Goal: Task Accomplishment & Management: Manage account settings

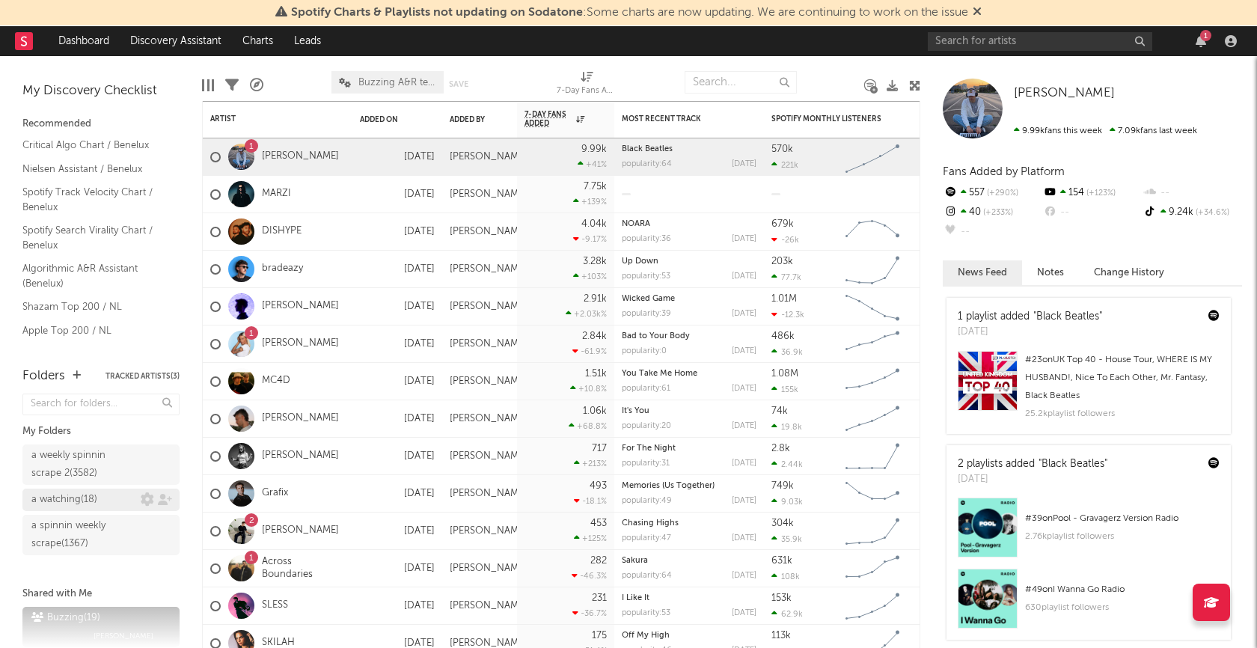
click at [69, 494] on div "a watching ( 18 )" at bounding box center [64, 500] width 66 height 18
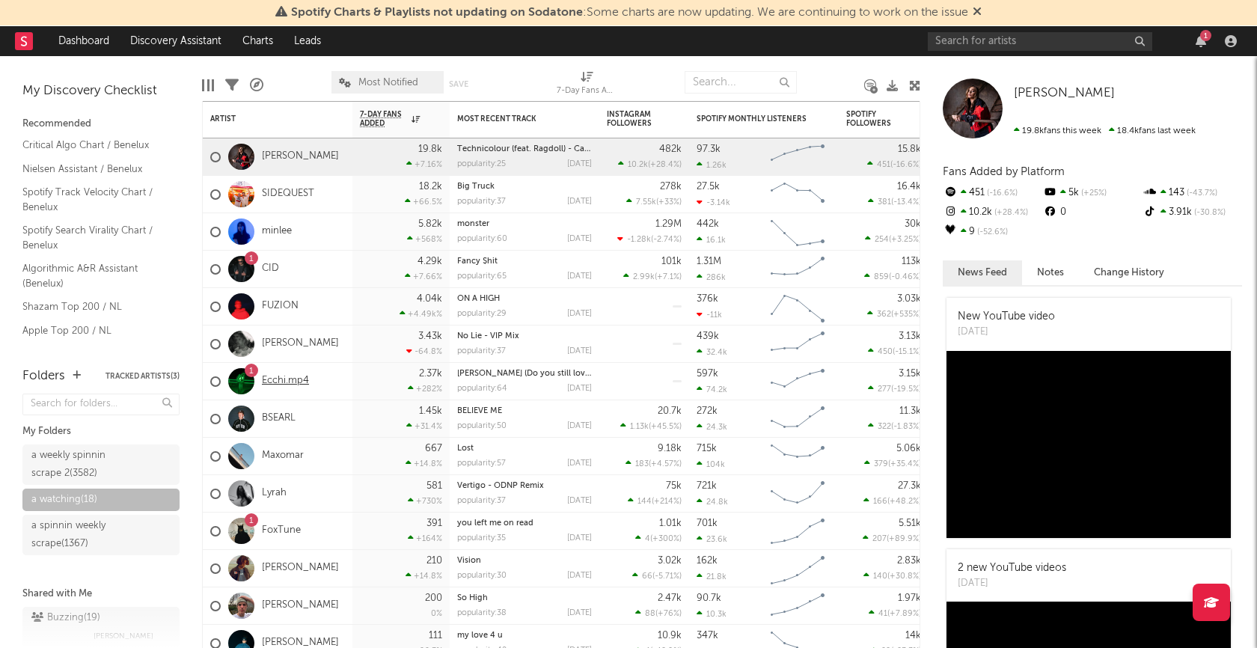
click at [291, 383] on link "Ecchi.mp4" at bounding box center [285, 381] width 47 height 13
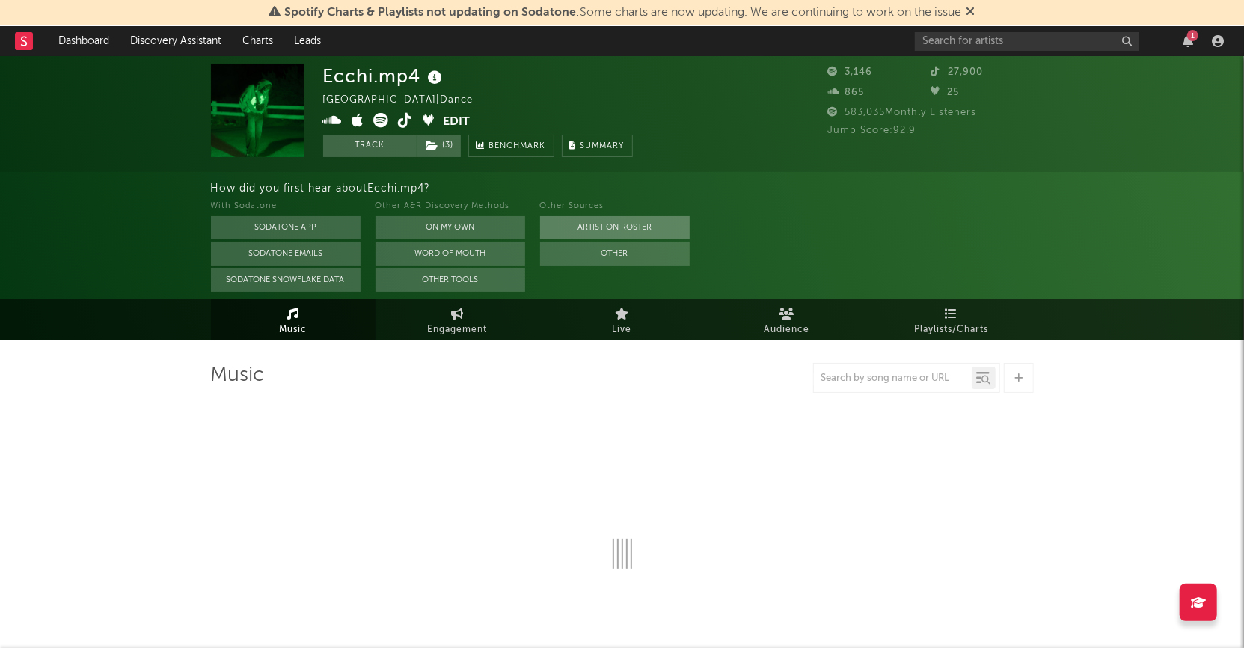
select select "1w"
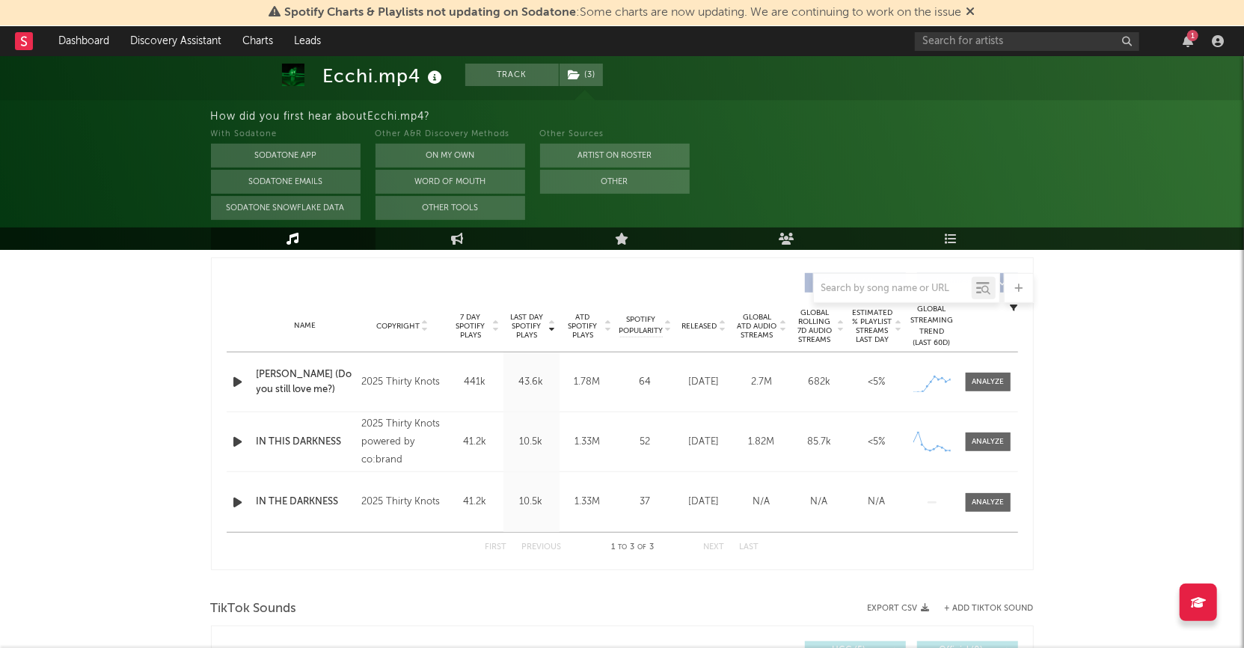
scroll to position [537, 0]
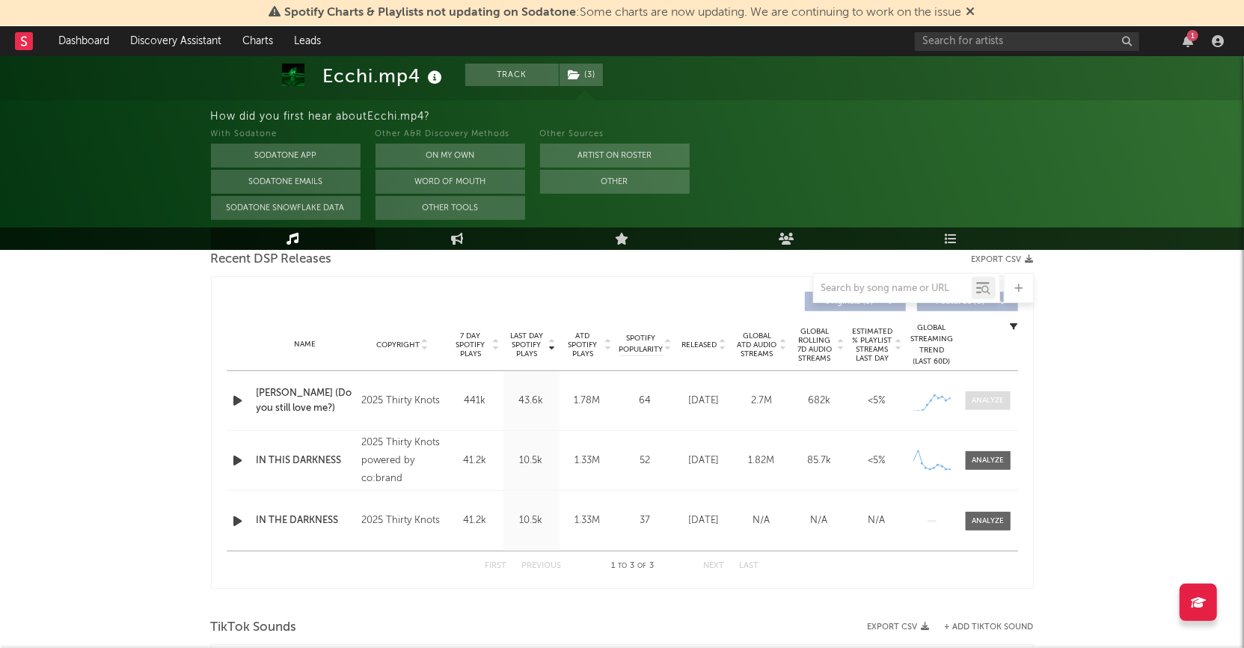
click at [986, 401] on div at bounding box center [988, 400] width 32 height 11
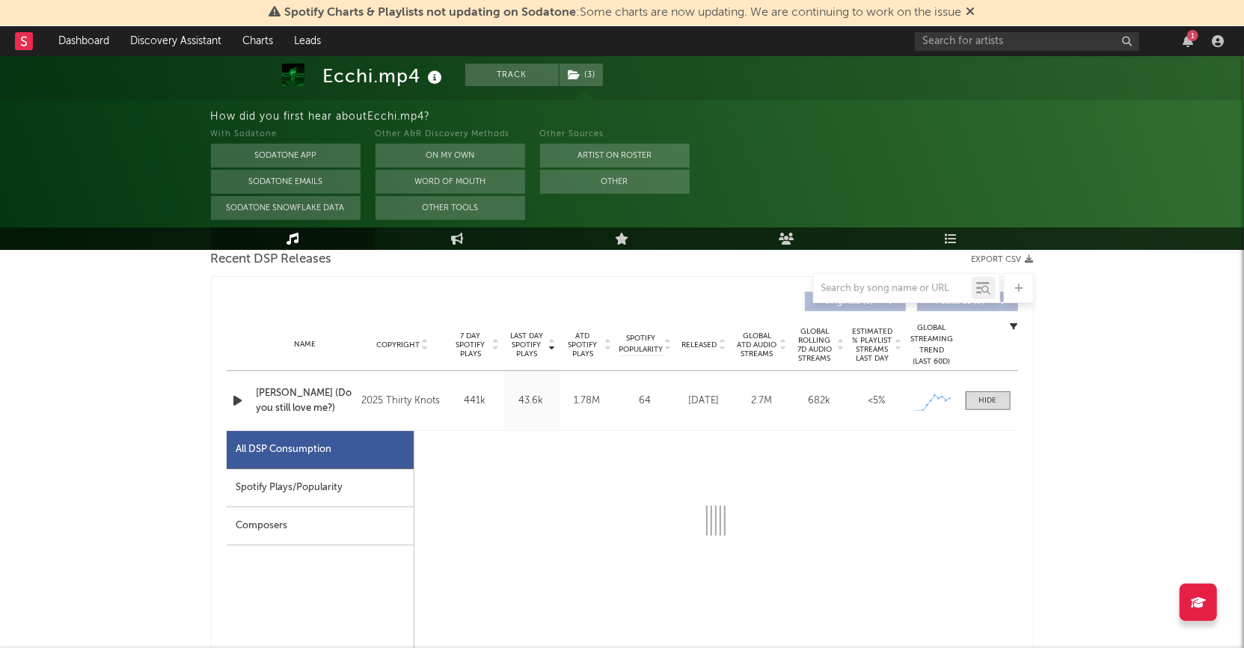
select select "1w"
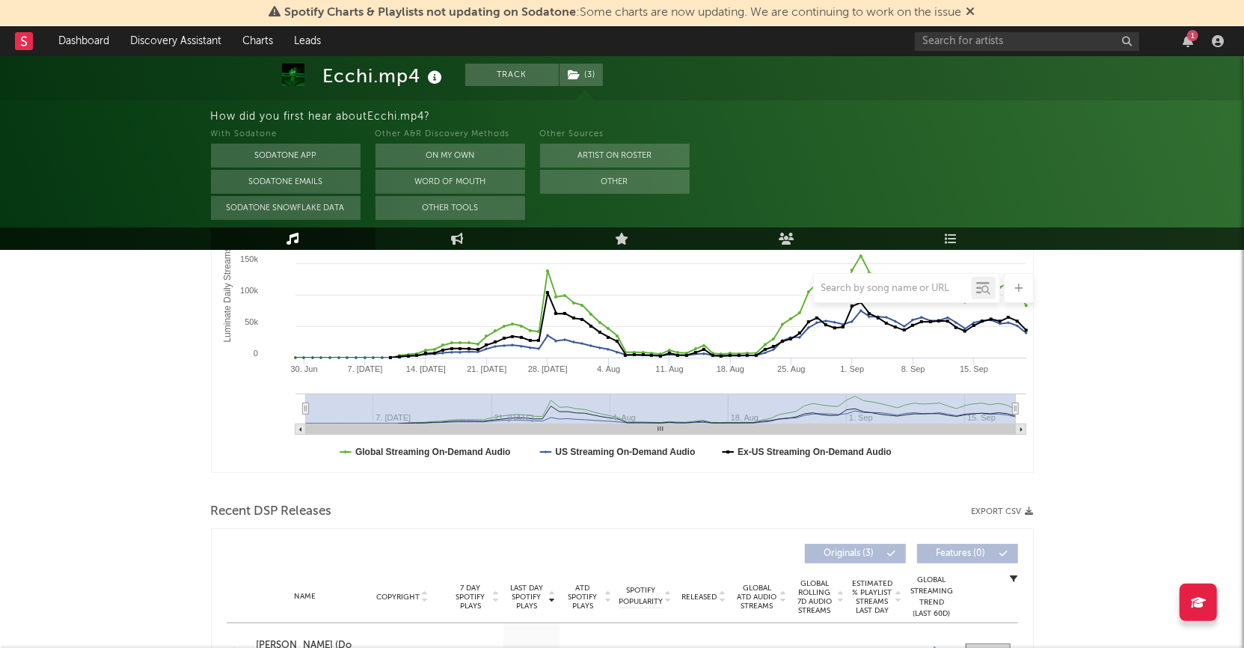
scroll to position [0, 0]
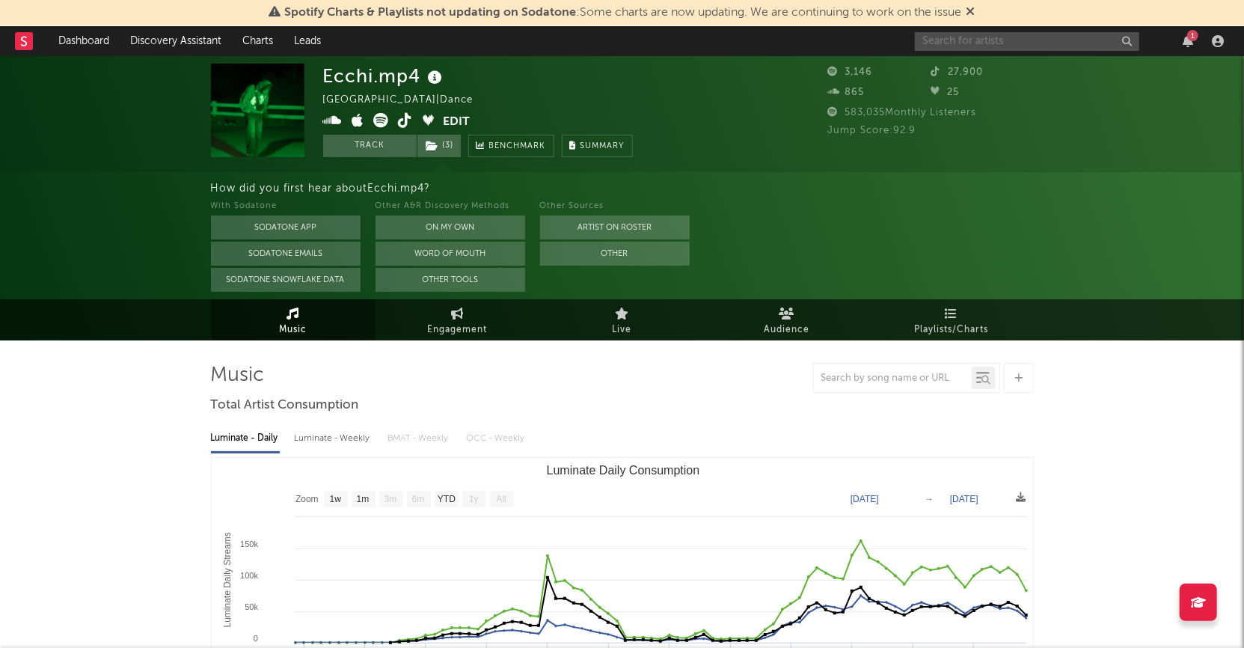
click at [1009, 46] on input "text" at bounding box center [1027, 41] width 224 height 19
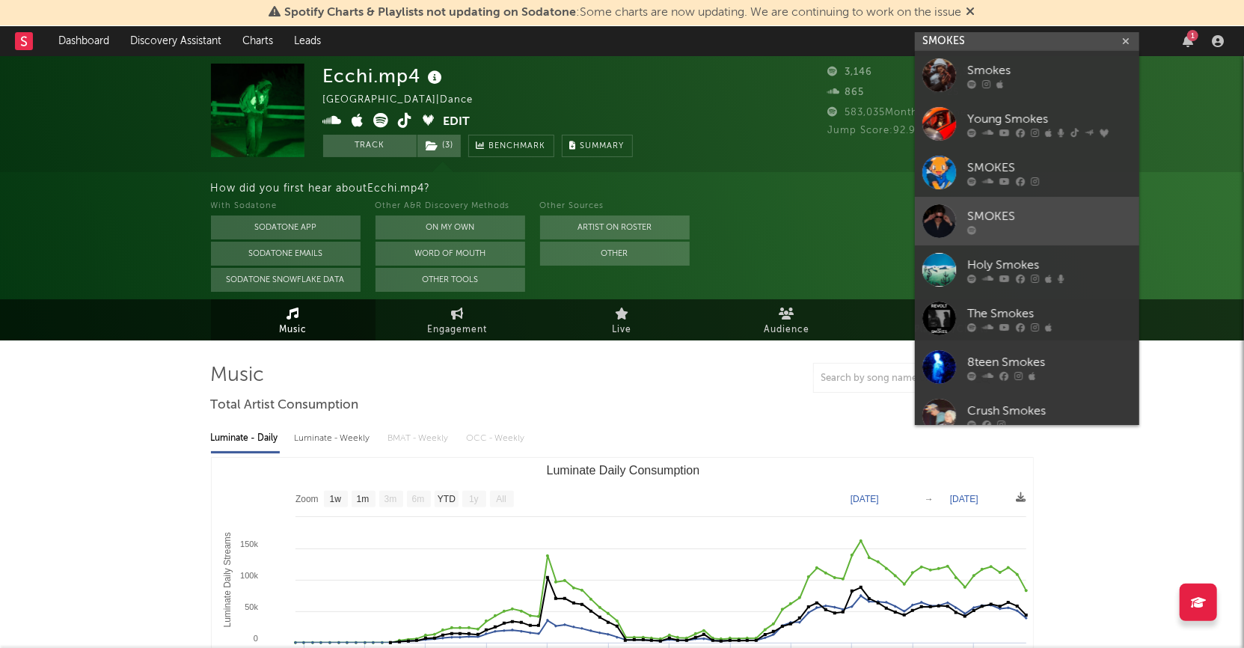
type input "SMOKES"
click at [995, 221] on div "SMOKES" at bounding box center [1049, 217] width 165 height 18
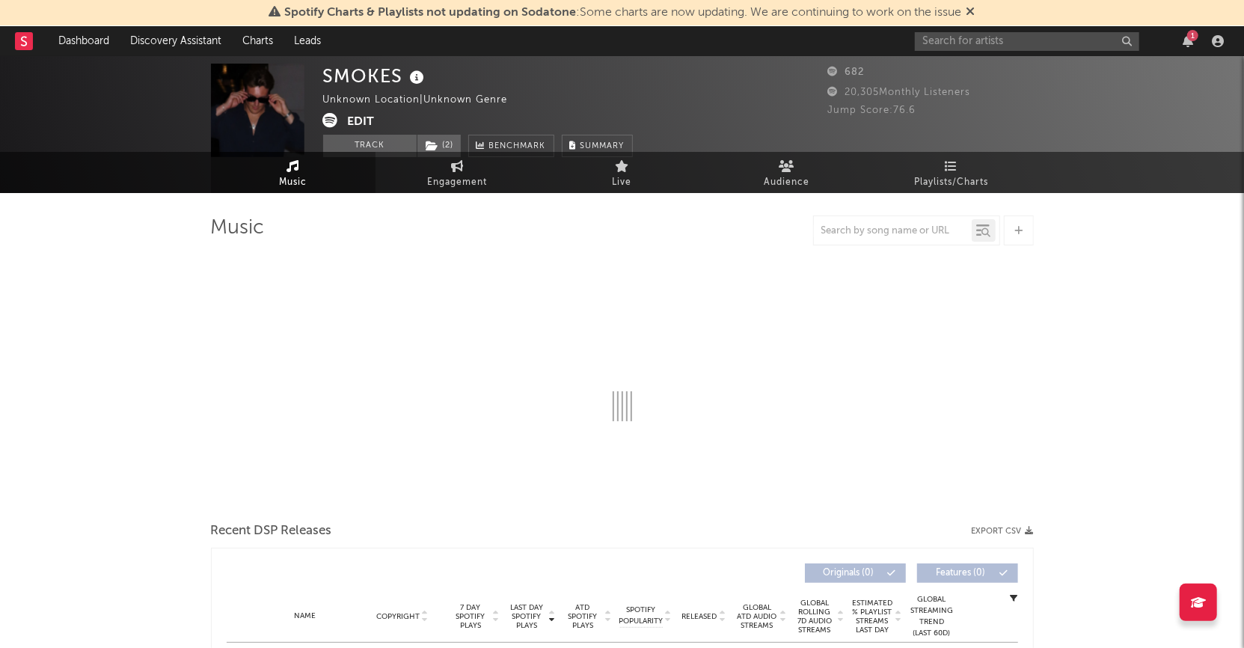
select select "1w"
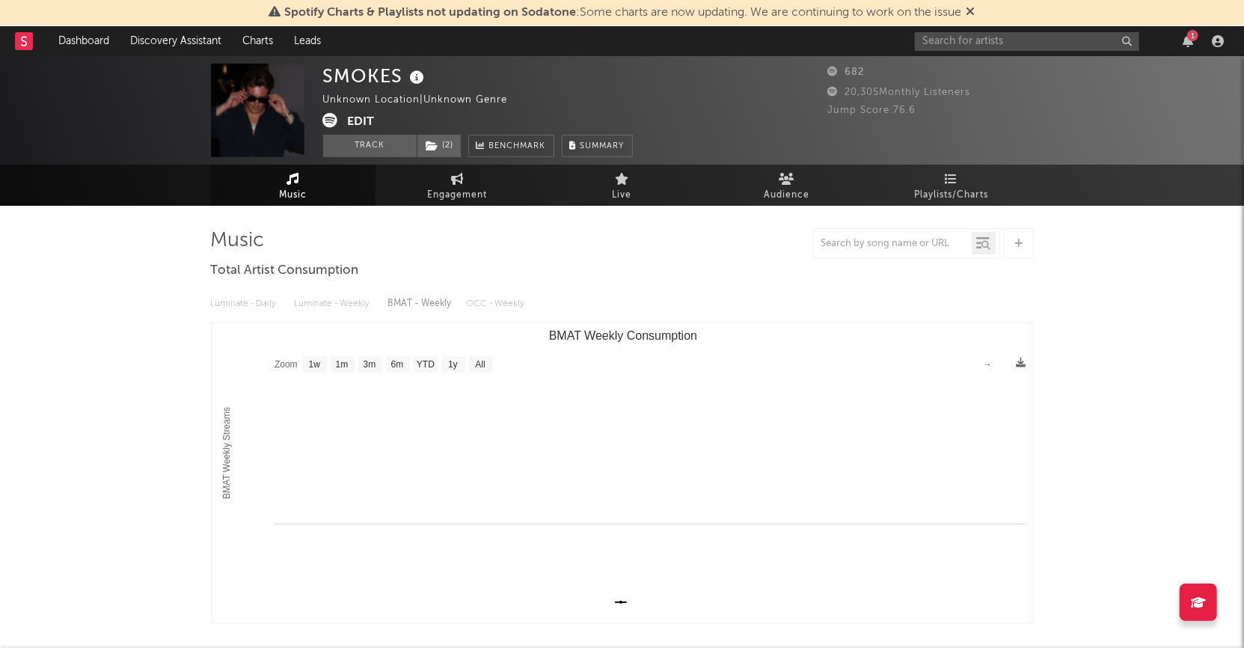
click at [365, 117] on button "Edit" at bounding box center [361, 122] width 27 height 19
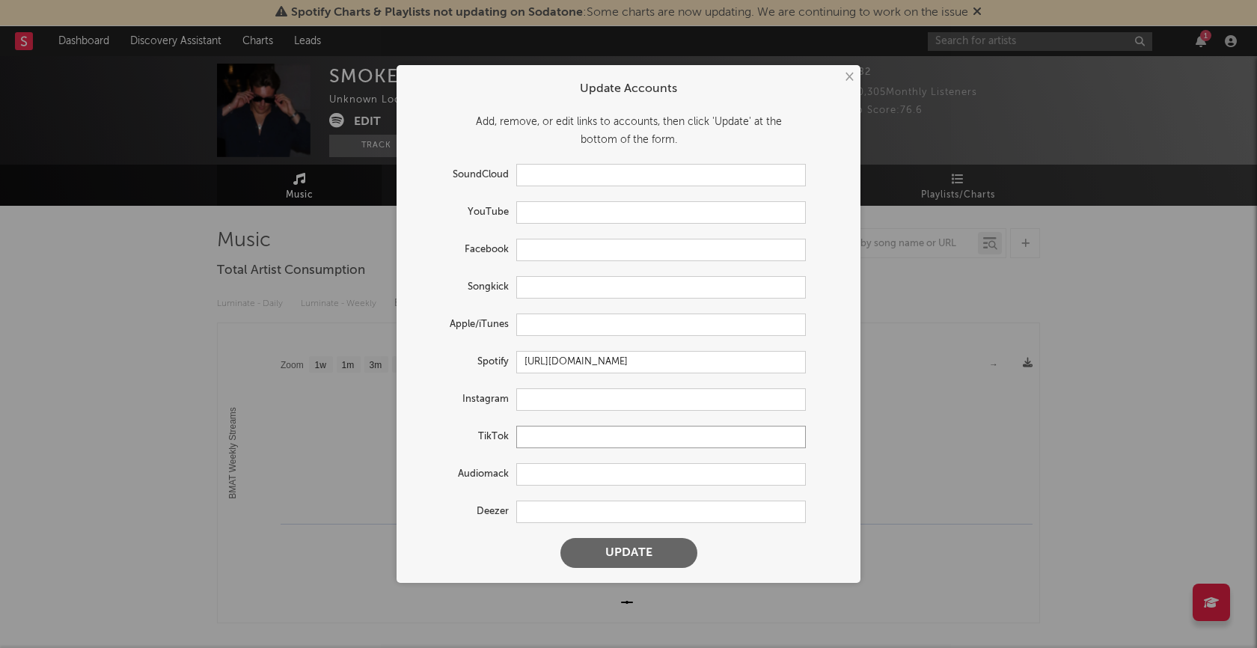
click at [553, 437] on input "text" at bounding box center [660, 437] width 289 height 22
paste input "[URL][DOMAIN_NAME]"
type input "[URL][DOMAIN_NAME]"
click at [637, 546] on button "Update" at bounding box center [628, 553] width 137 height 30
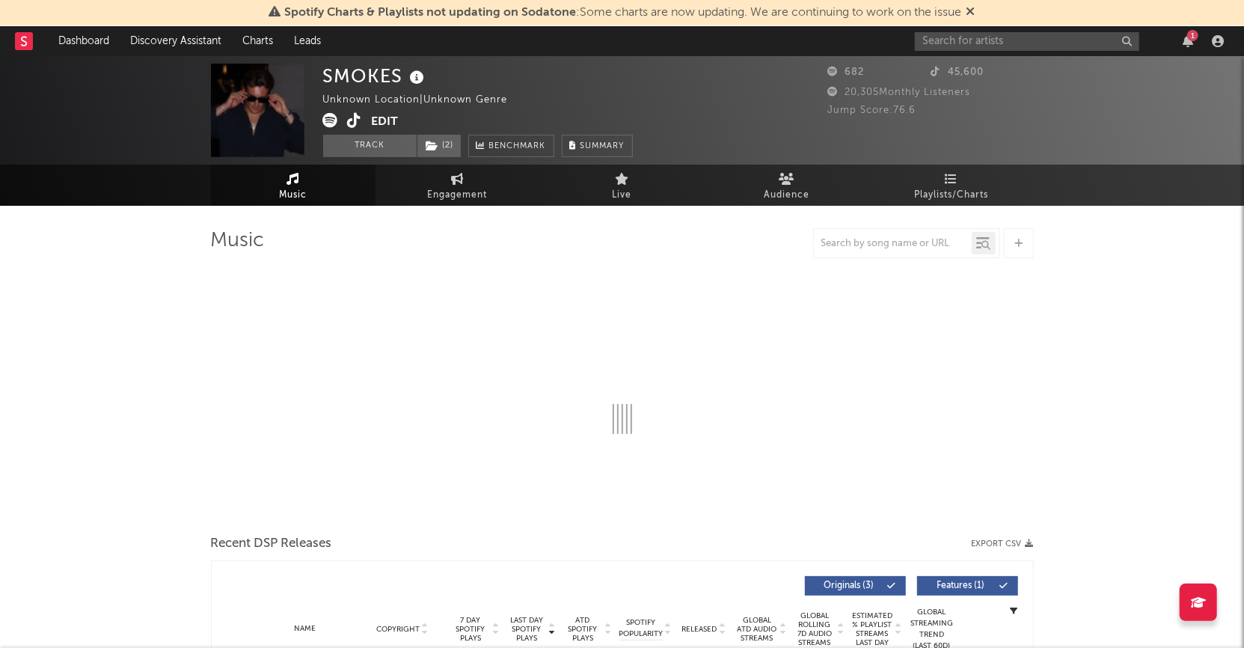
select select "1w"
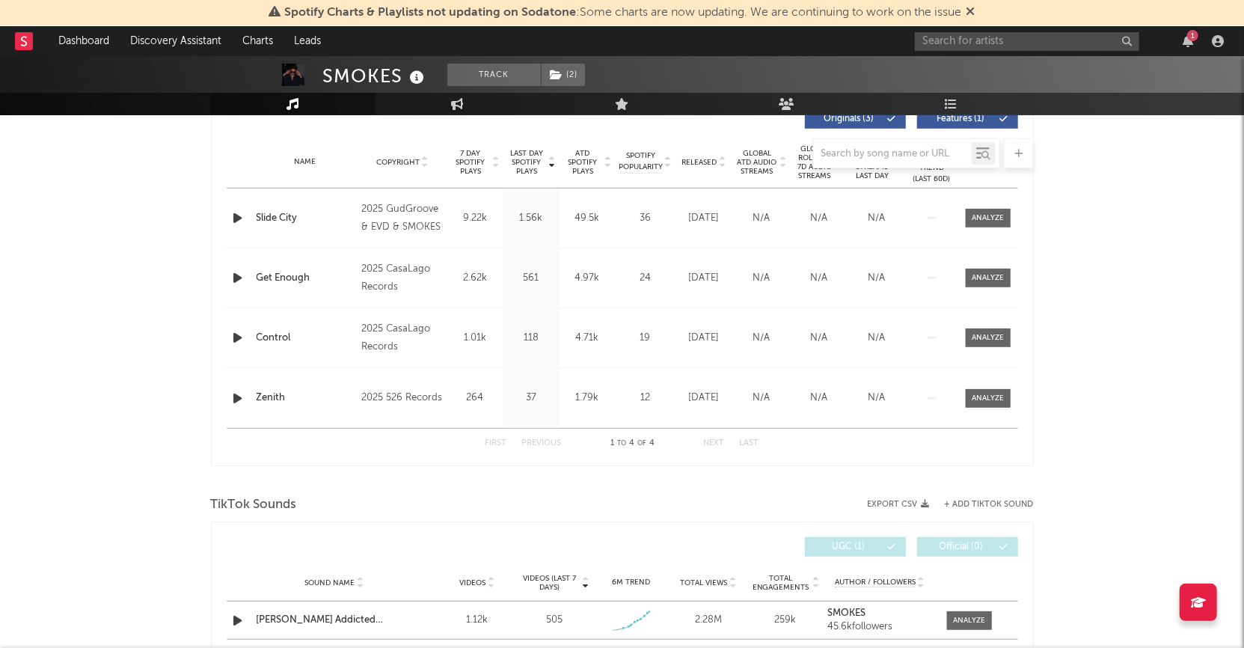
scroll to position [682, 0]
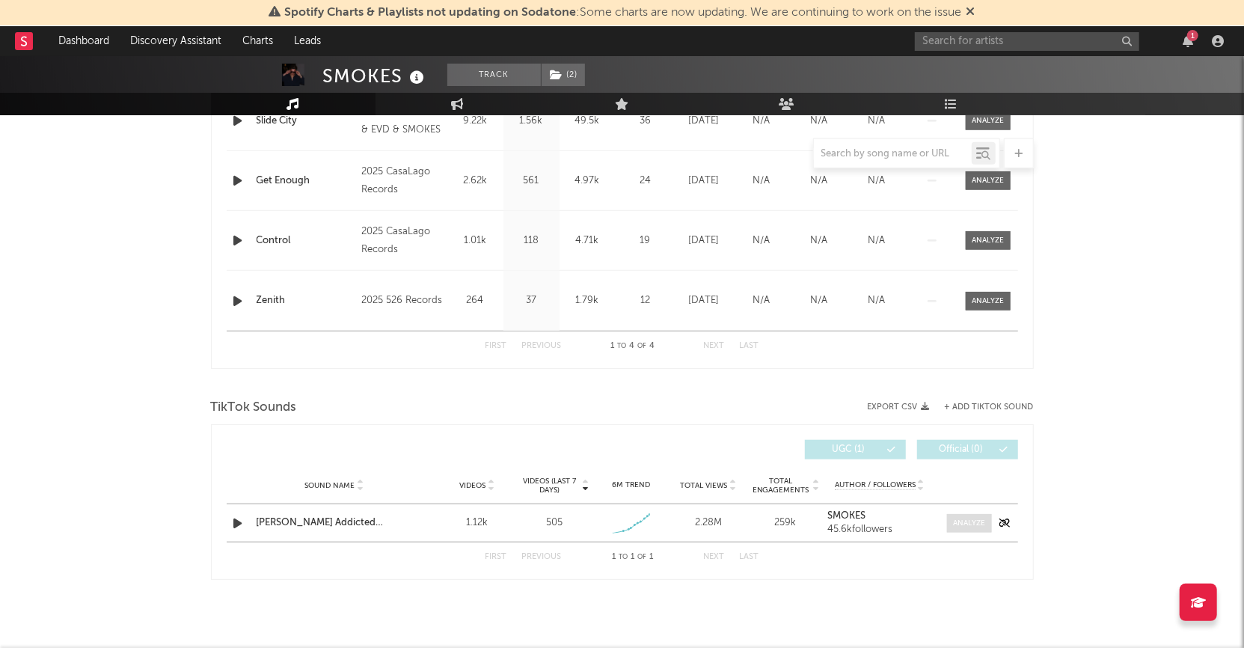
click at [953, 519] on div at bounding box center [969, 523] width 32 height 11
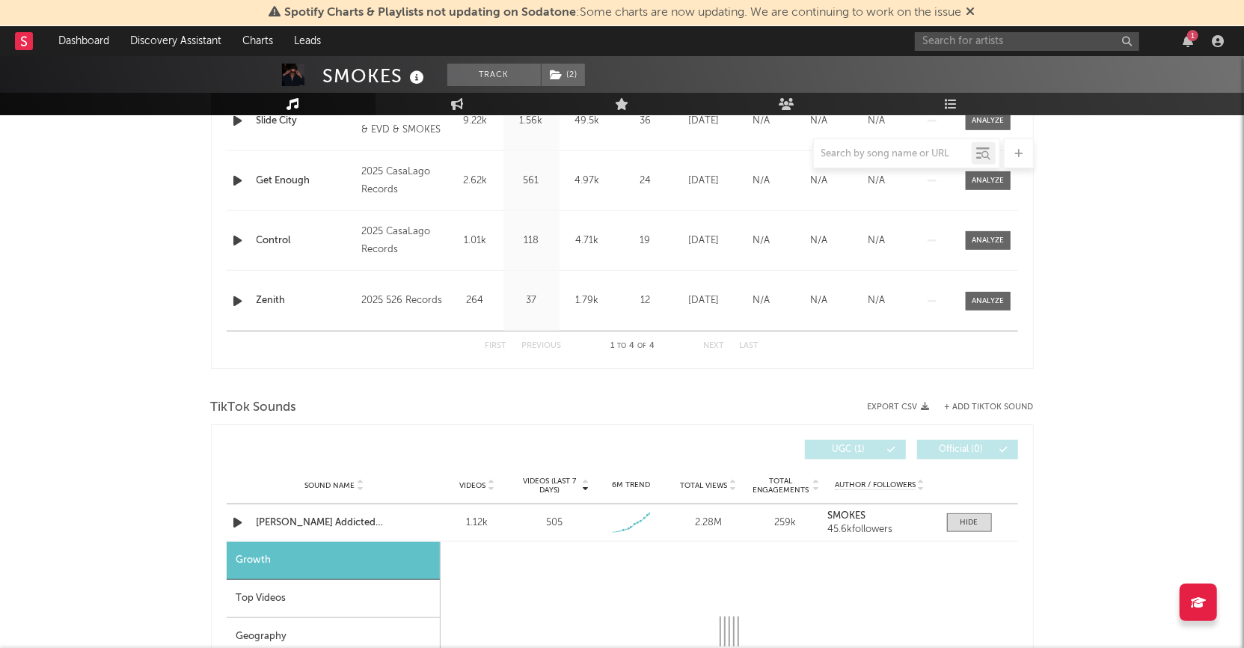
select select "1w"
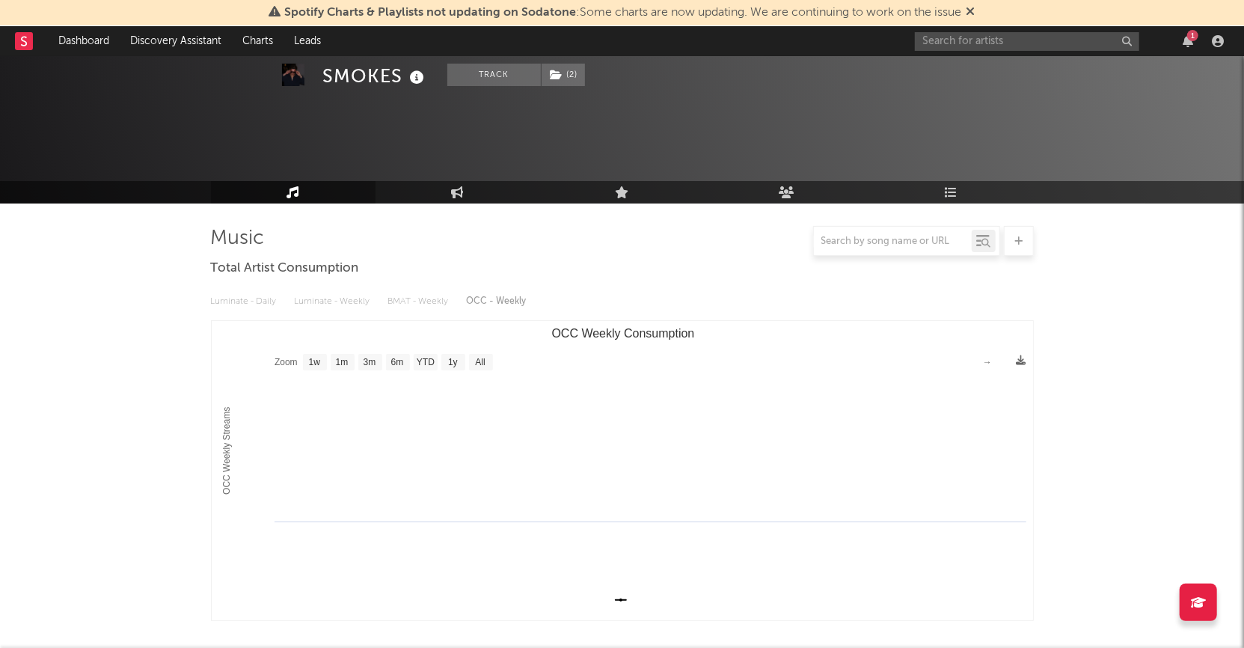
scroll to position [0, 0]
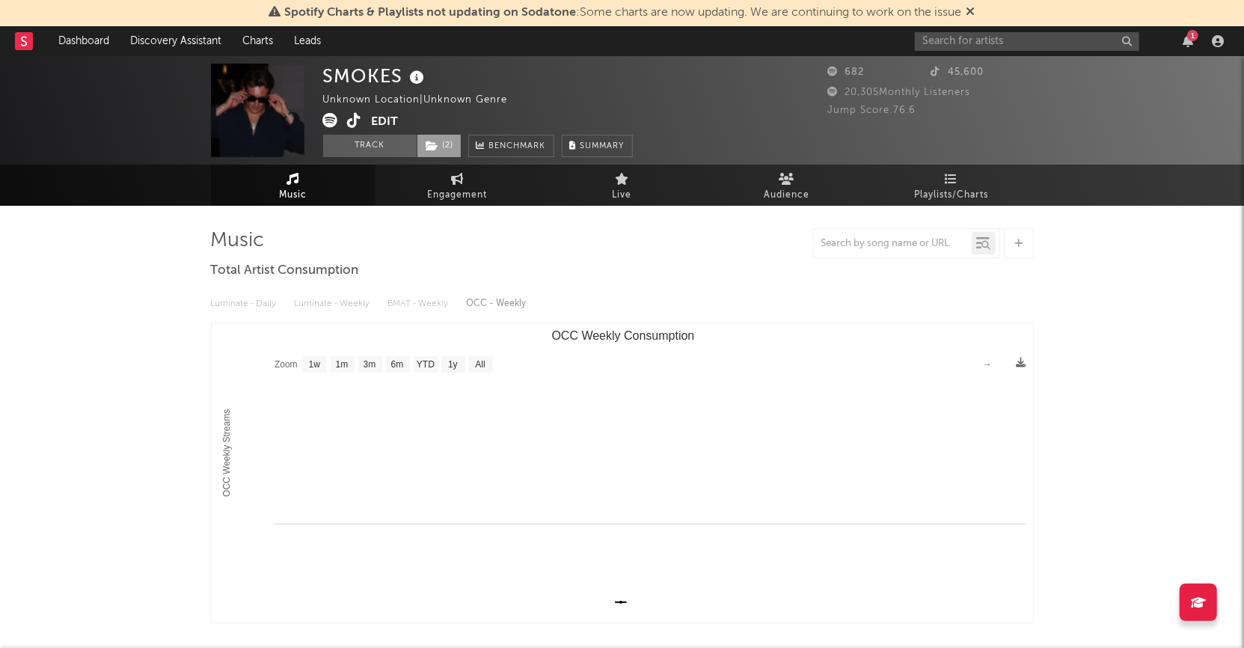
click at [435, 141] on icon at bounding box center [432, 146] width 13 height 10
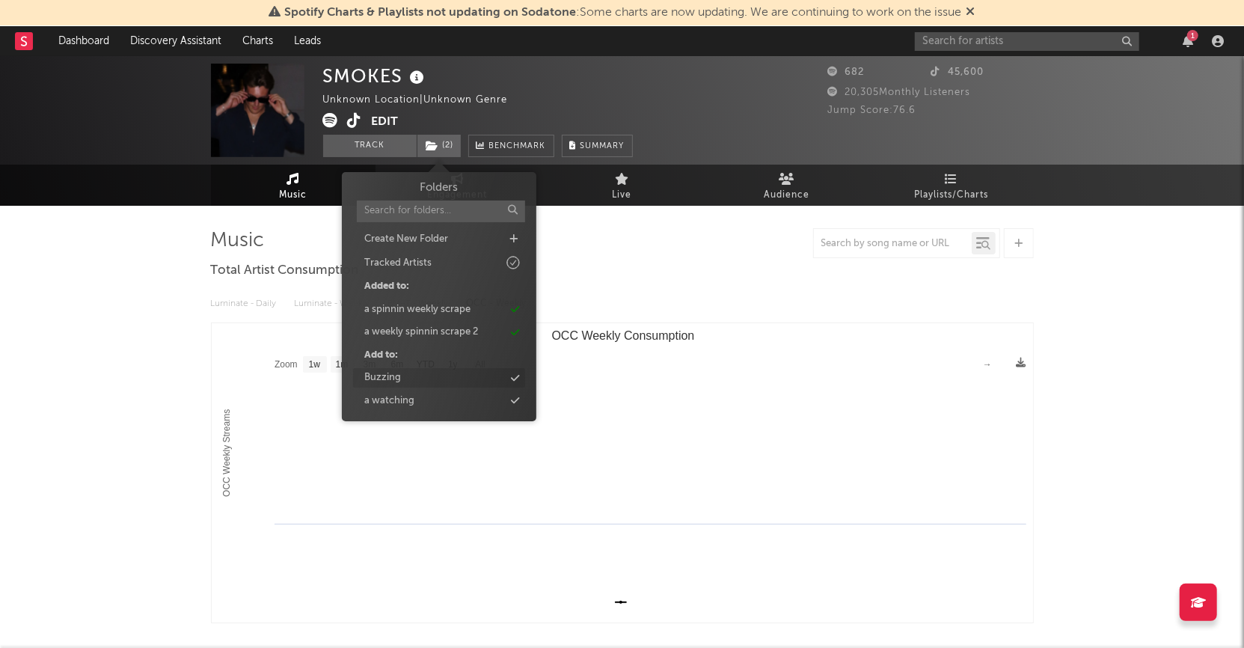
click at [387, 382] on div "Buzzing" at bounding box center [382, 377] width 37 height 15
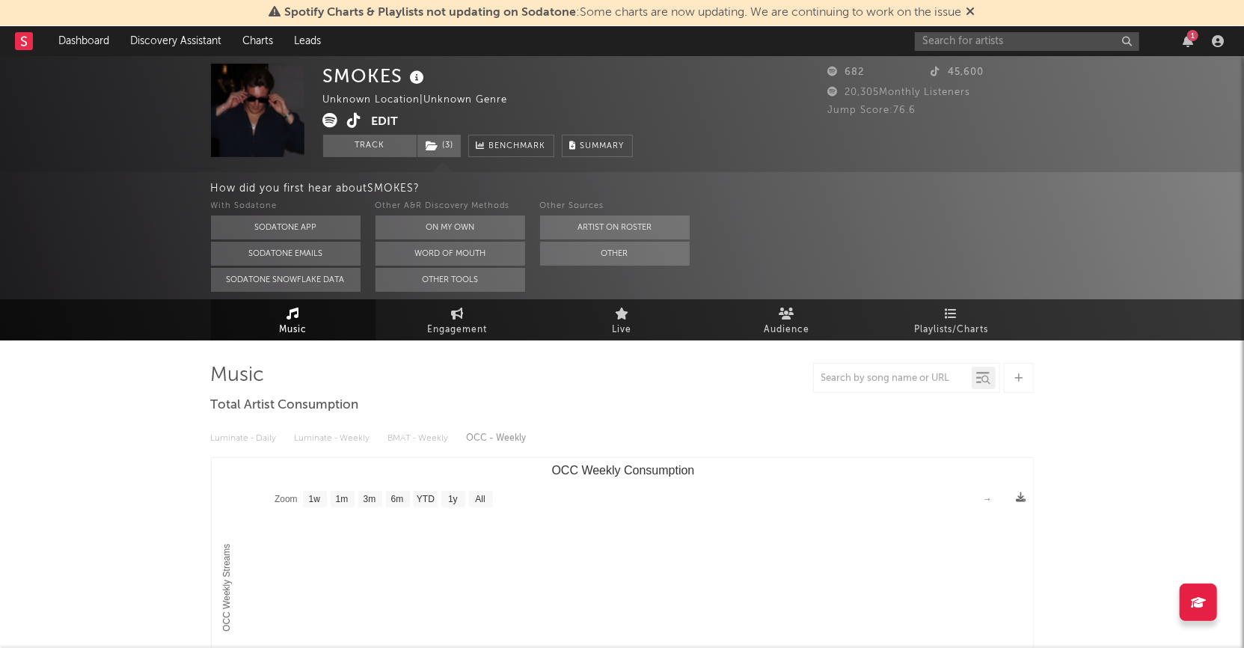
click at [29, 43] on rect at bounding box center [24, 41] width 18 height 18
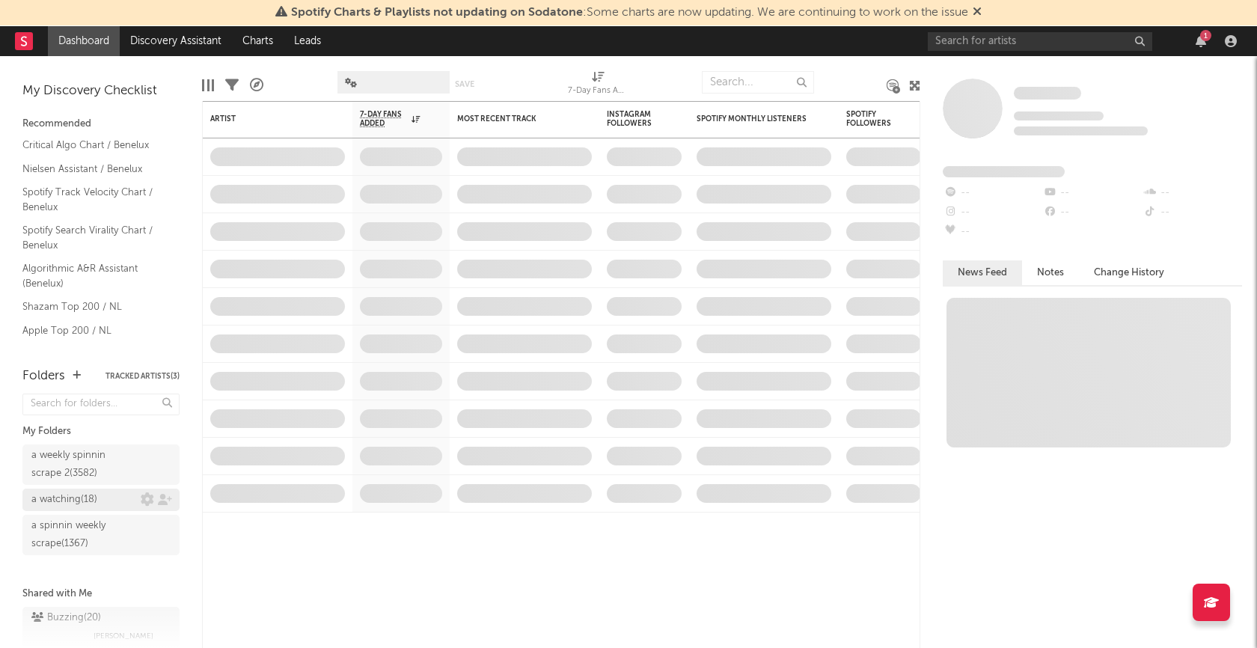
click at [67, 494] on div "a watching ( 18 )" at bounding box center [64, 500] width 66 height 18
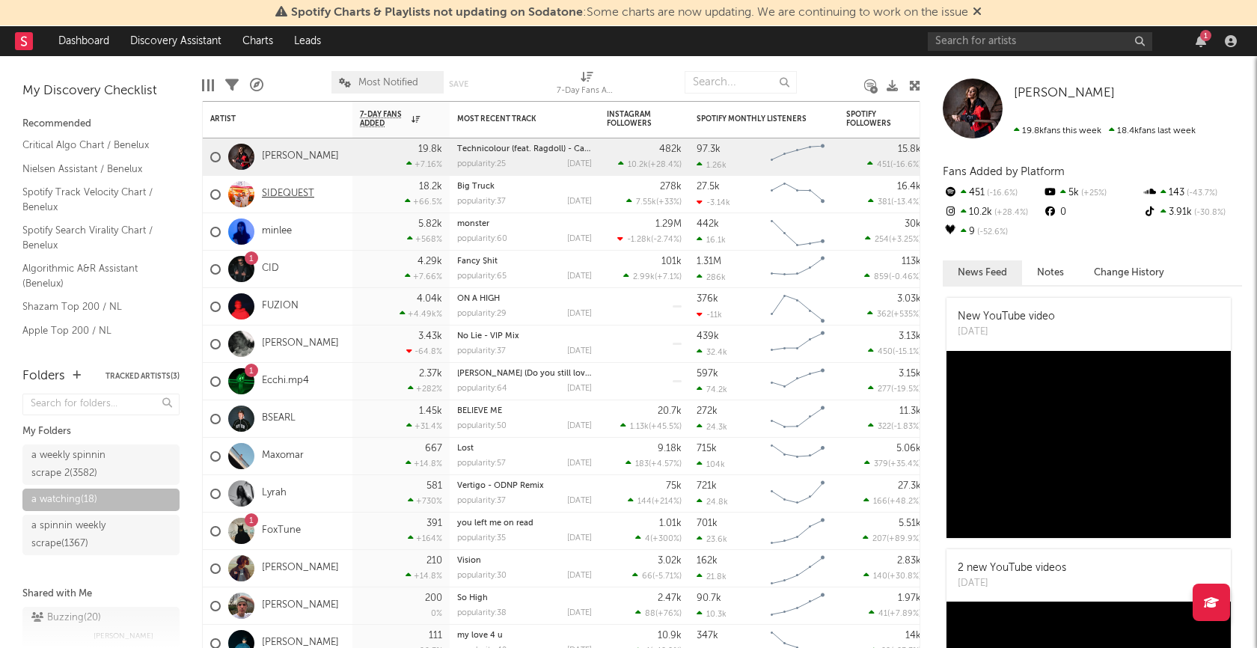
click at [293, 195] on link "SIDEQUEST" at bounding box center [288, 194] width 52 height 13
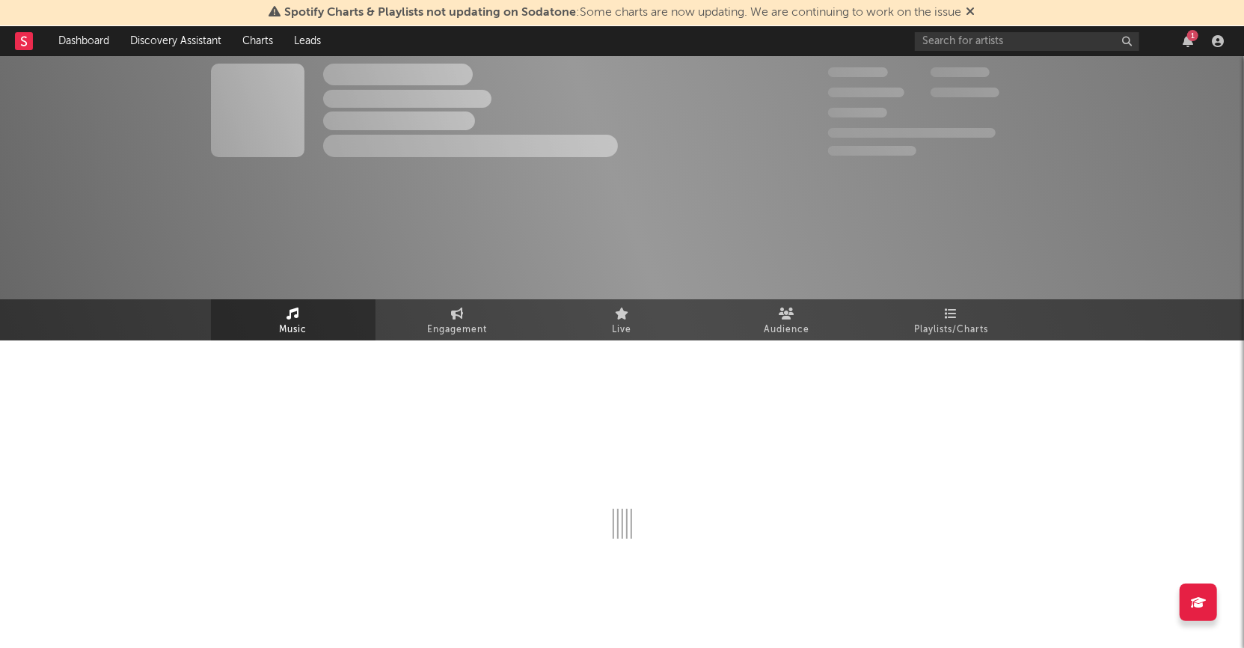
select select "1w"
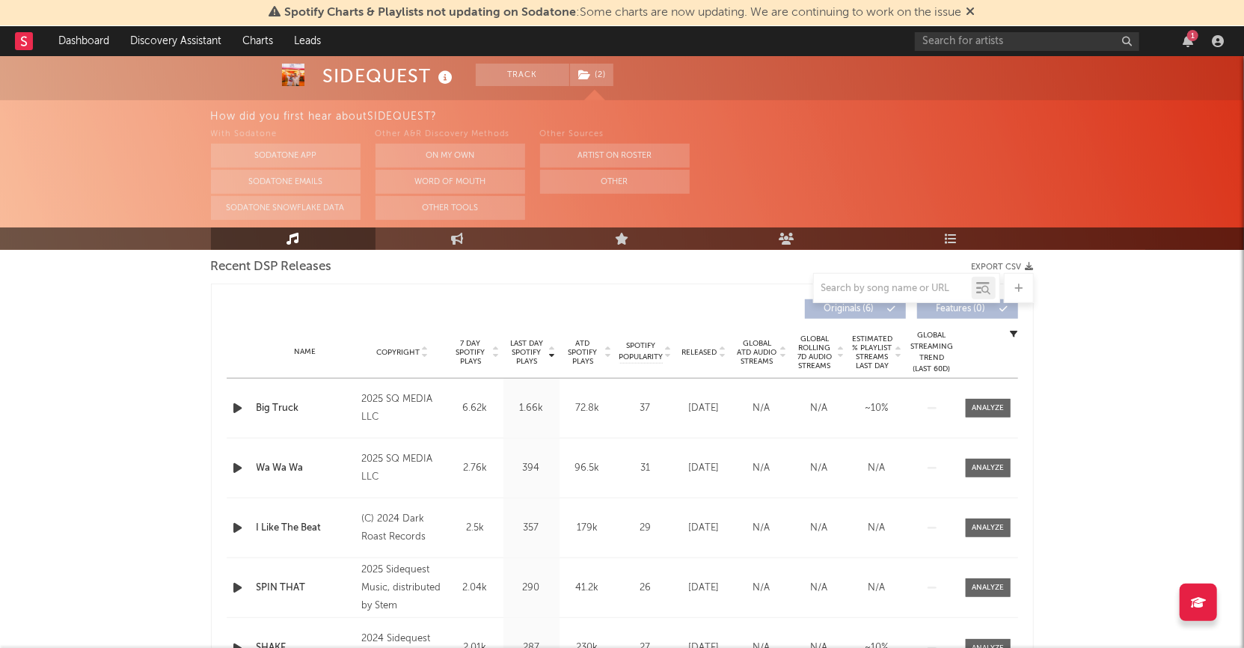
scroll to position [531, 0]
click at [969, 404] on span at bounding box center [988, 406] width 45 height 19
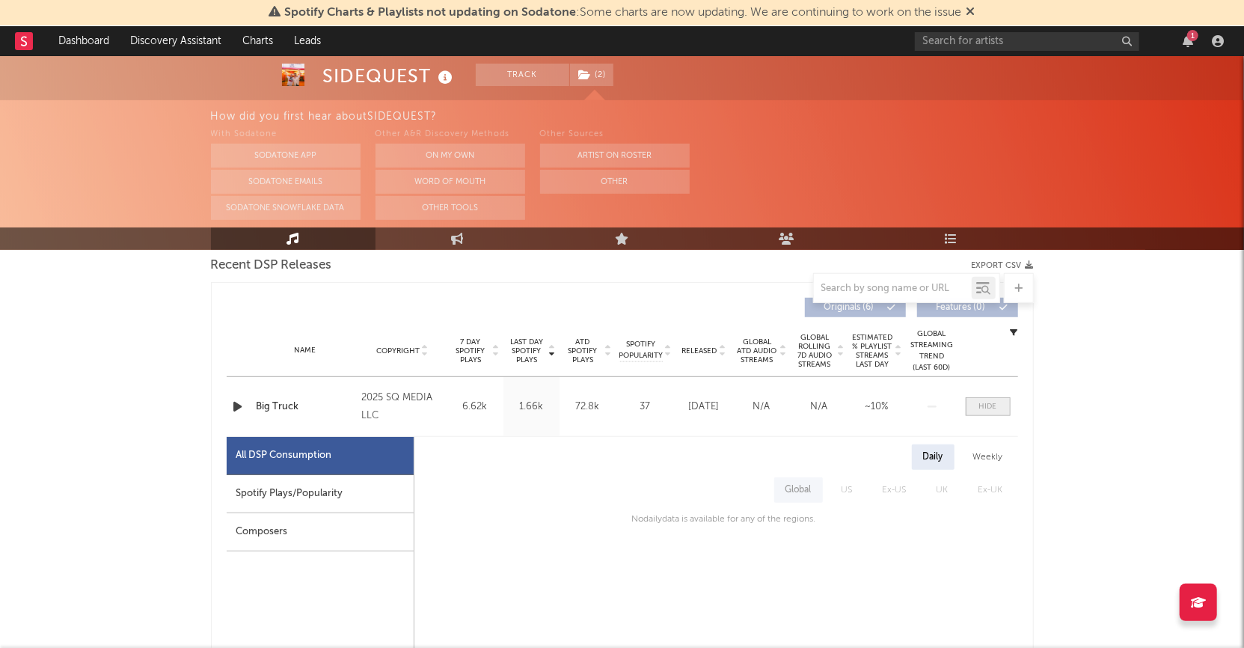
click at [993, 411] on div at bounding box center [988, 406] width 18 height 11
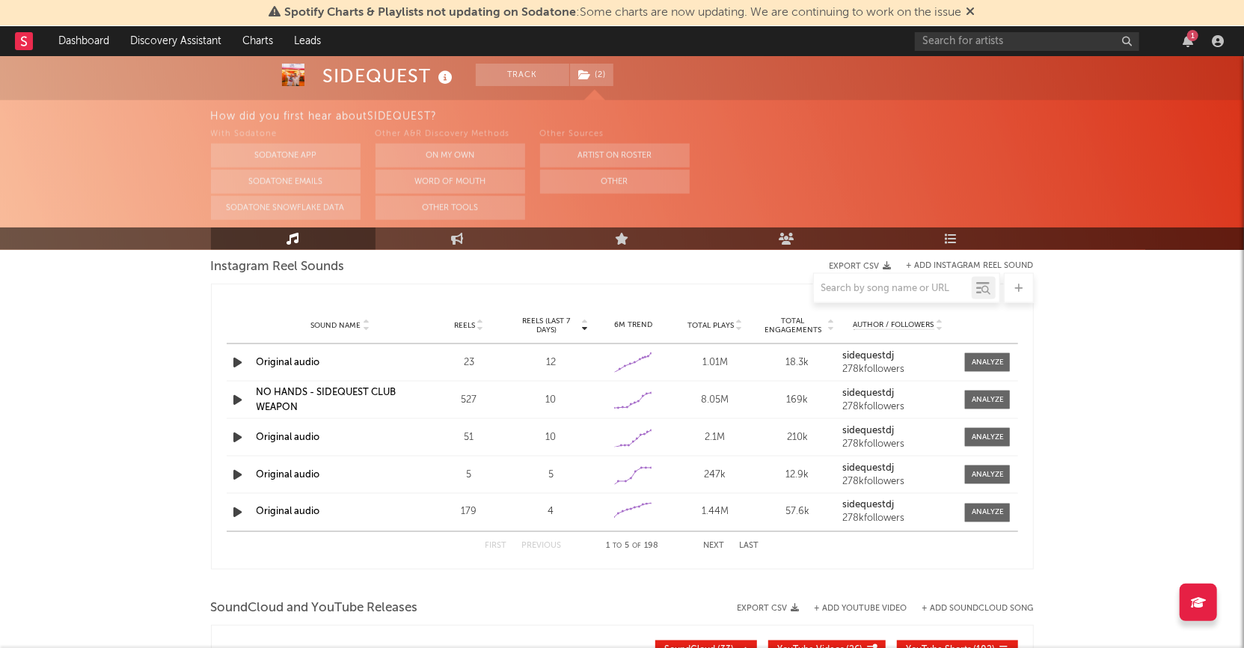
scroll to position [1378, 0]
click at [1001, 395] on div at bounding box center [988, 398] width 32 height 11
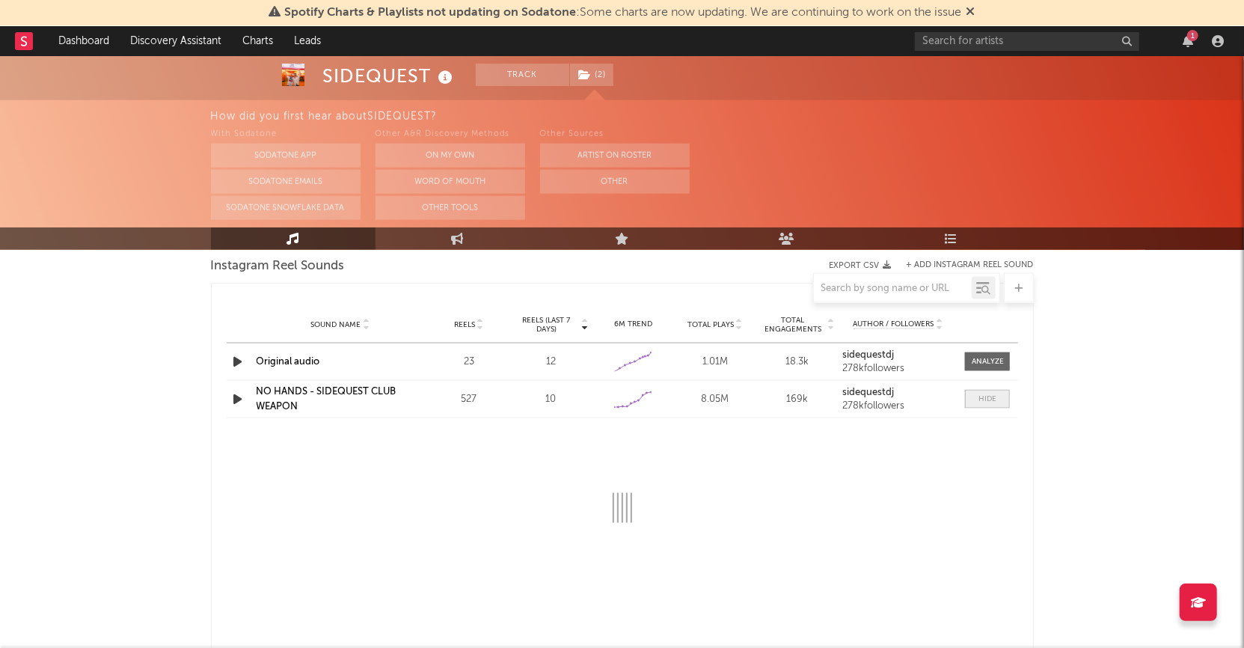
select select "1w"
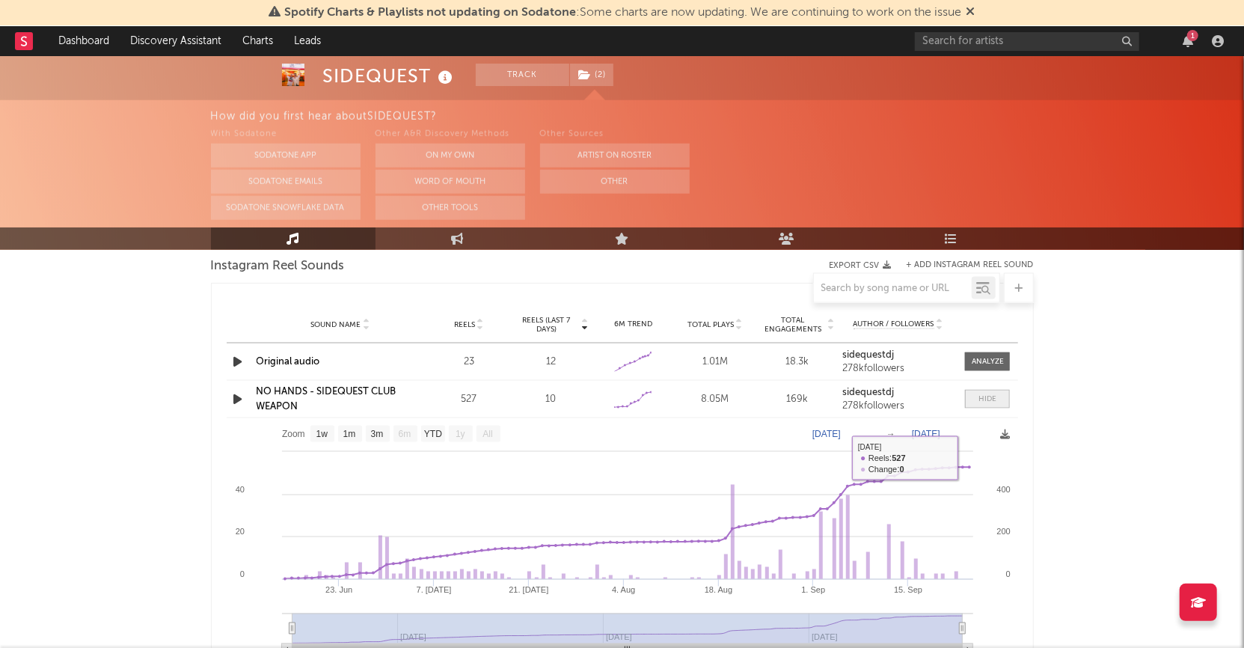
click at [996, 400] on div at bounding box center [987, 398] width 18 height 11
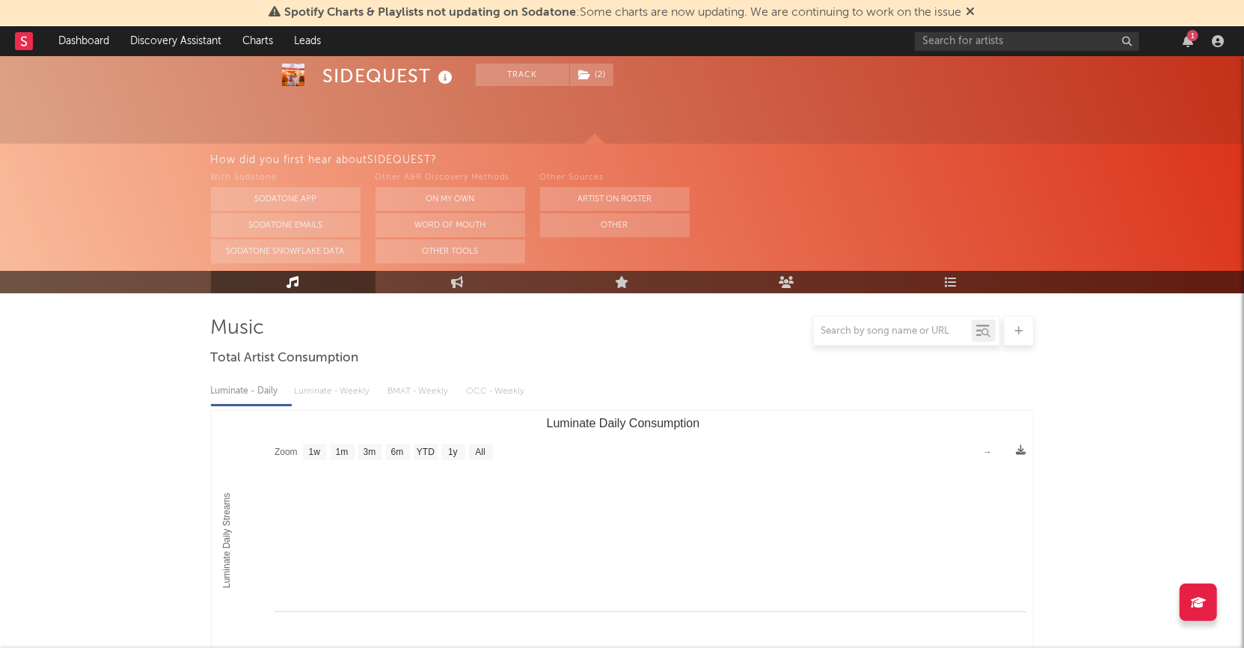
scroll to position [0, 0]
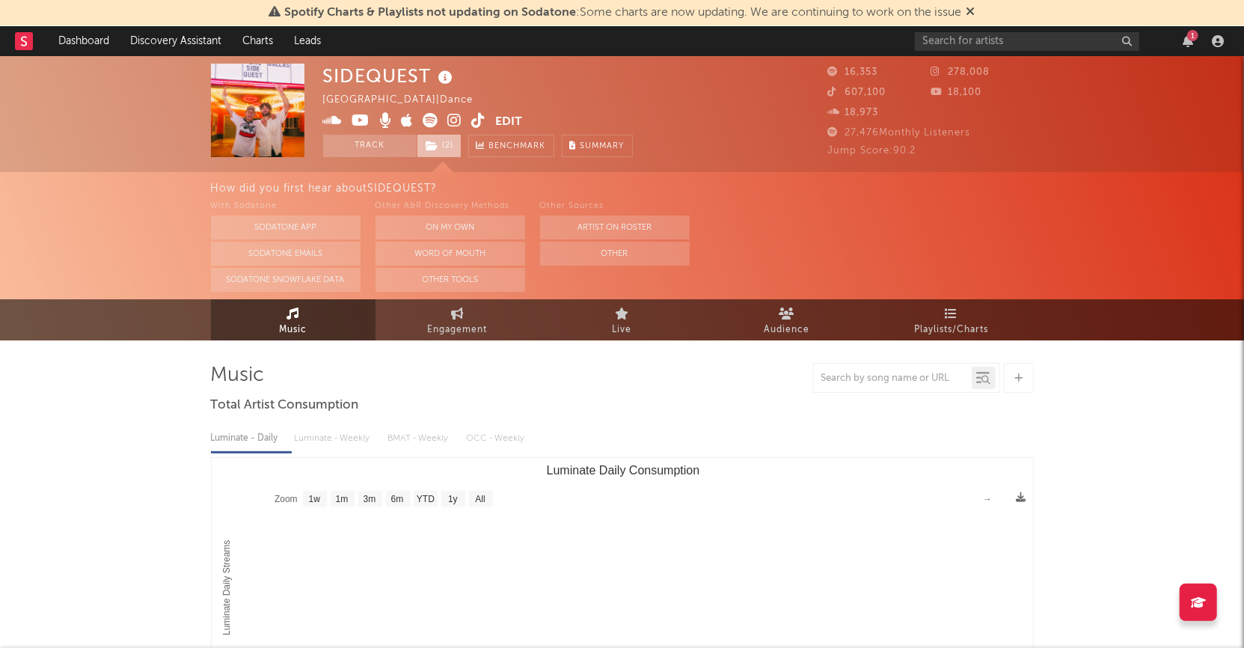
click at [444, 149] on span "( 2 )" at bounding box center [439, 146] width 45 height 22
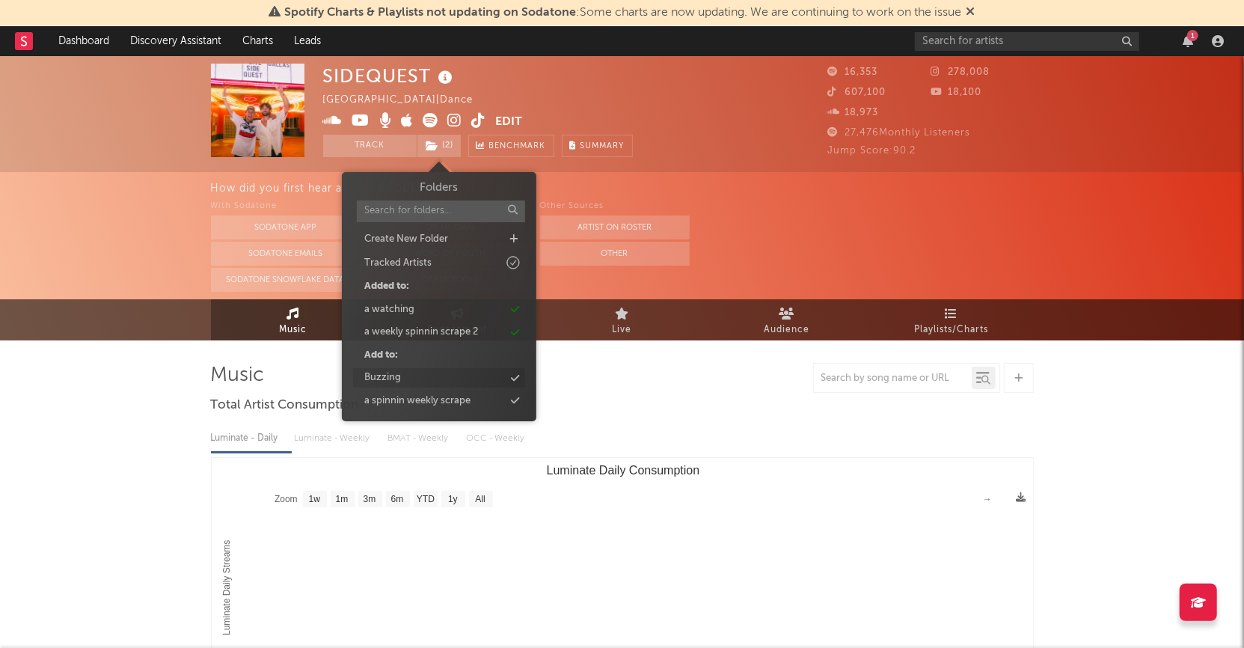
click at [393, 375] on div "Buzzing" at bounding box center [382, 377] width 37 height 15
click at [664, 386] on div at bounding box center [622, 378] width 823 height 30
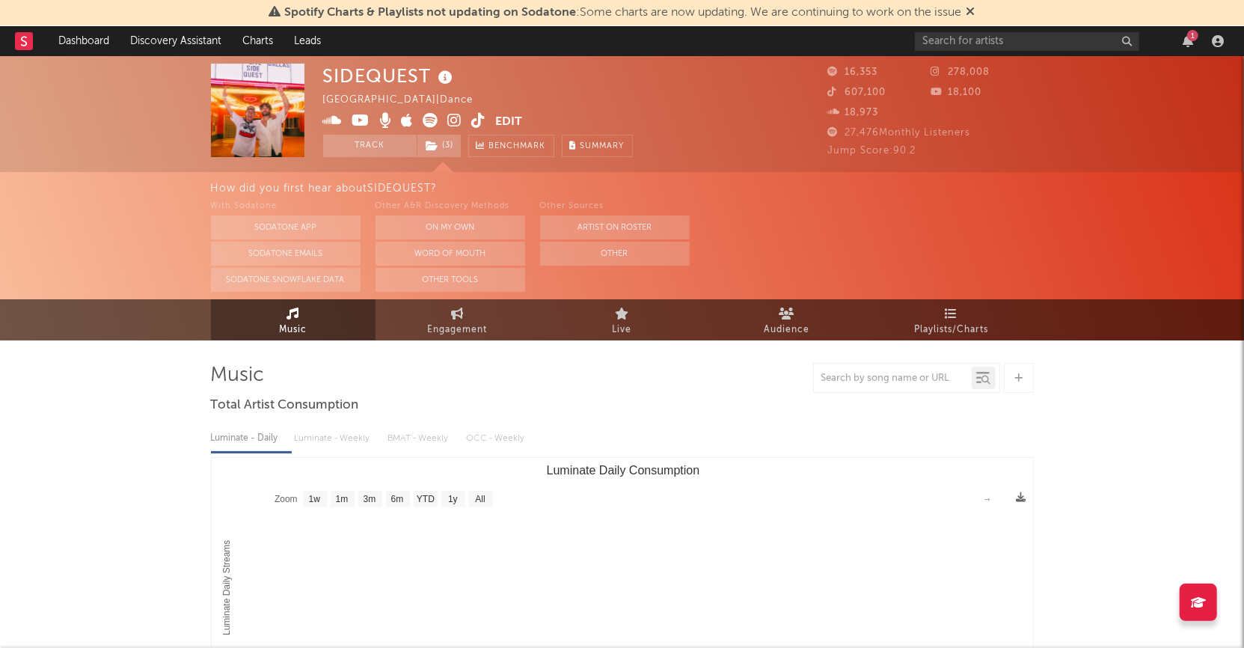
click at [21, 43] on rect at bounding box center [24, 41] width 18 height 18
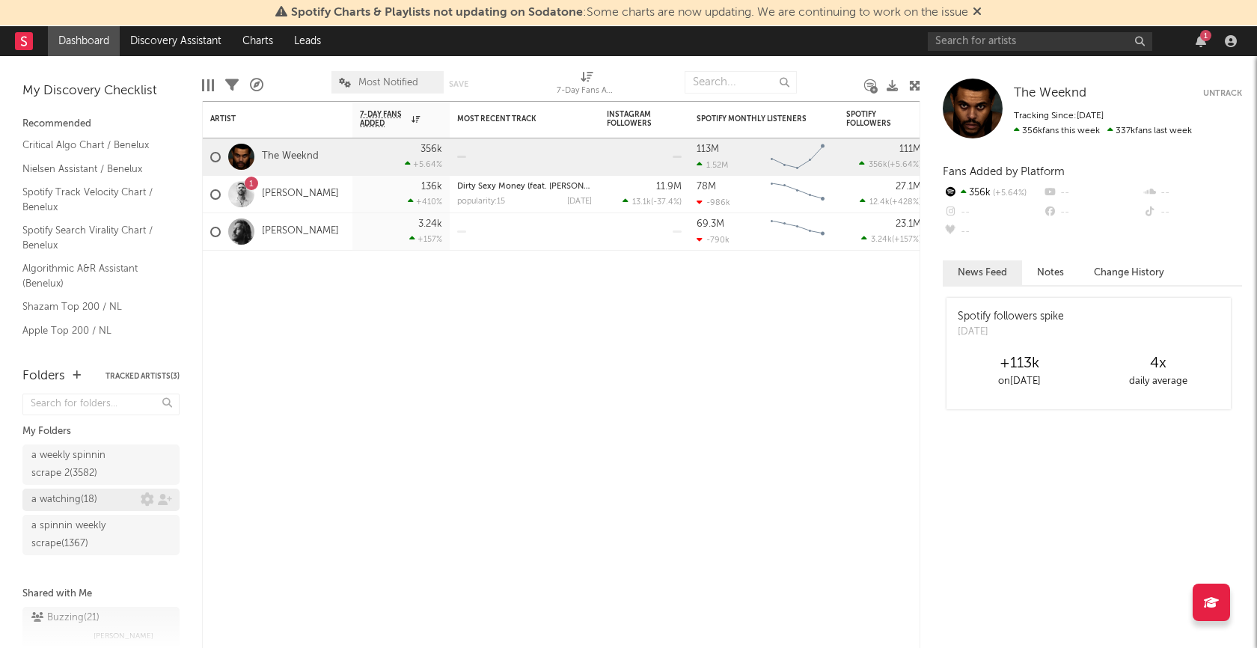
click at [74, 491] on div "a watching ( 18 )" at bounding box center [64, 500] width 66 height 18
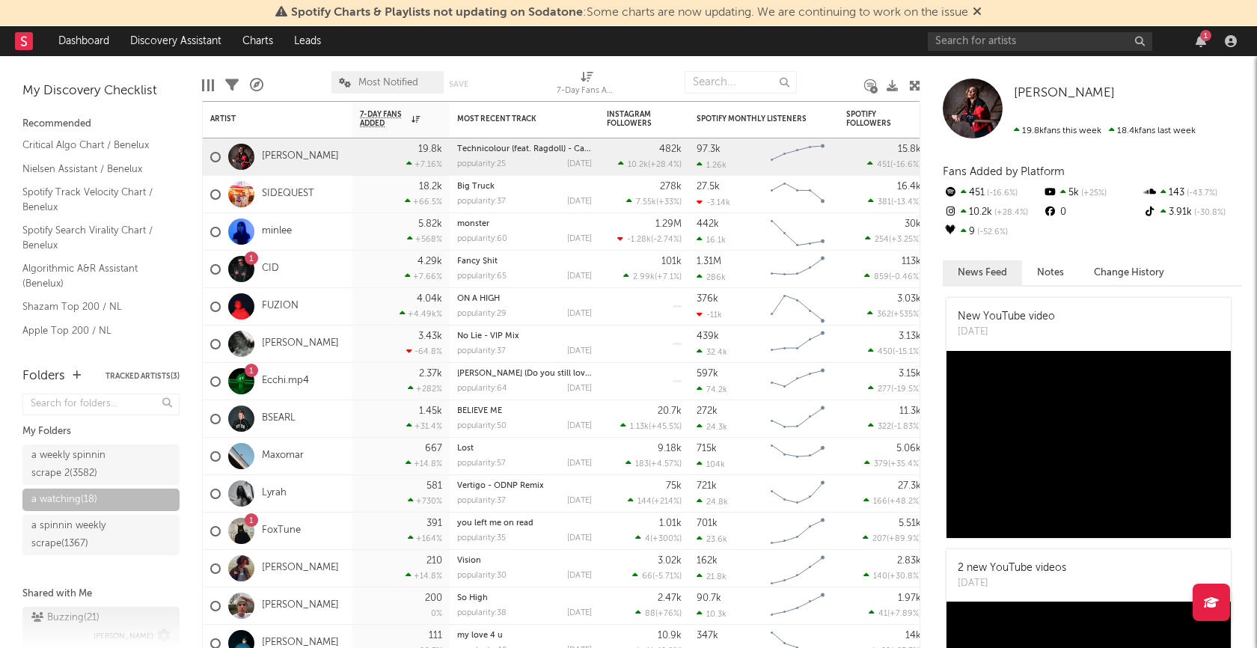
click at [58, 613] on div "Buzzing ( 21 )" at bounding box center [65, 618] width 68 height 18
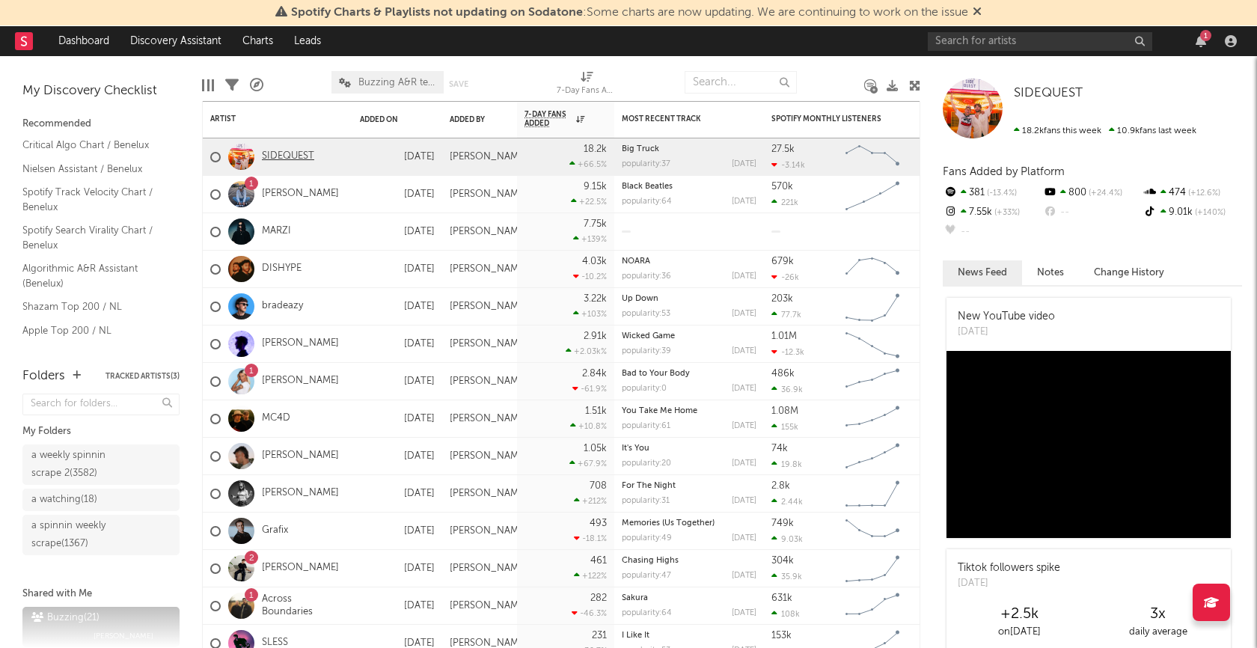
click at [291, 159] on link "SIDEQUEST" at bounding box center [288, 156] width 52 height 13
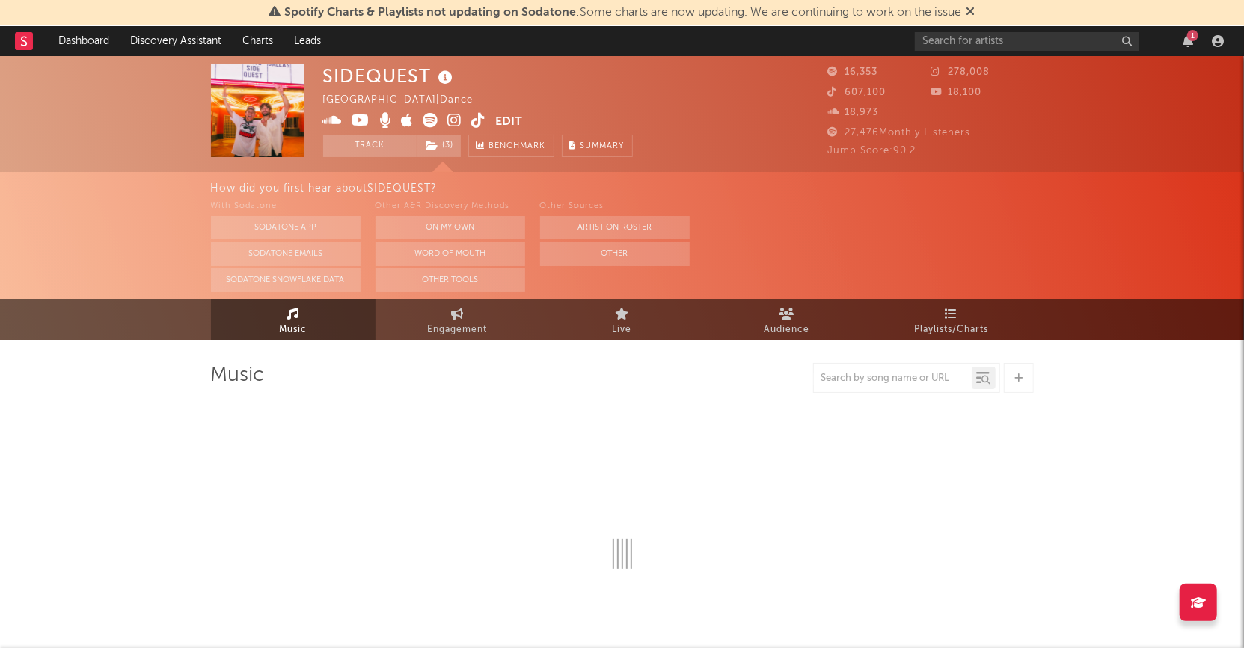
select select "1w"
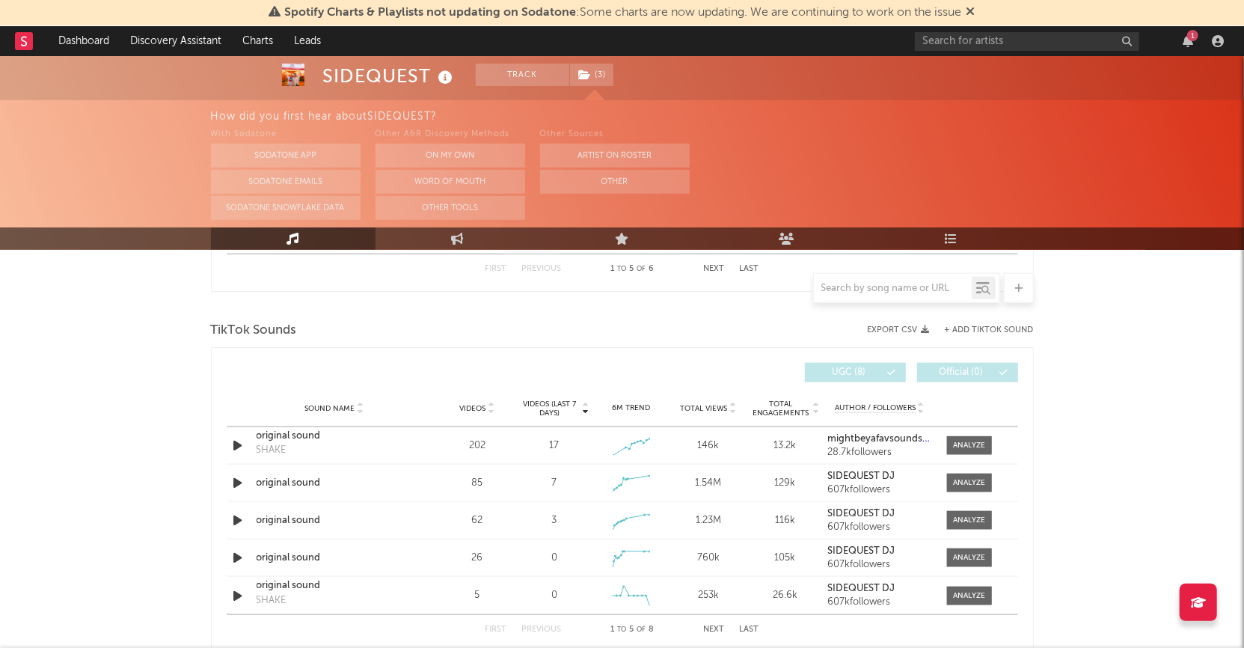
scroll to position [973, 0]
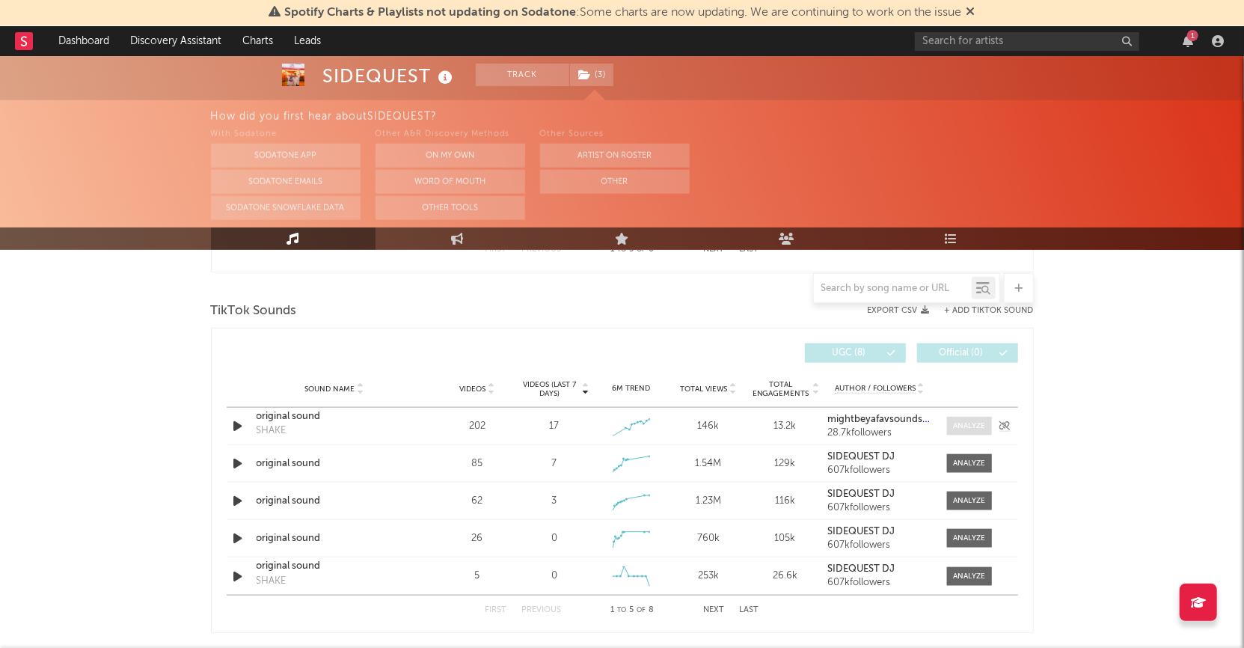
click at [975, 423] on div at bounding box center [969, 425] width 32 height 11
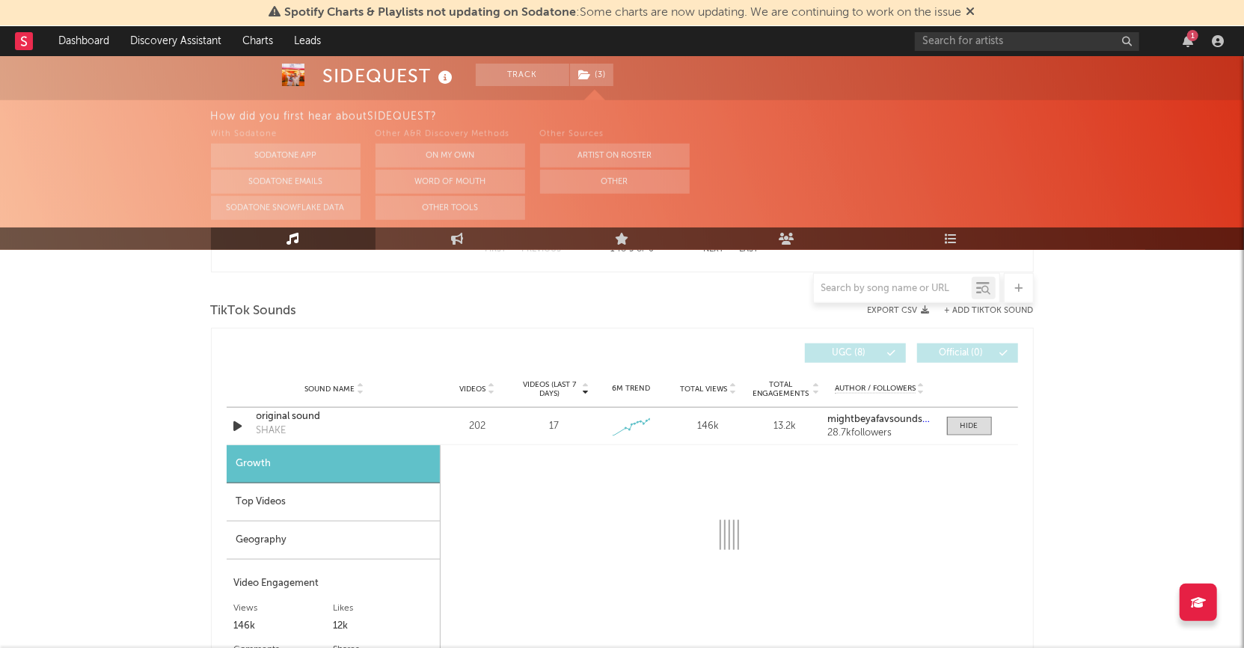
select select "1w"
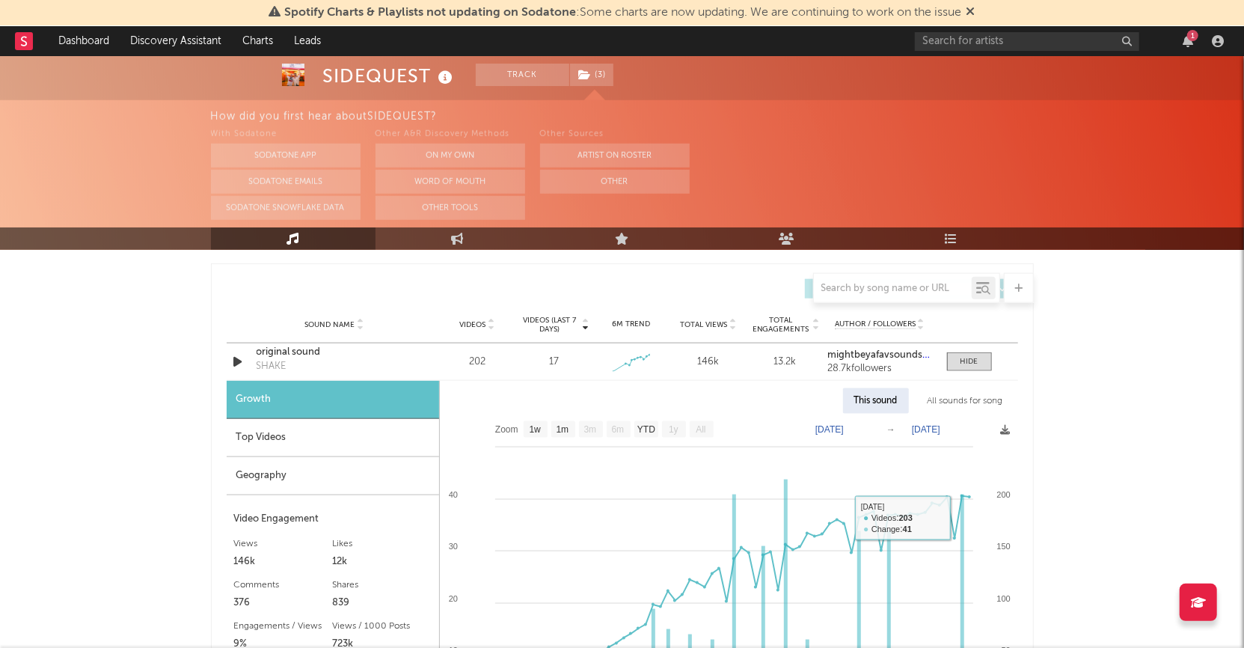
scroll to position [1013, 0]
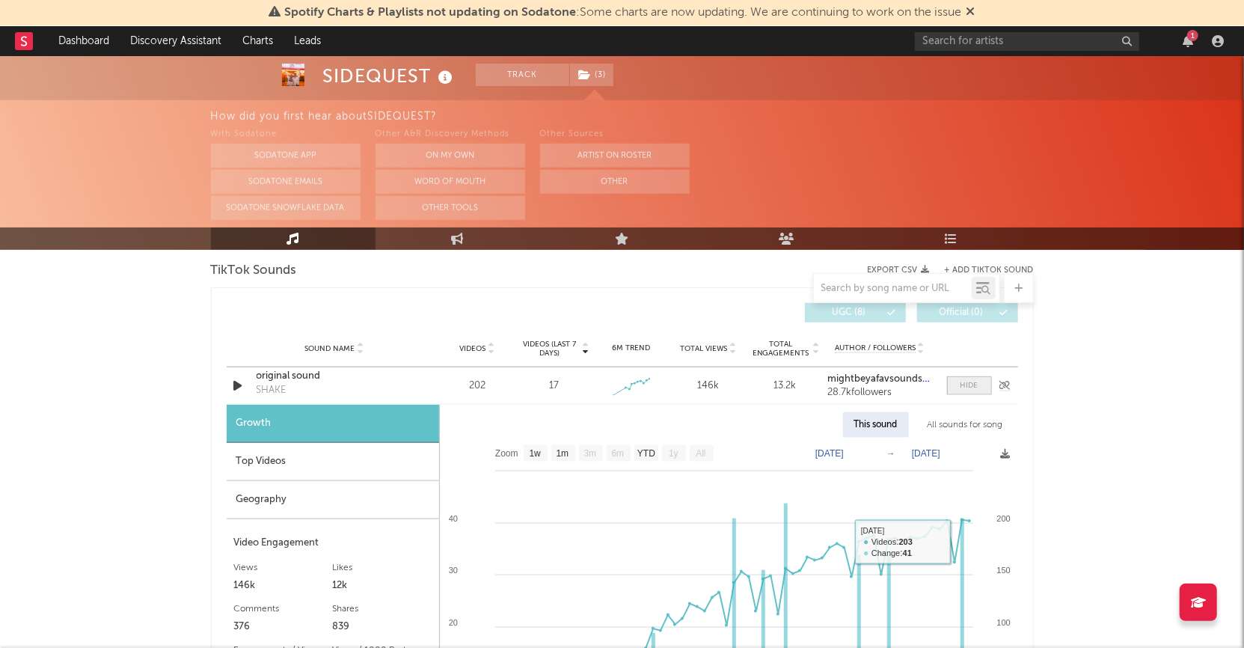
click at [966, 385] on div at bounding box center [969, 385] width 18 height 11
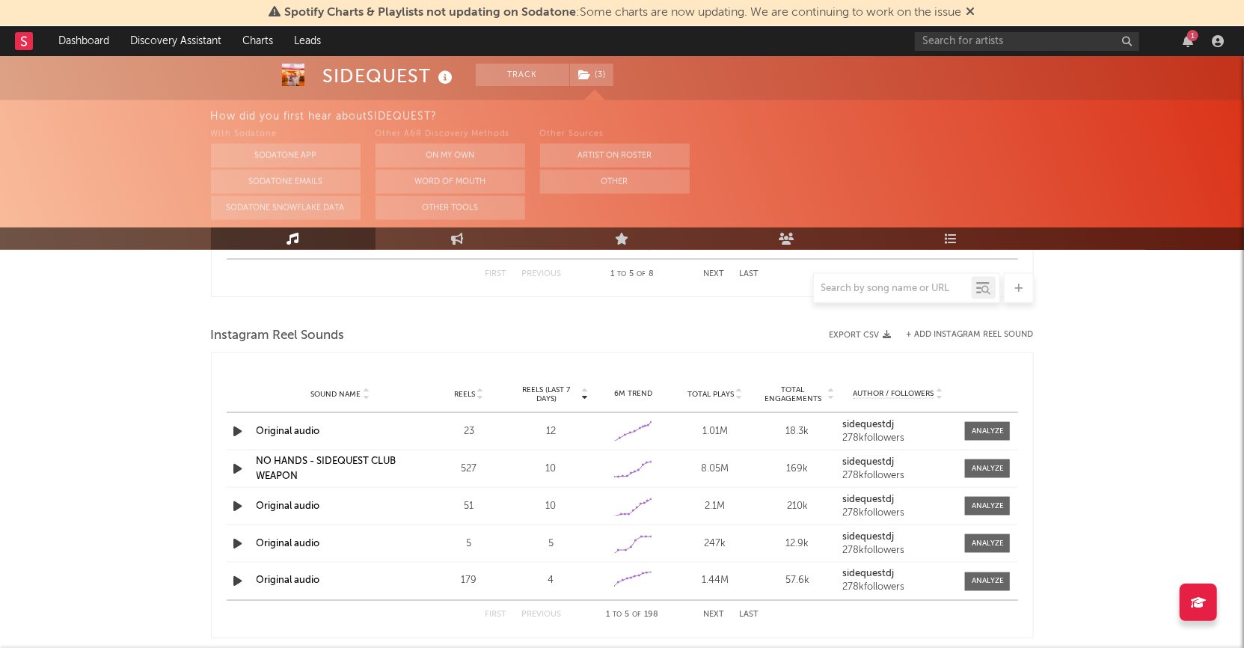
scroll to position [1334, 0]
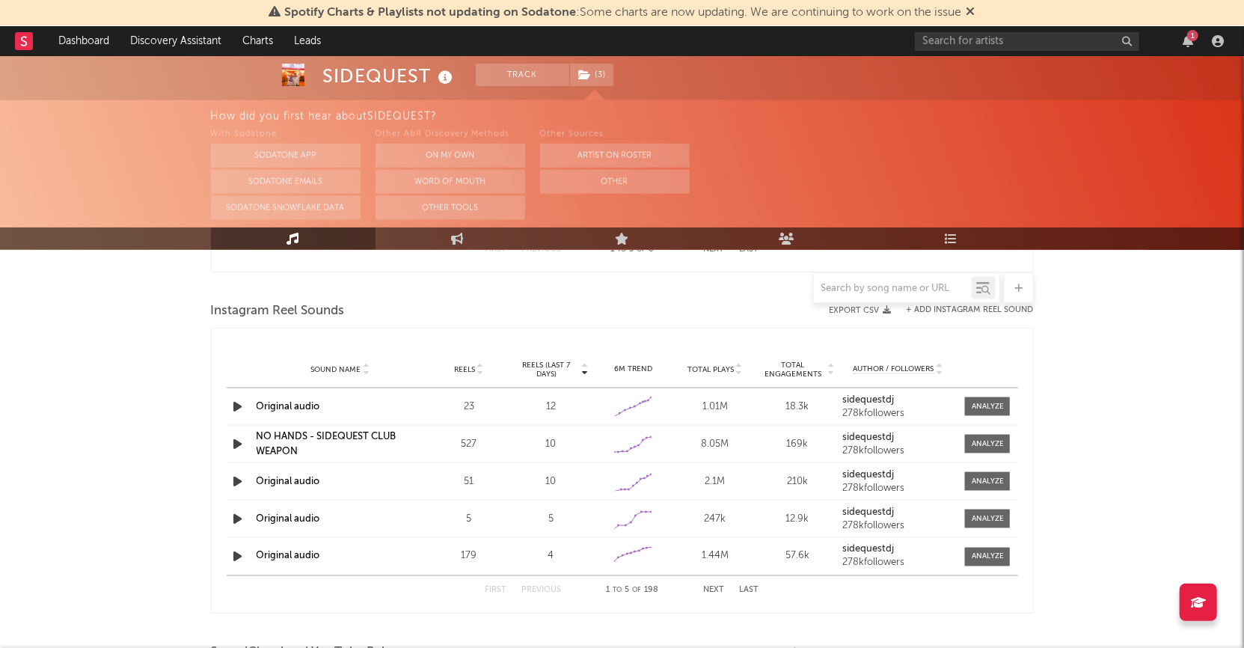
click at [242, 442] on icon "button" at bounding box center [238, 444] width 16 height 19
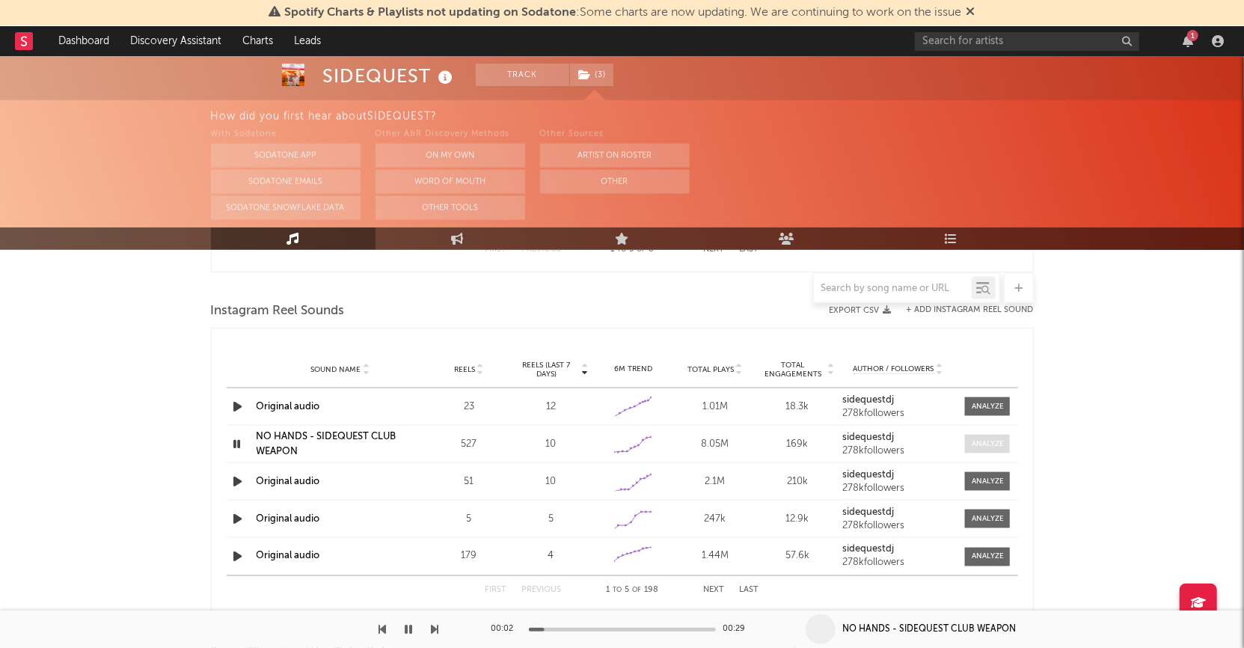
click at [975, 444] on div at bounding box center [988, 443] width 32 height 11
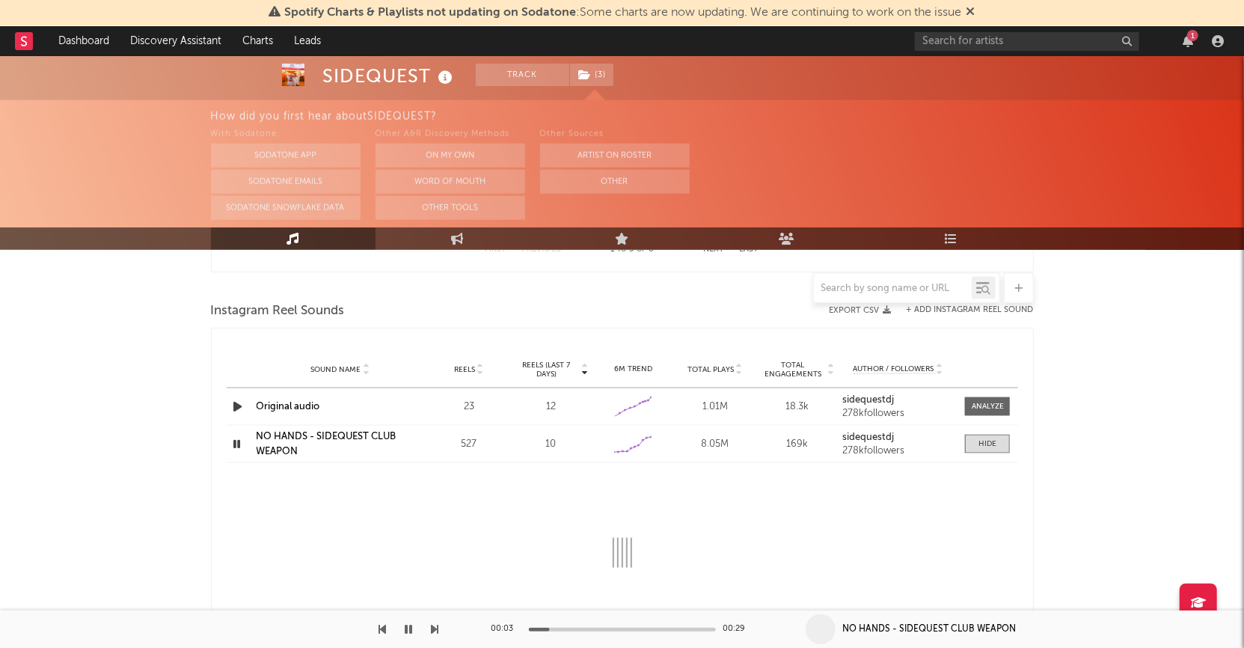
select select "1w"
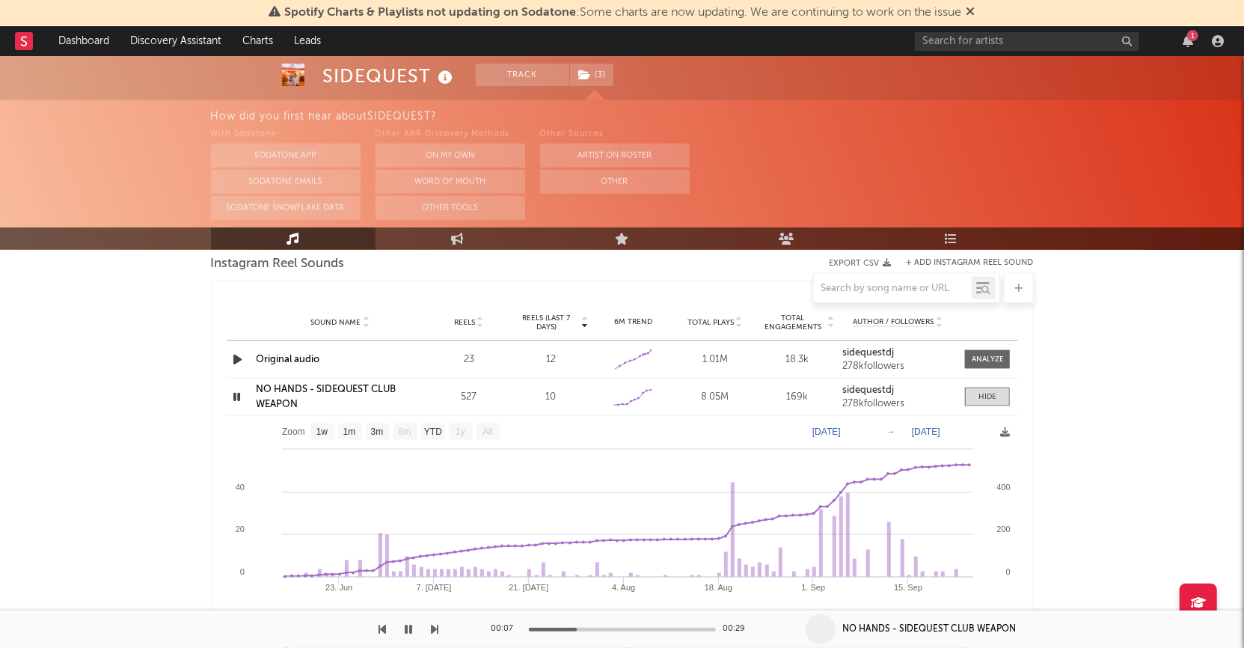
scroll to position [1306, 0]
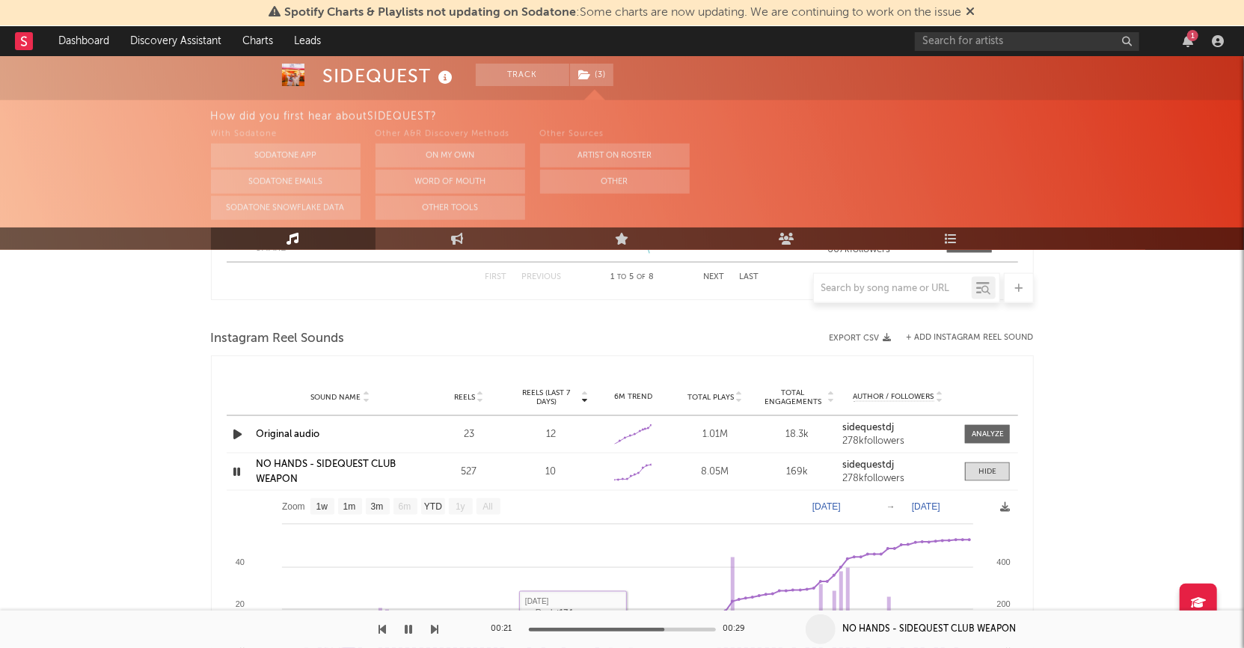
click at [409, 627] on icon "button" at bounding box center [408, 629] width 7 height 12
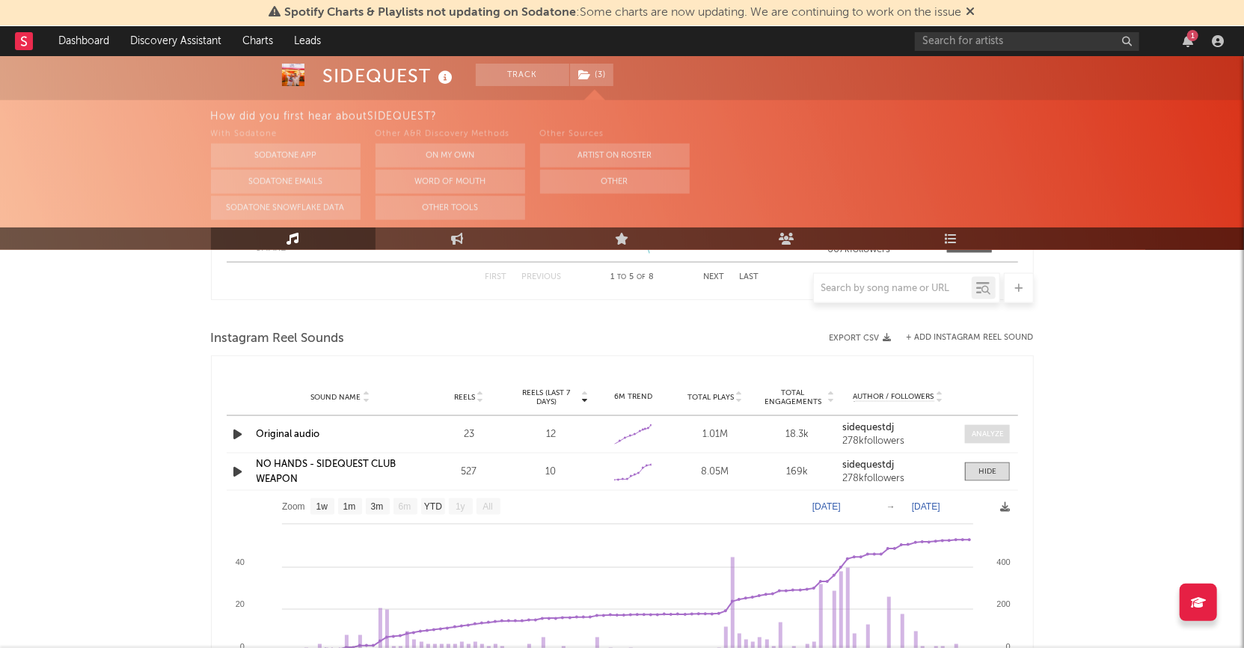
click at [982, 429] on div at bounding box center [988, 434] width 32 height 11
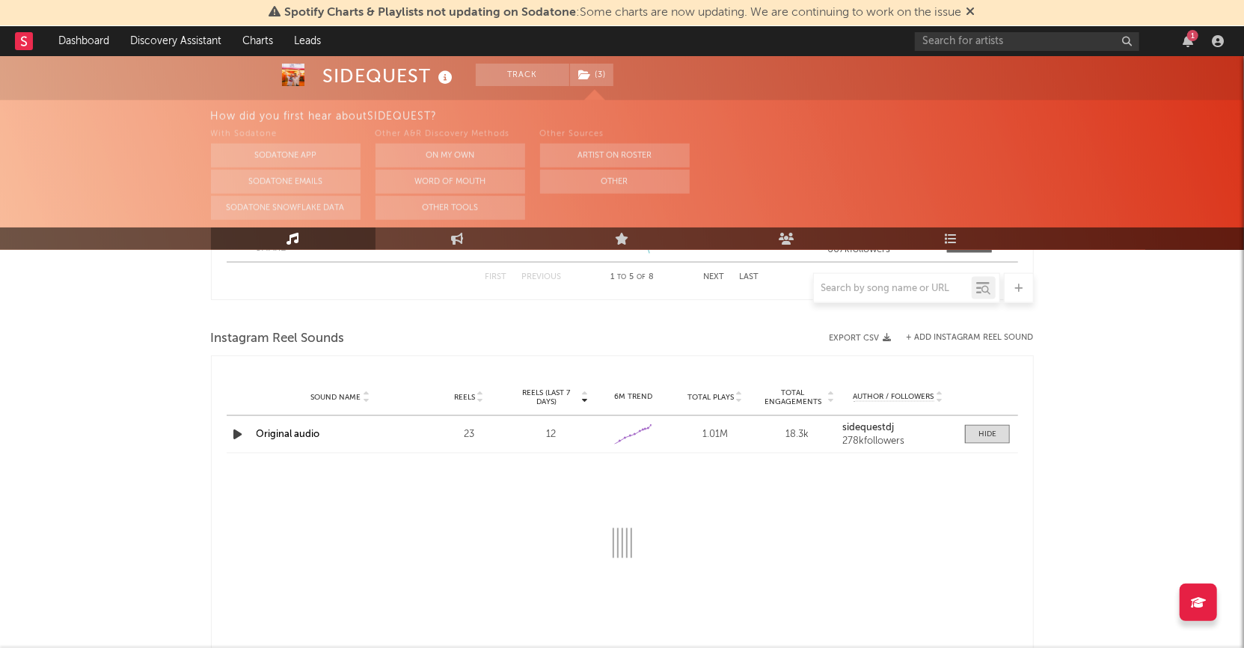
select select "1w"
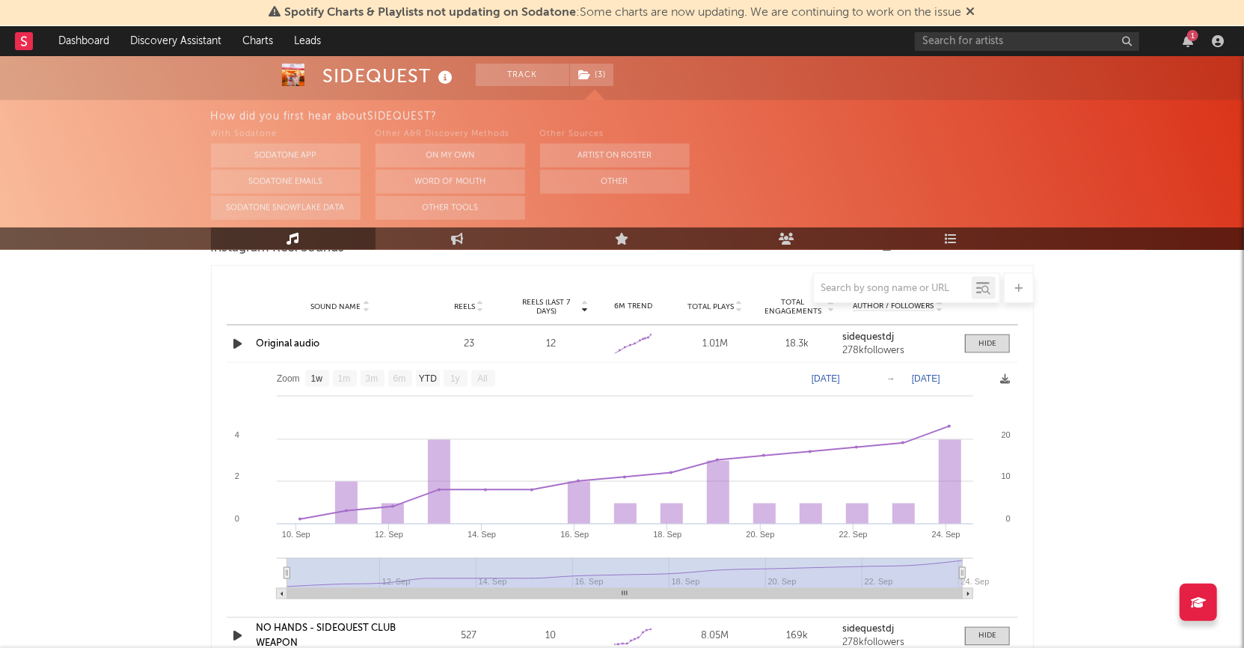
scroll to position [1391, 0]
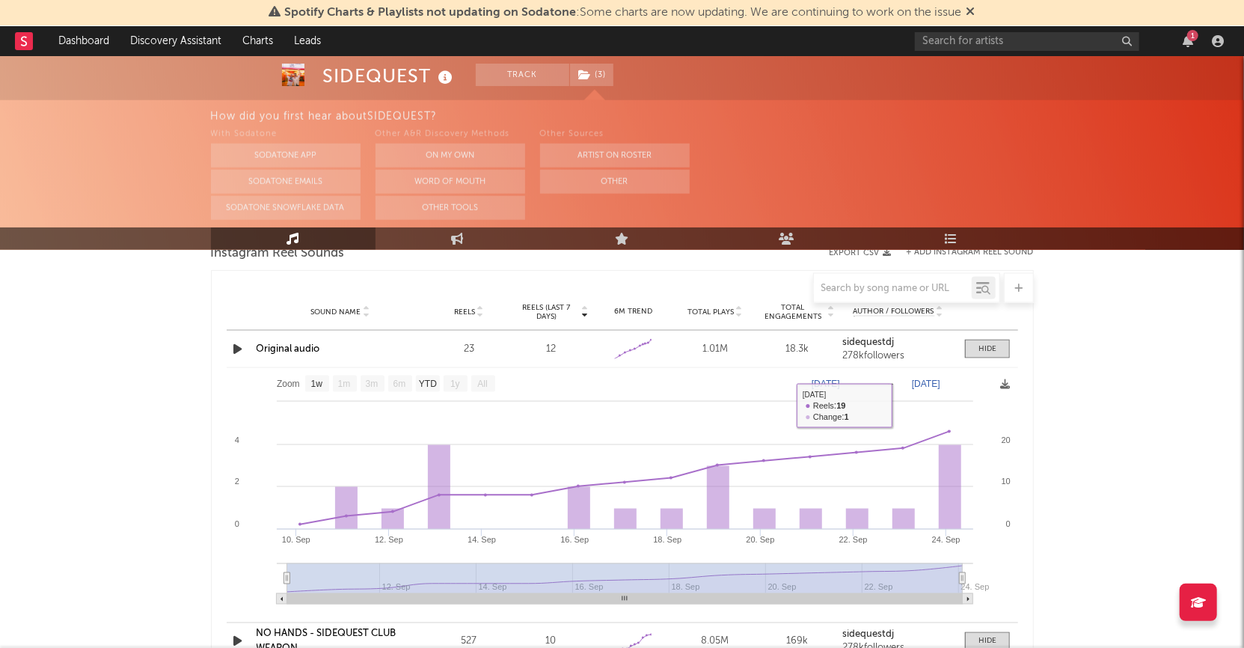
click at [236, 343] on icon "button" at bounding box center [238, 349] width 16 height 19
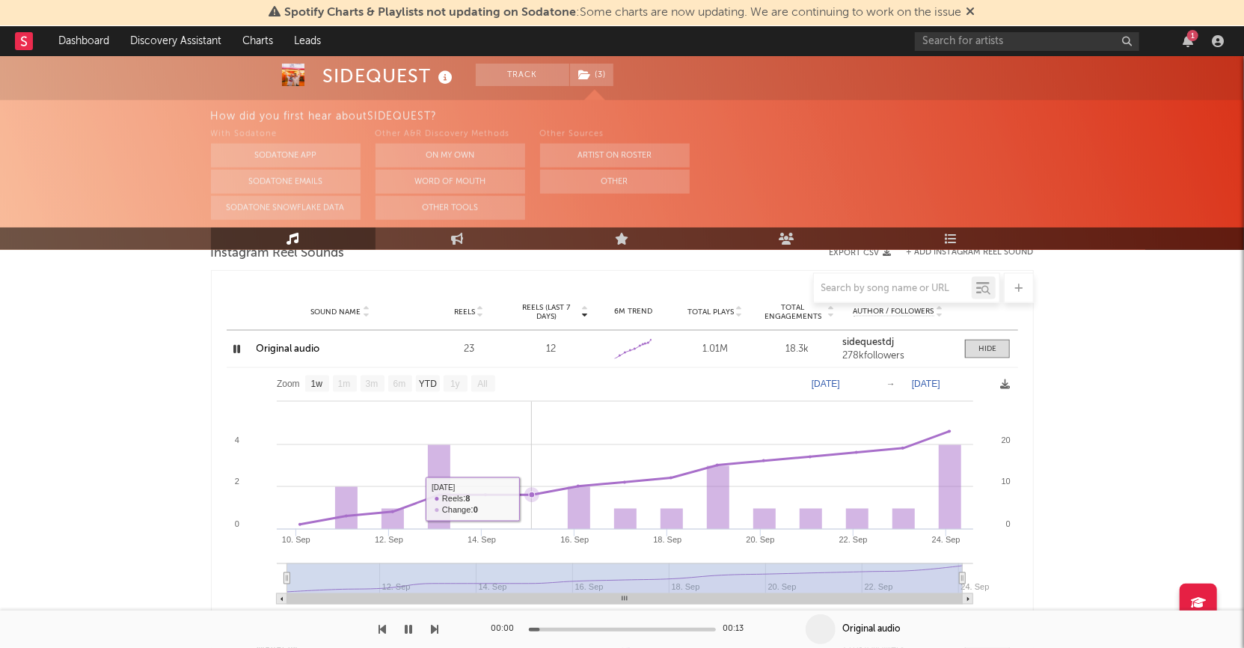
scroll to position [1429, 0]
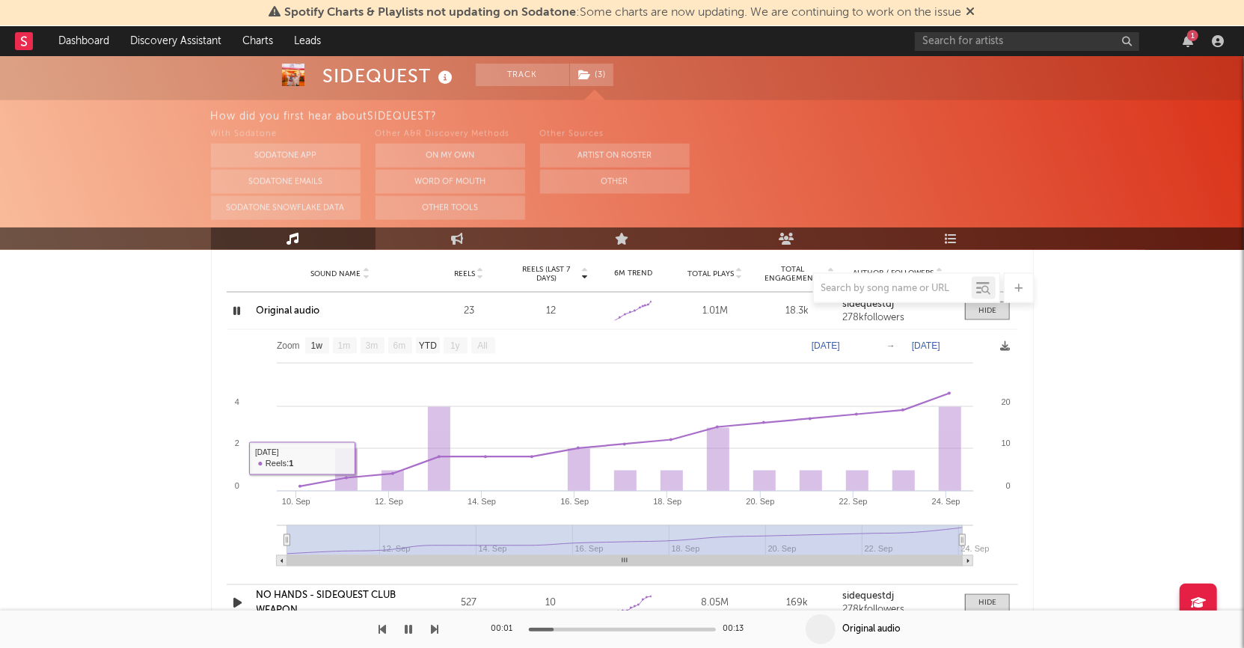
click at [240, 305] on icon "button" at bounding box center [237, 310] width 14 height 19
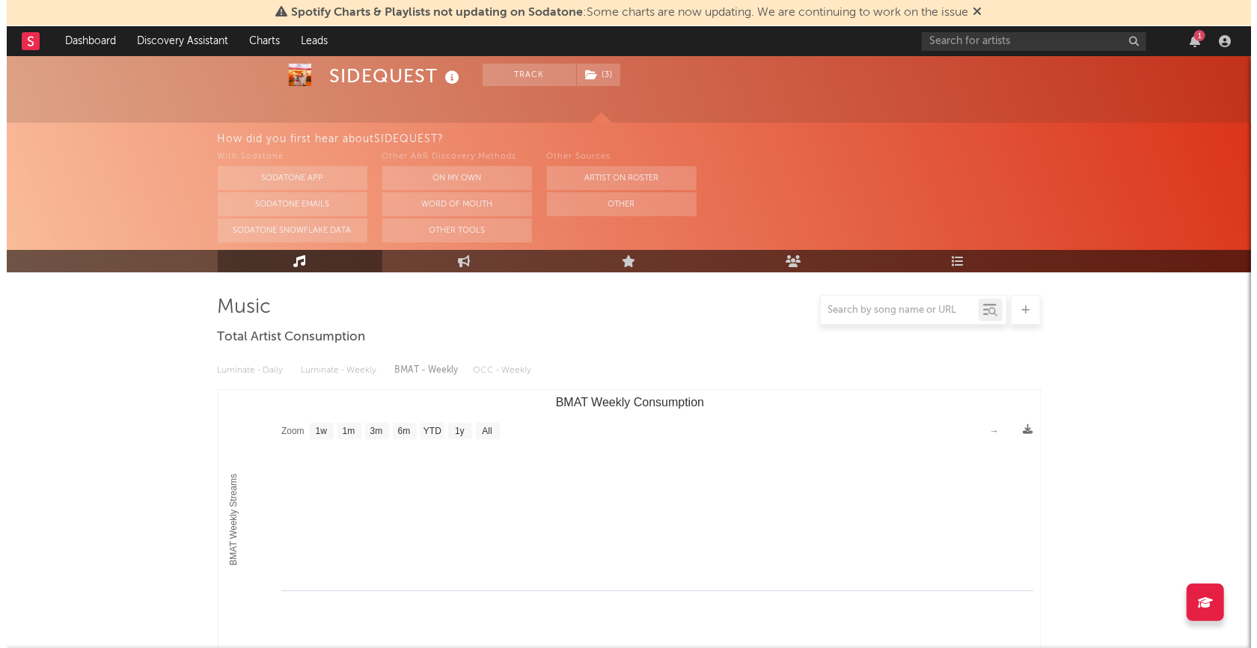
scroll to position [0, 0]
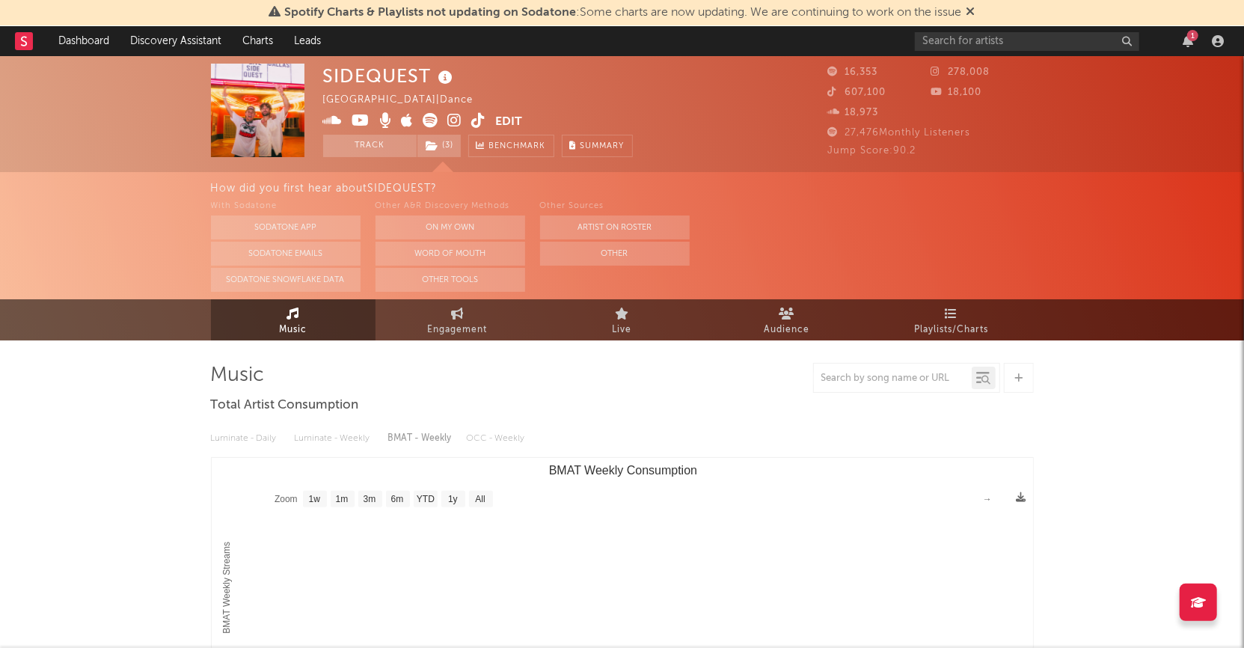
click at [453, 117] on icon at bounding box center [455, 120] width 14 height 15
click at [28, 43] on rect at bounding box center [24, 41] width 18 height 18
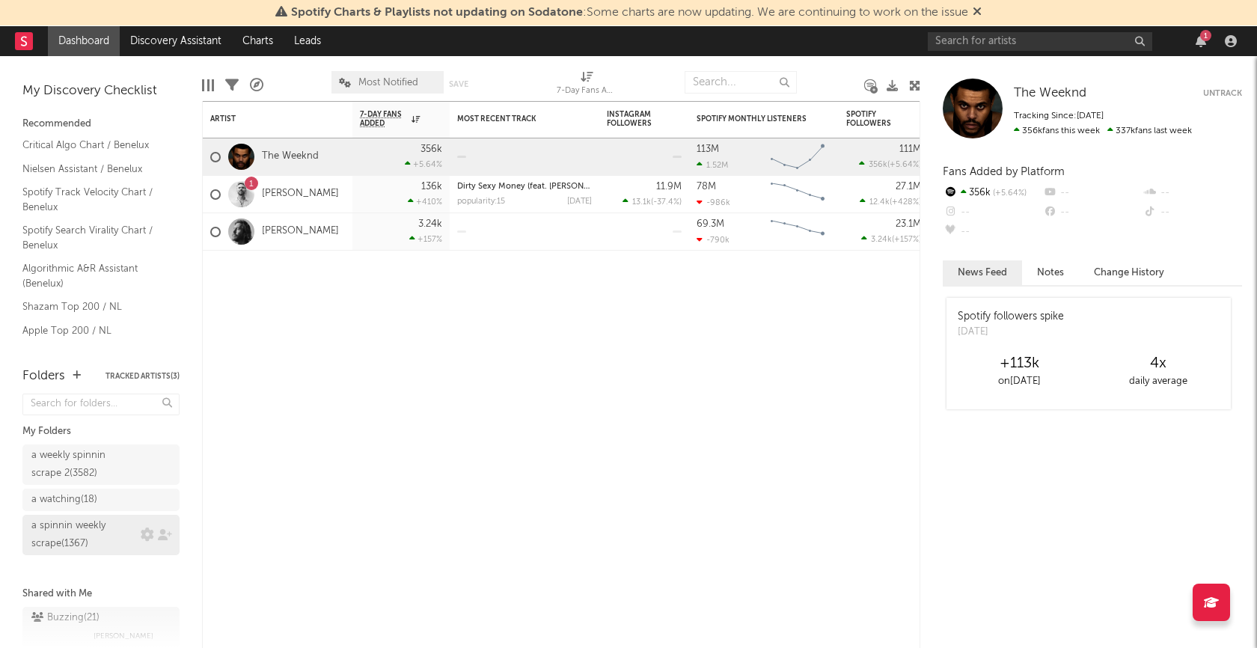
scroll to position [41, 0]
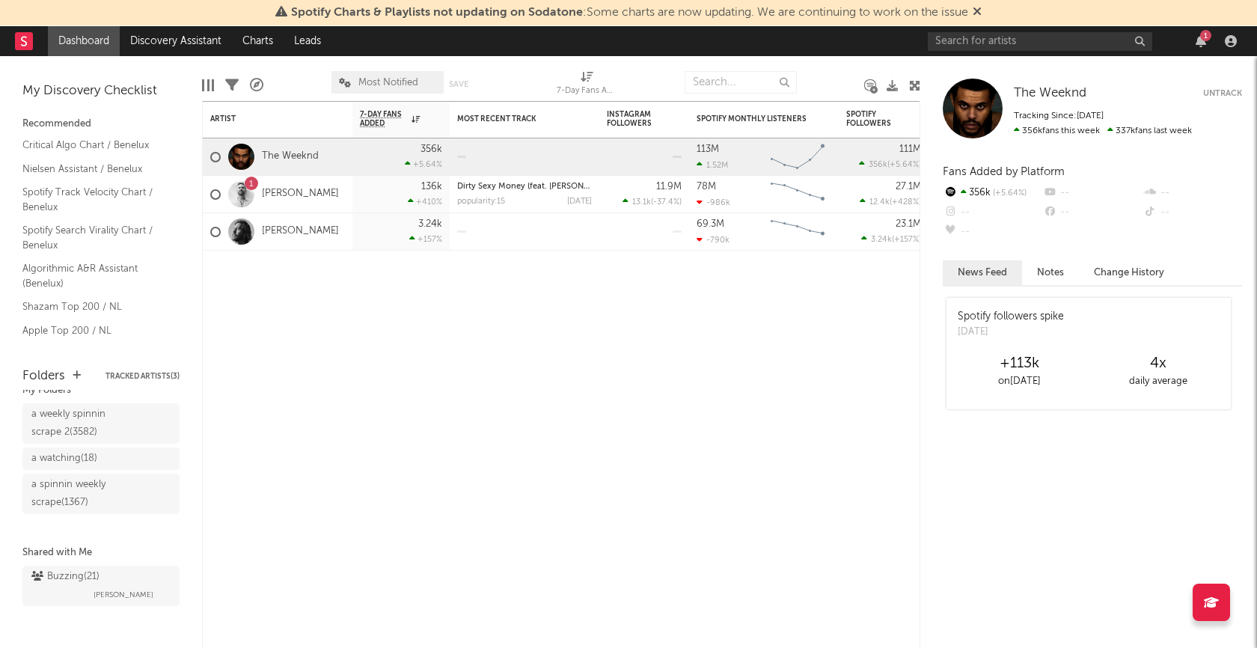
click at [67, 575] on div "Buzzing ( 21 )" at bounding box center [65, 577] width 68 height 18
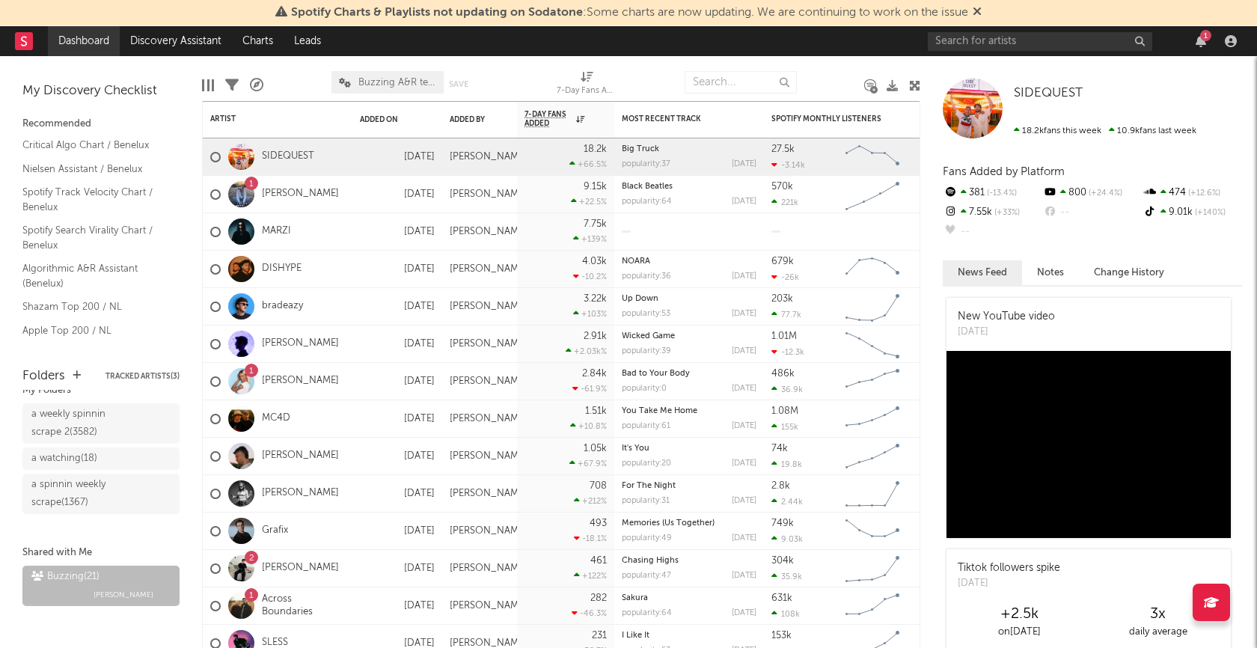
click at [96, 46] on link "Dashboard" at bounding box center [84, 41] width 72 height 30
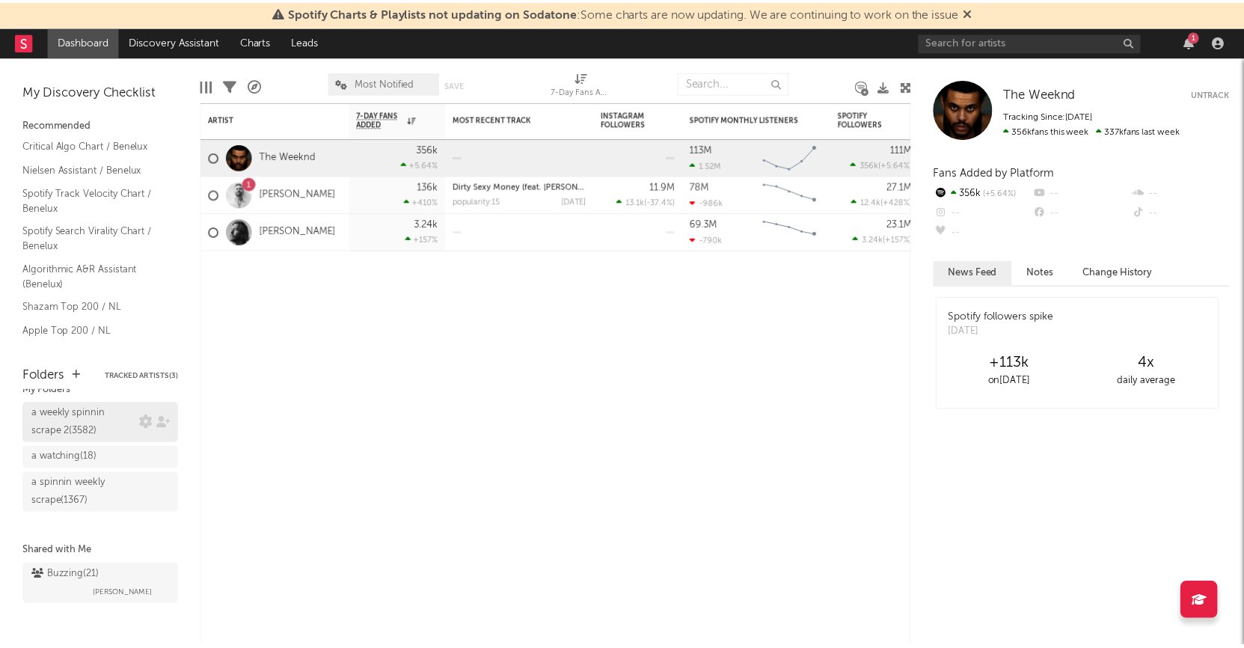
scroll to position [17, 0]
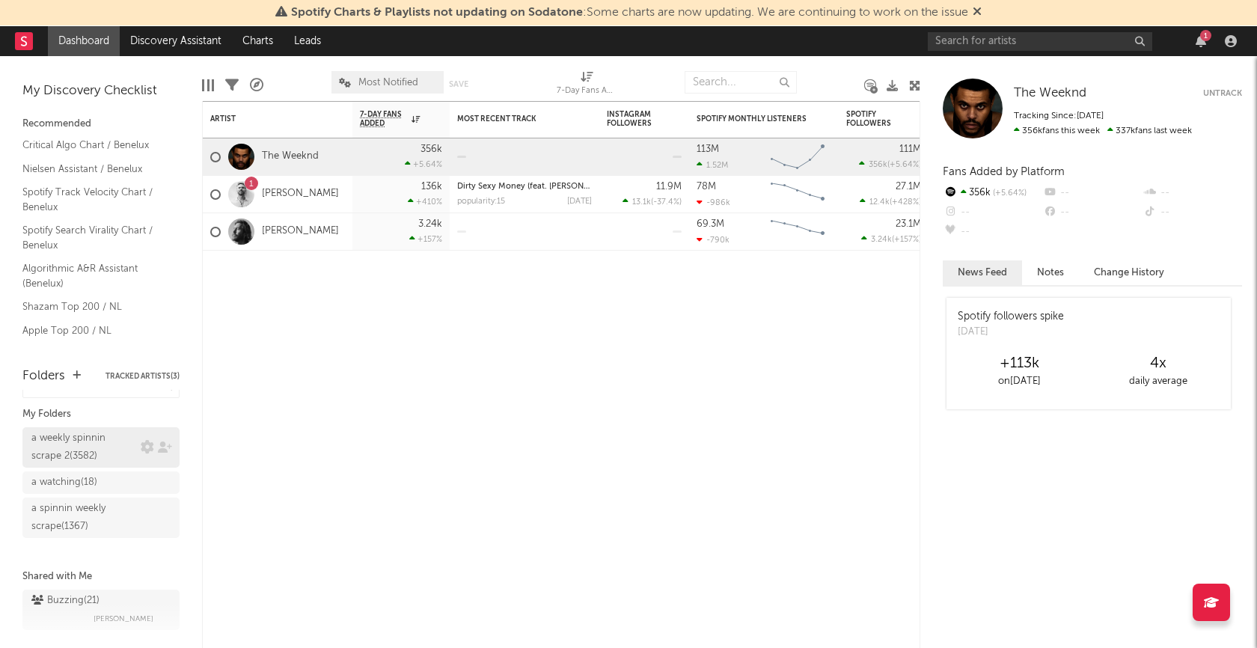
click at [70, 447] on div "a weekly spinnin scrape 2 ( 3582 )" at bounding box center [83, 447] width 105 height 36
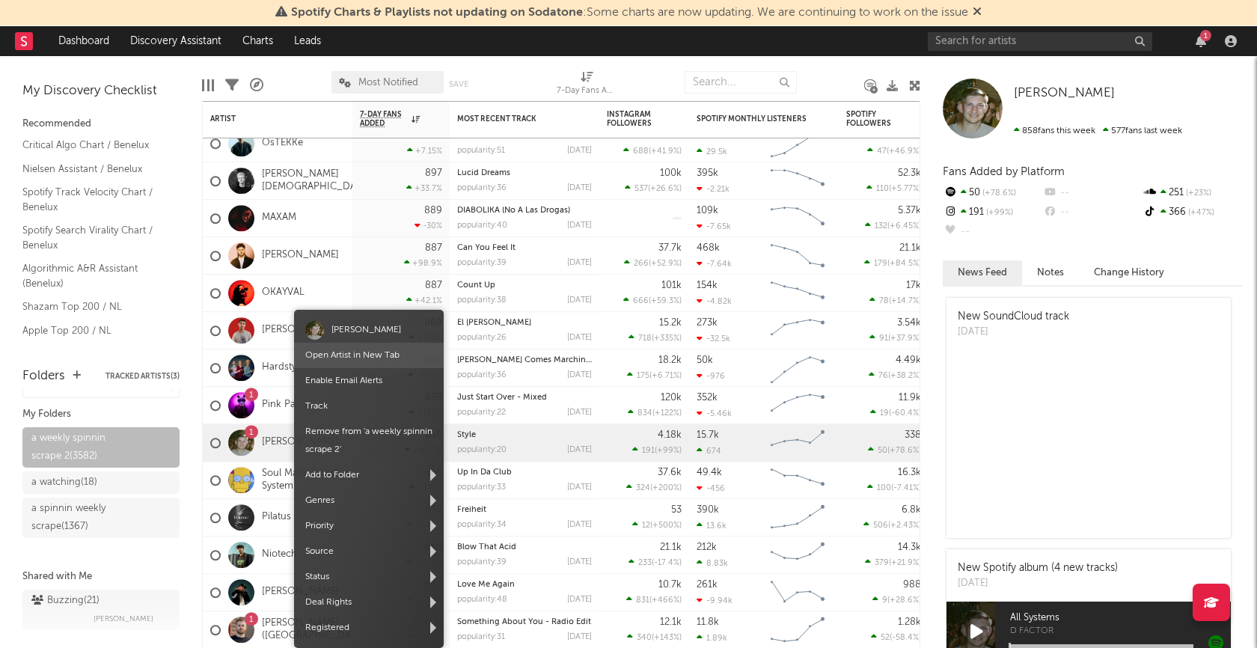
click at [365, 351] on link "Open Artist in New Tab" at bounding box center [352, 355] width 94 height 9
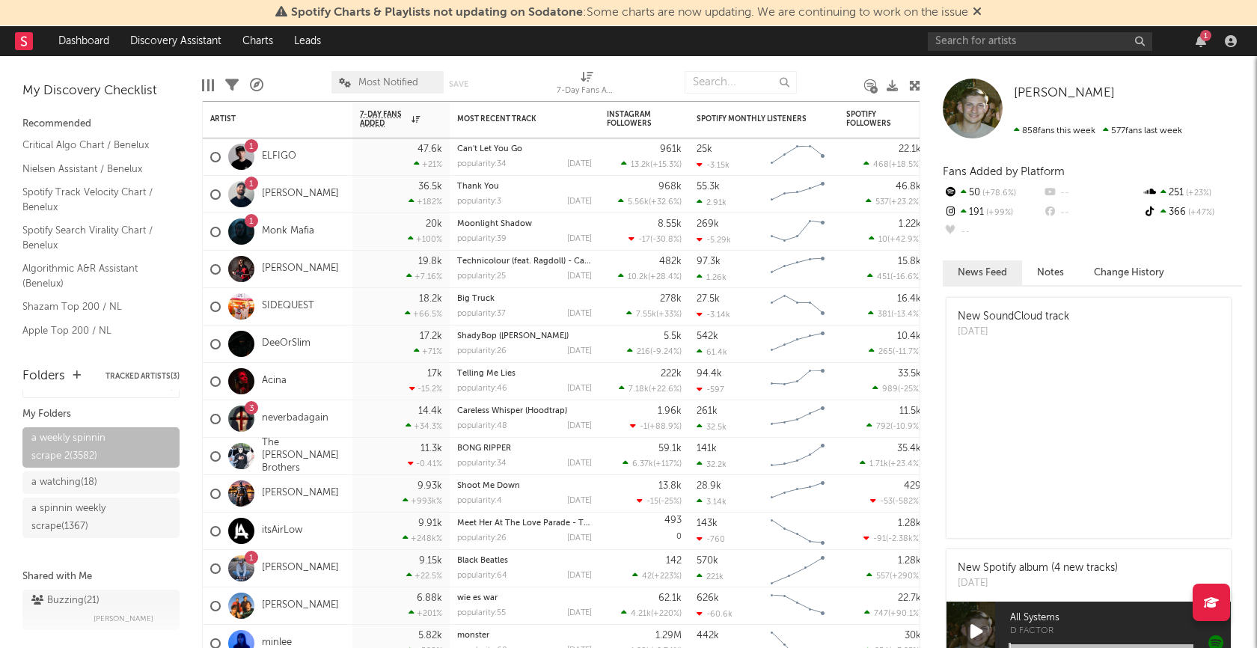
click at [66, 592] on div "Buzzing ( 21 )" at bounding box center [65, 601] width 68 height 18
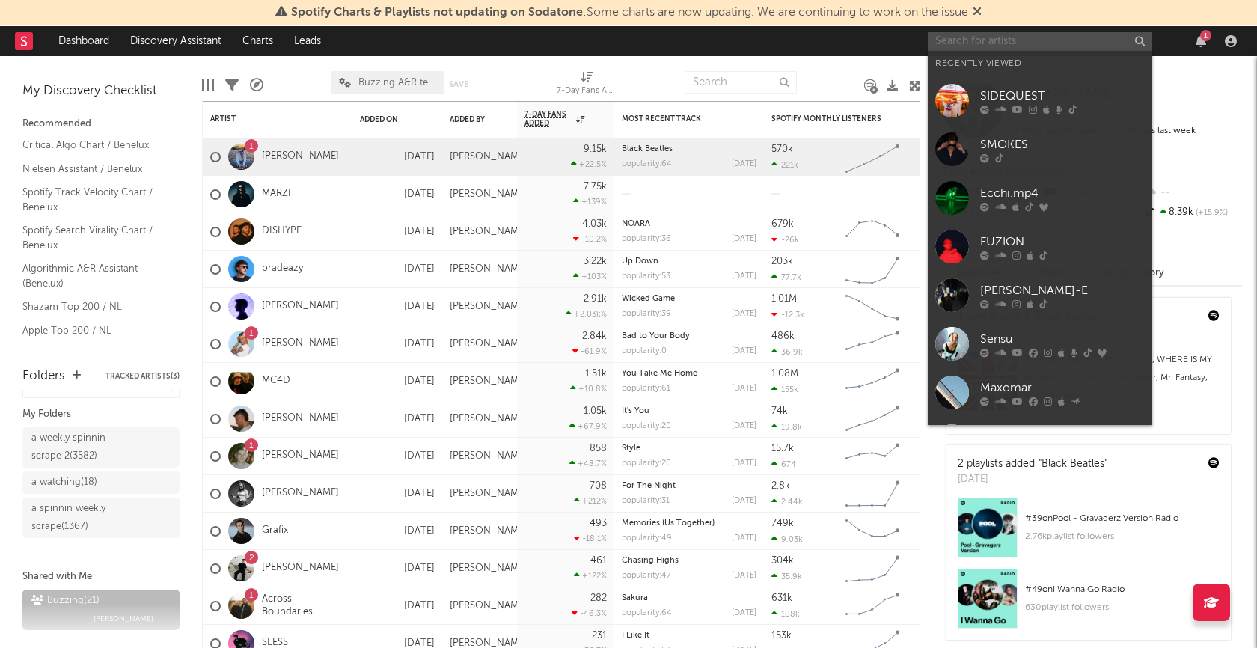
click at [972, 32] on input "text" at bounding box center [1039, 41] width 224 height 19
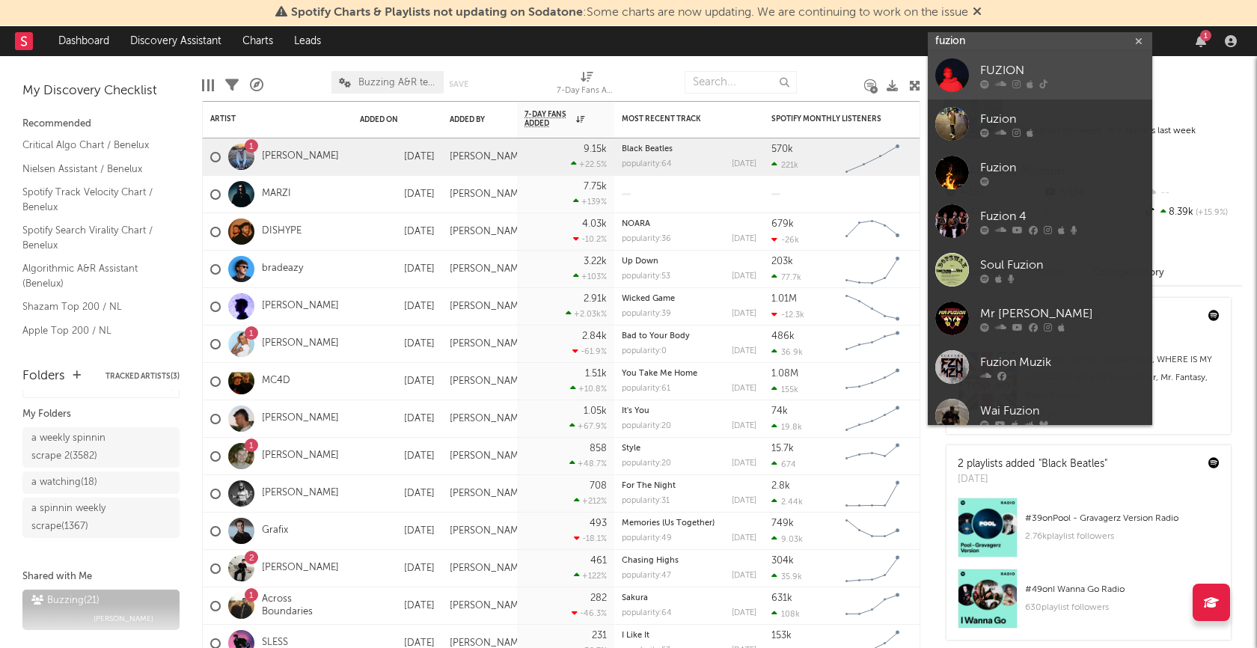
type input "fuzion"
click at [996, 69] on div "FUZION" at bounding box center [1062, 71] width 165 height 18
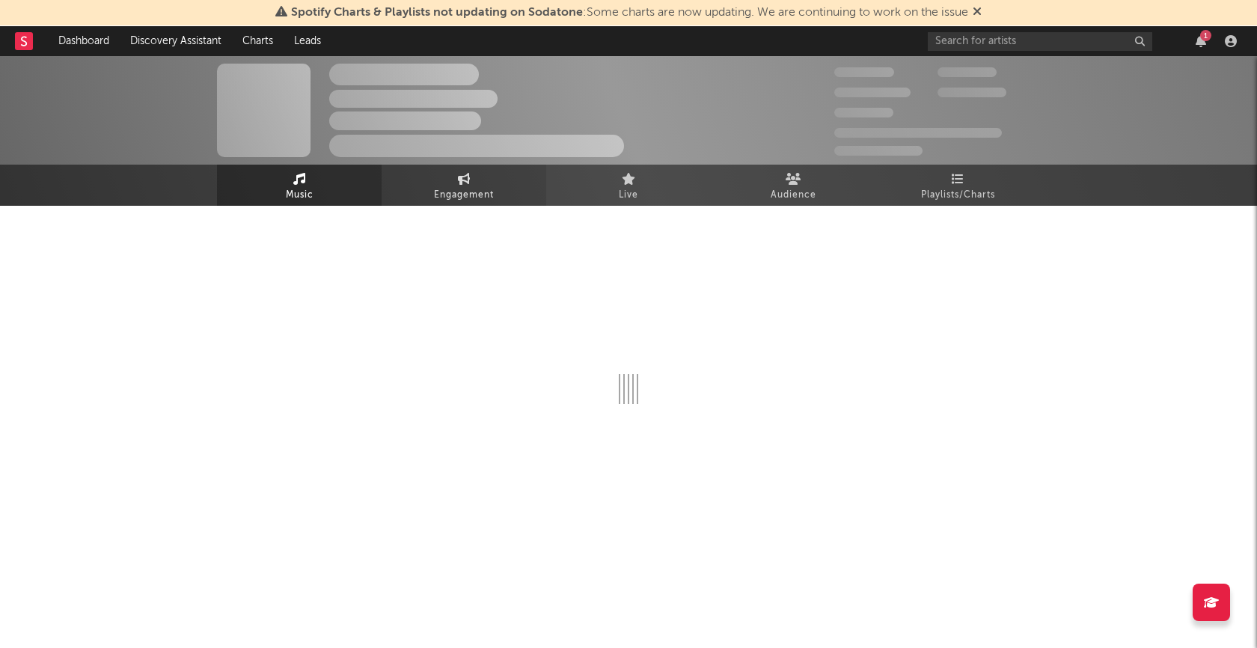
select select "6m"
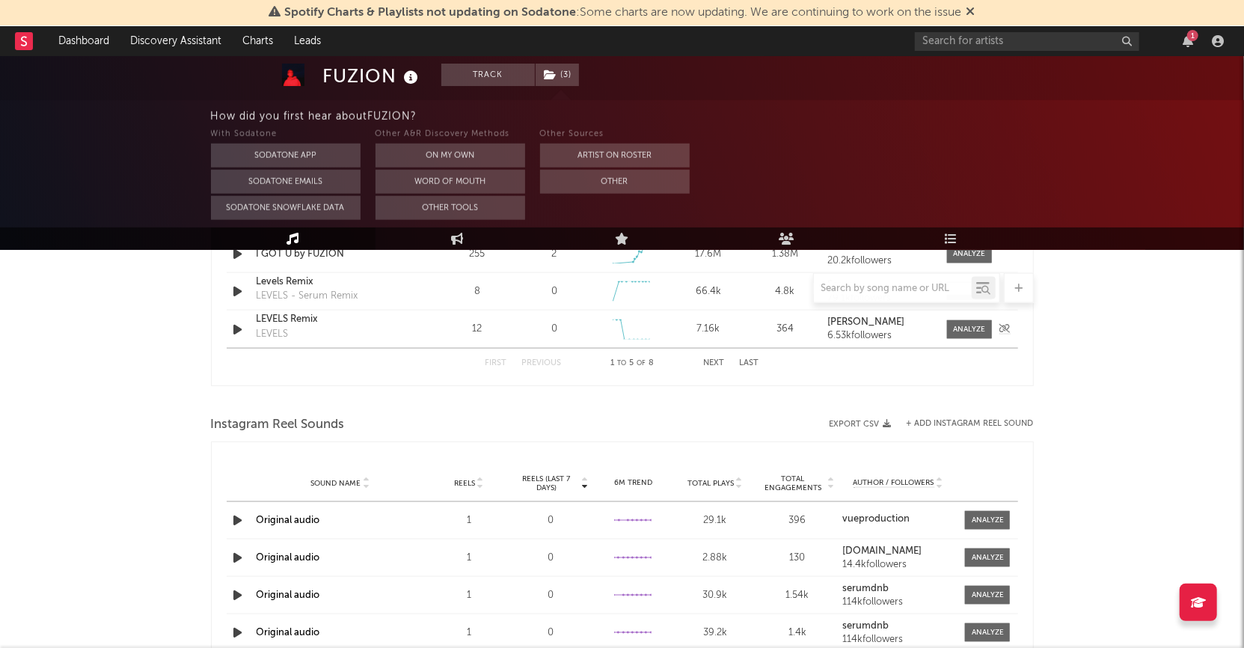
scroll to position [1227, 0]
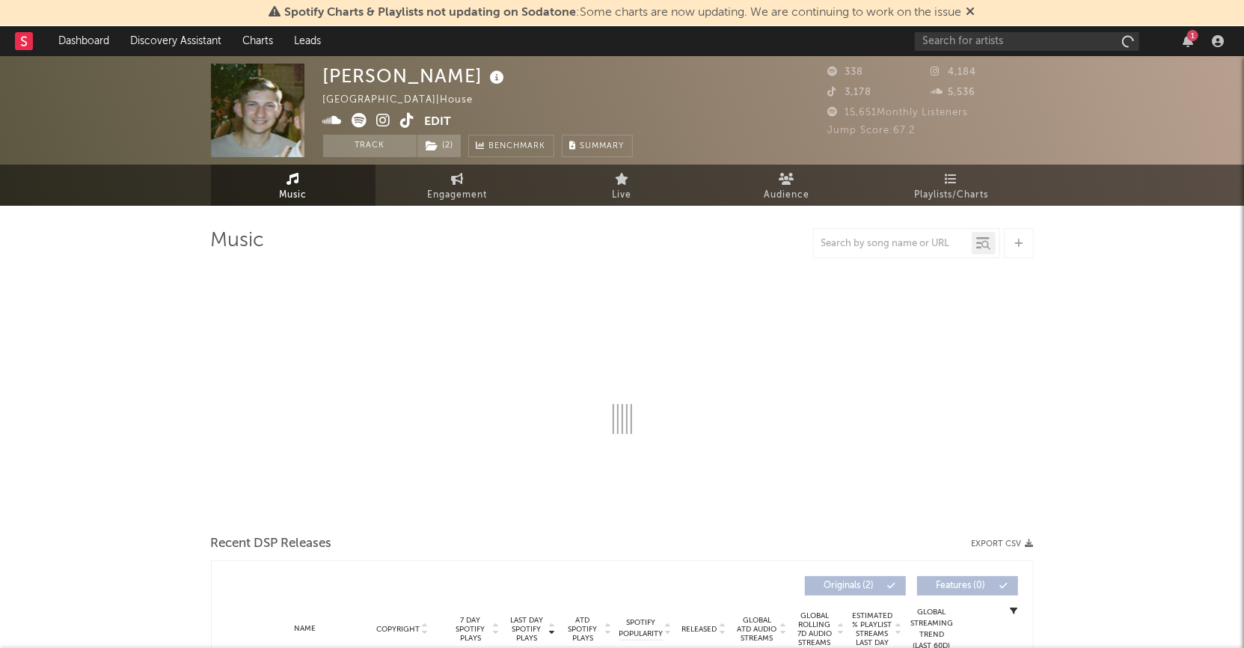
select select "6m"
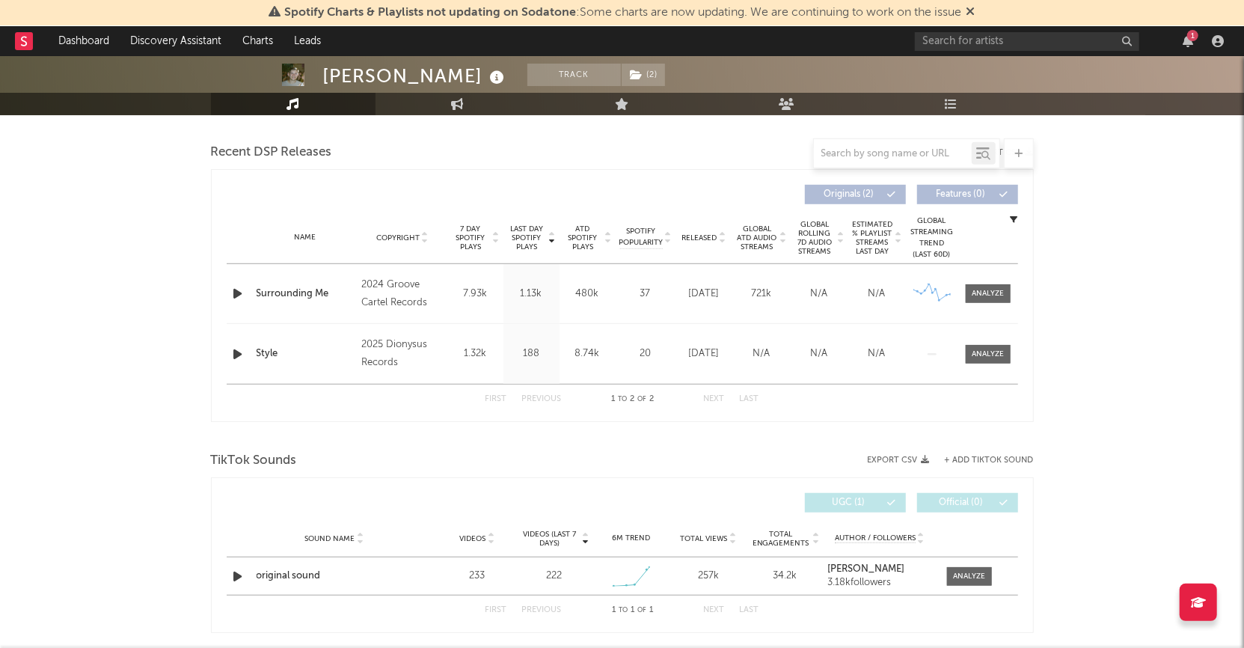
scroll to position [779, 0]
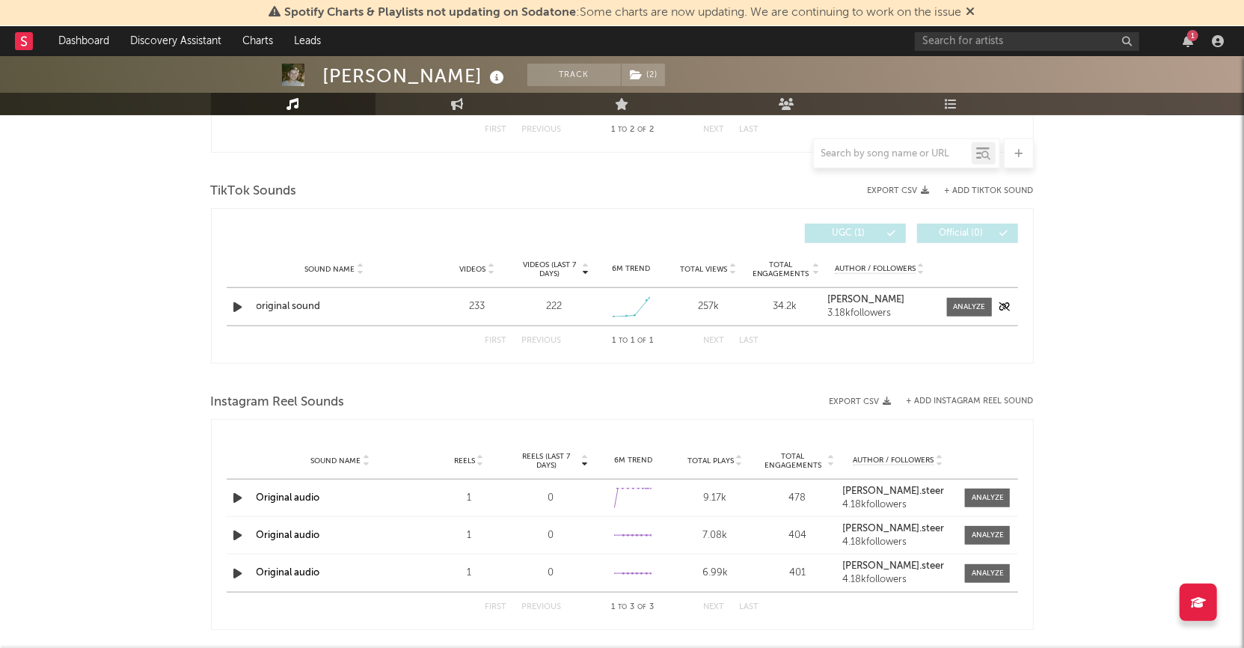
click at [238, 304] on icon "button" at bounding box center [238, 307] width 16 height 19
click at [977, 302] on div at bounding box center [969, 306] width 32 height 11
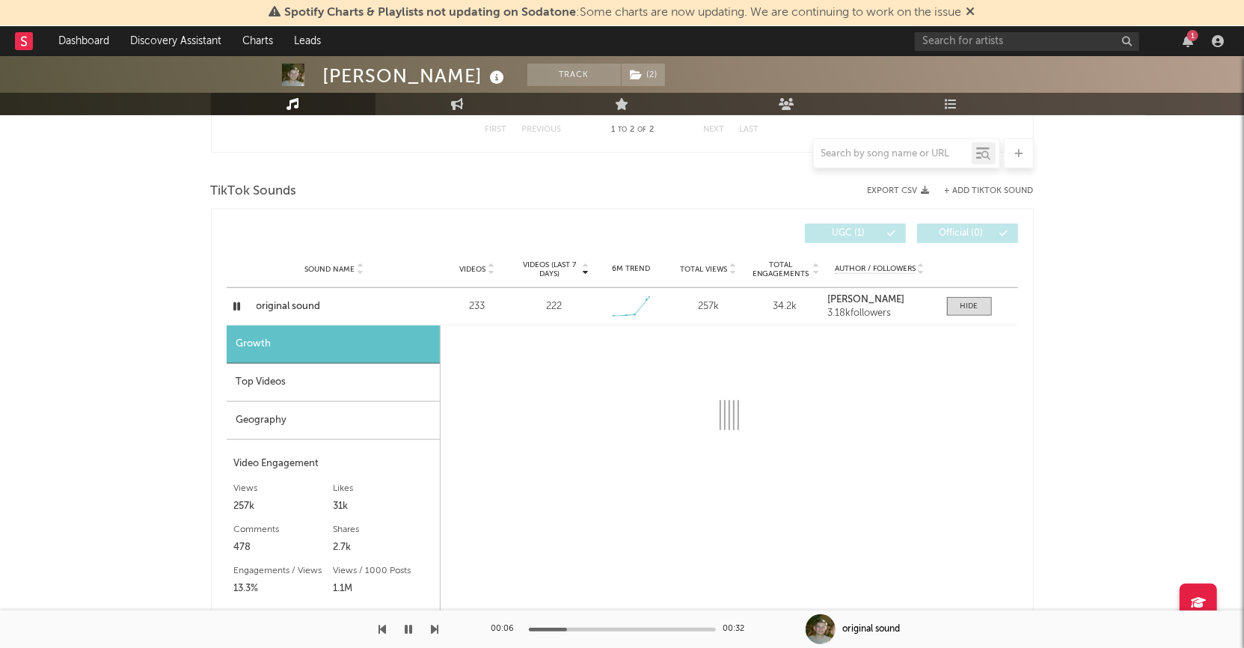
select select "1w"
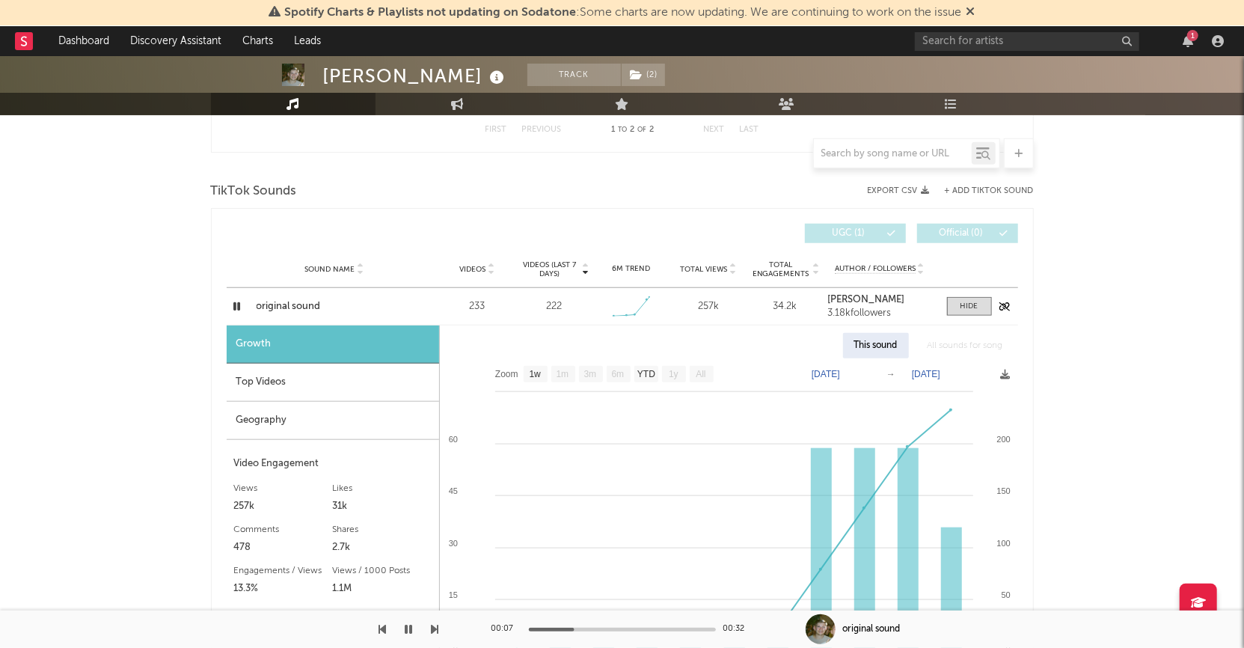
click at [858, 296] on strong "[PERSON_NAME]" at bounding box center [865, 300] width 77 height 10
click at [410, 634] on icon "button" at bounding box center [408, 629] width 7 height 12
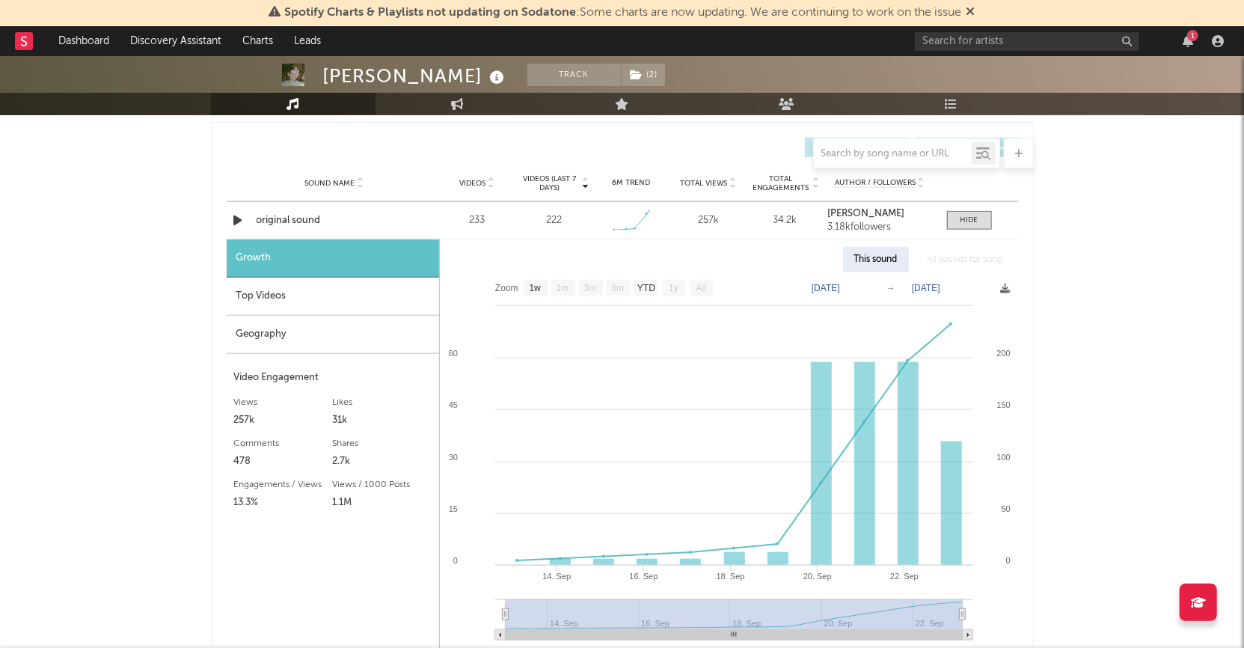
scroll to position [863, 0]
click at [231, 222] on icon "button" at bounding box center [238, 221] width 16 height 19
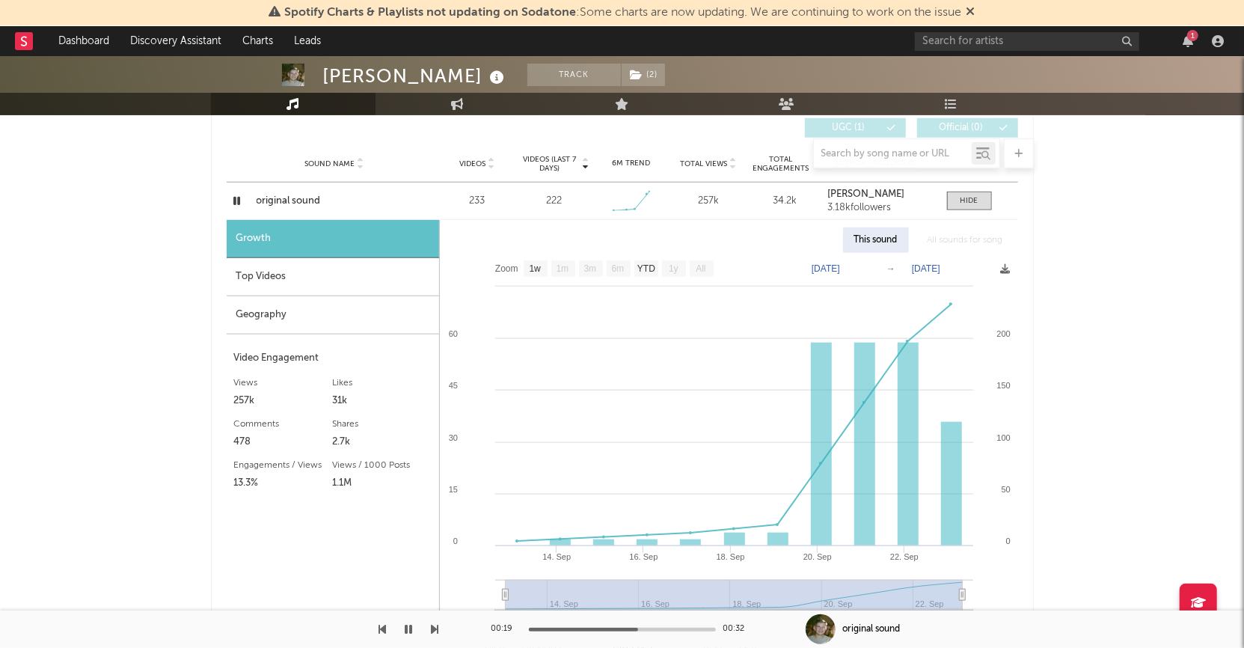
scroll to position [812, 0]
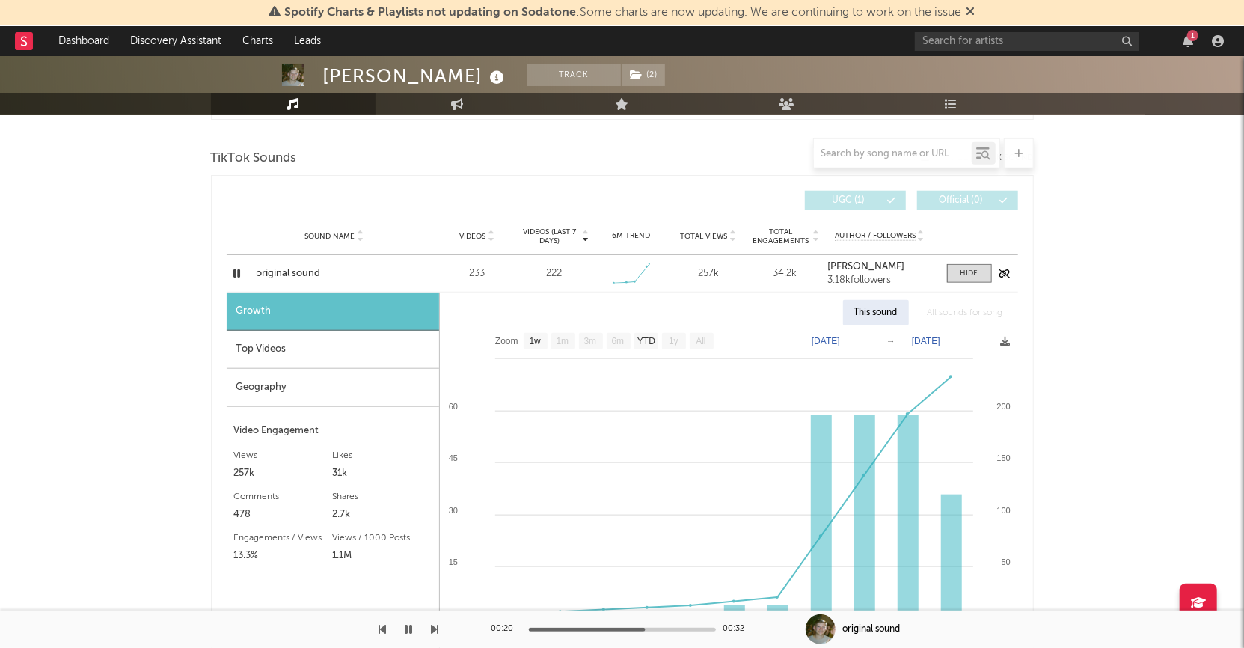
click at [235, 267] on icon "button" at bounding box center [237, 273] width 14 height 19
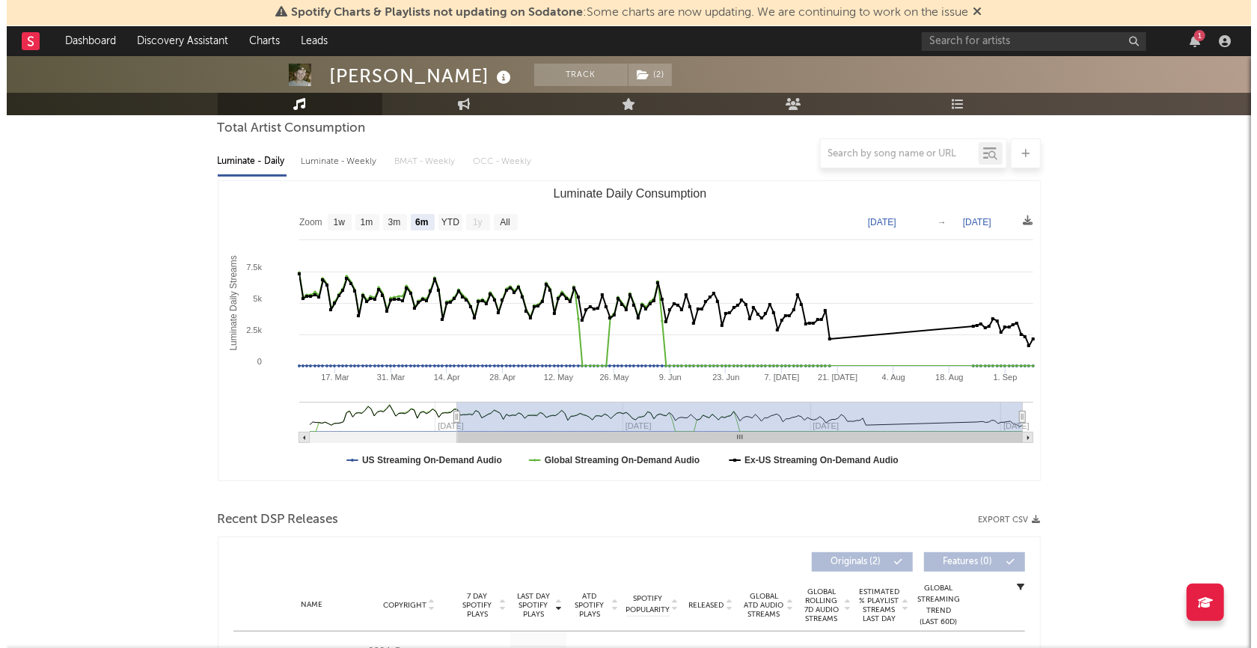
scroll to position [0, 0]
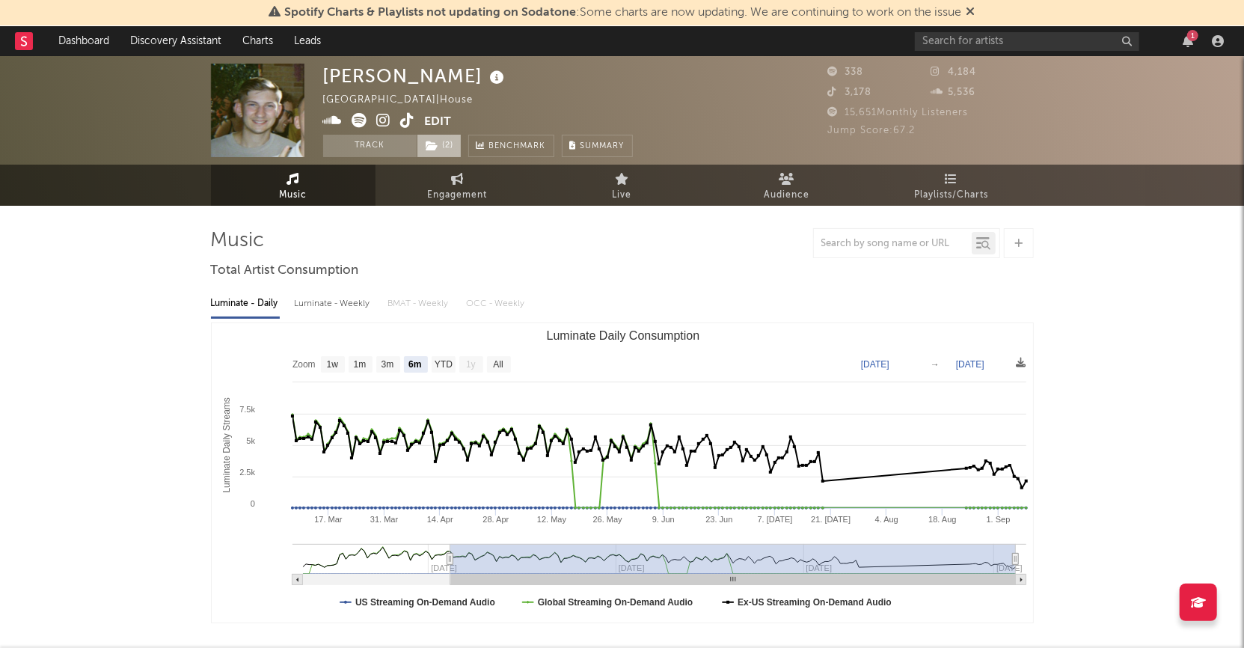
click at [429, 147] on icon at bounding box center [432, 146] width 13 height 10
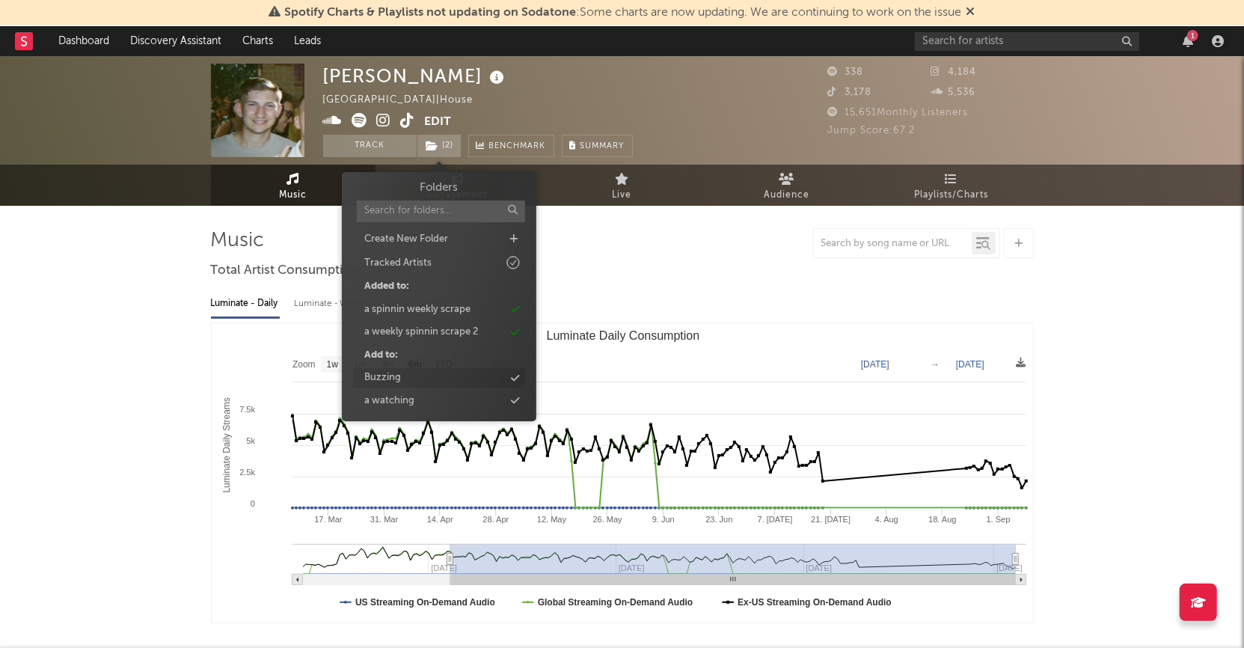
click at [390, 378] on div "Buzzing" at bounding box center [382, 377] width 37 height 15
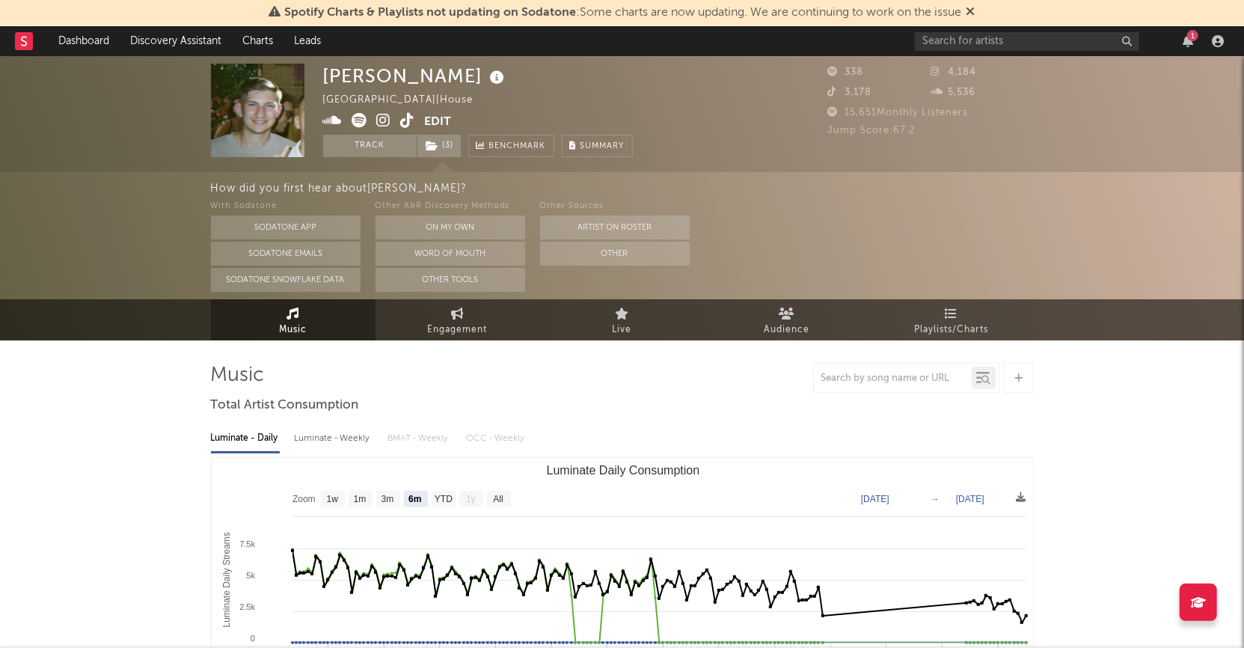
click at [27, 42] on rect at bounding box center [24, 41] width 18 height 18
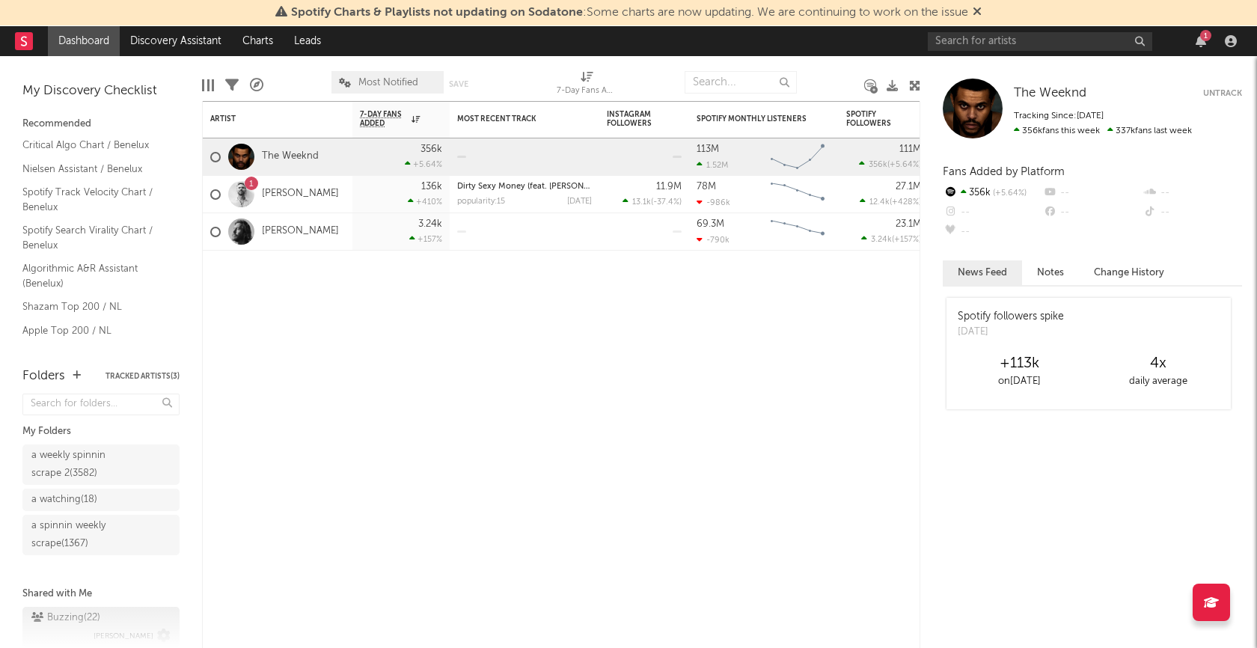
click at [70, 613] on div "Buzzing ( 22 )" at bounding box center [65, 618] width 69 height 18
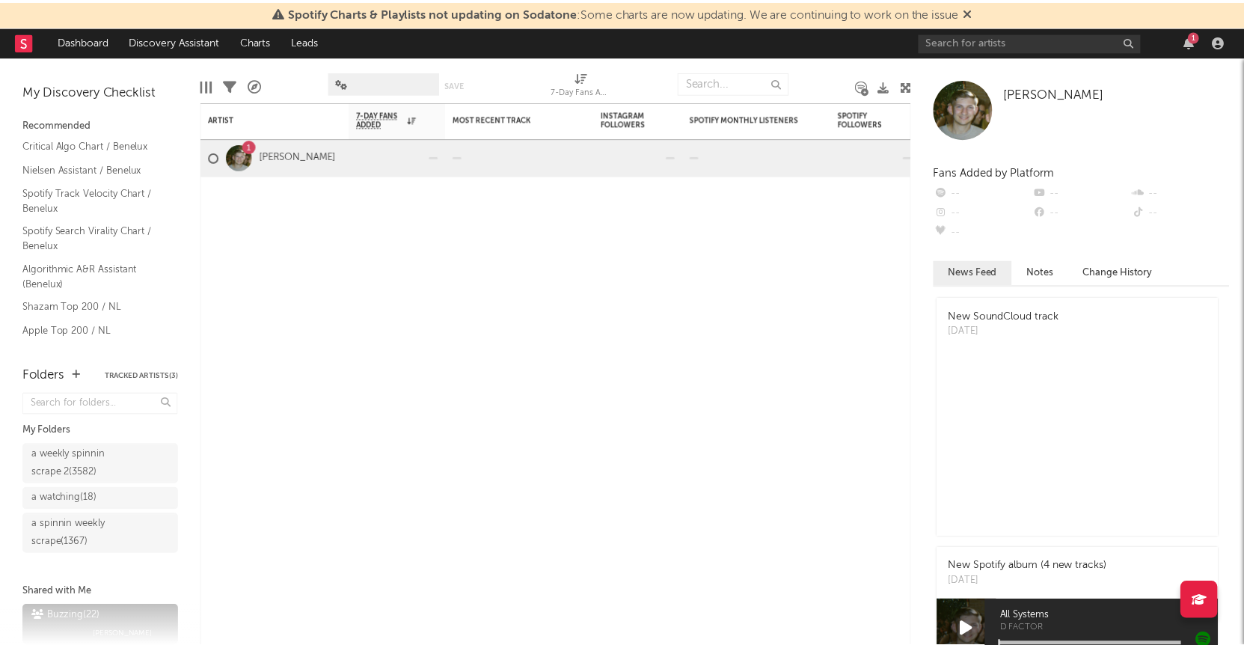
scroll to position [41, 0]
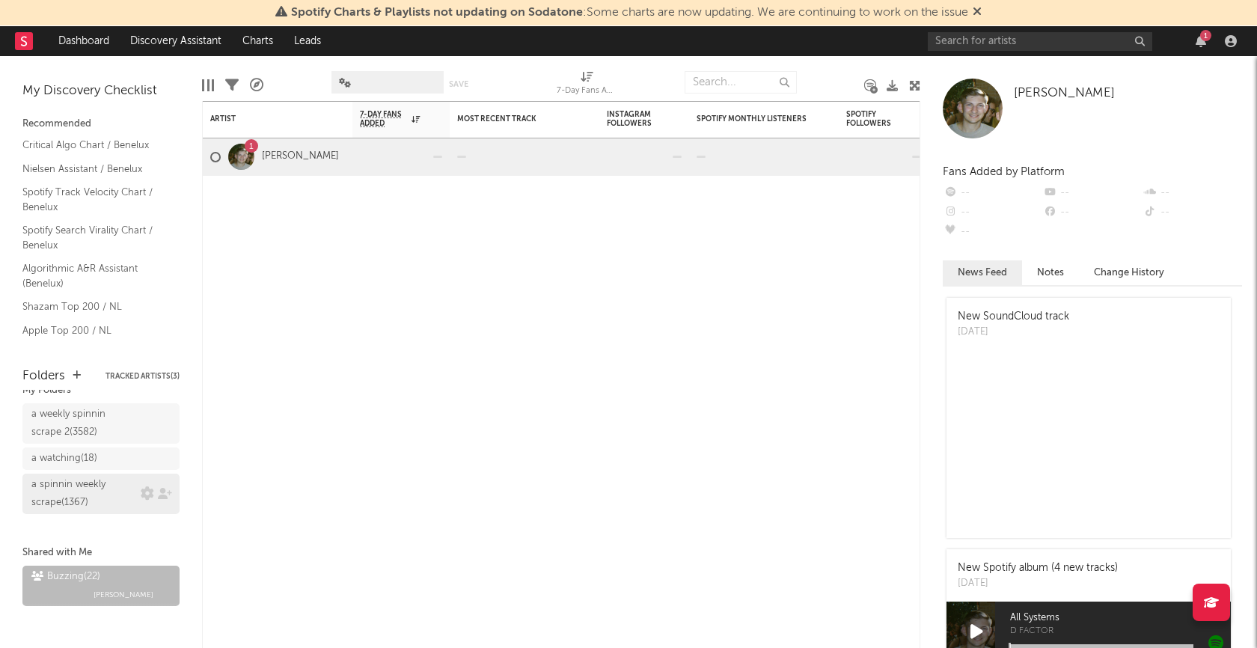
click at [83, 497] on div "a spinnin weekly scrape ( 1367 )" at bounding box center [83, 494] width 105 height 36
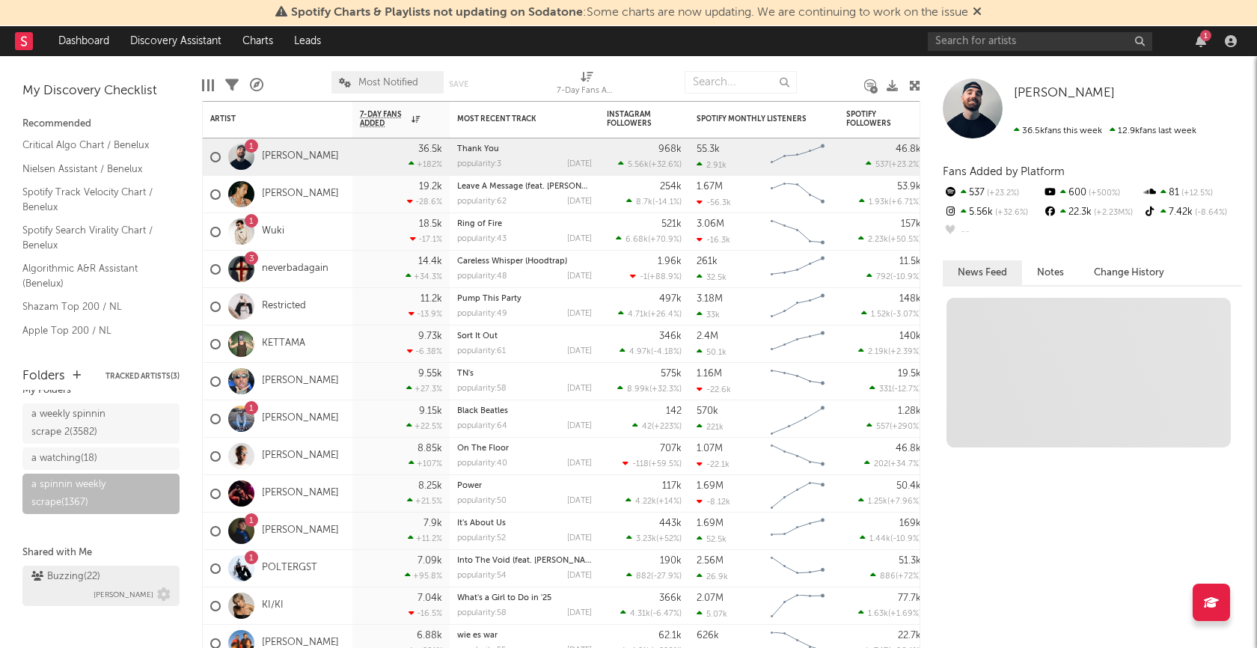
click at [68, 576] on div "Buzzing ( 22 )" at bounding box center [65, 577] width 69 height 18
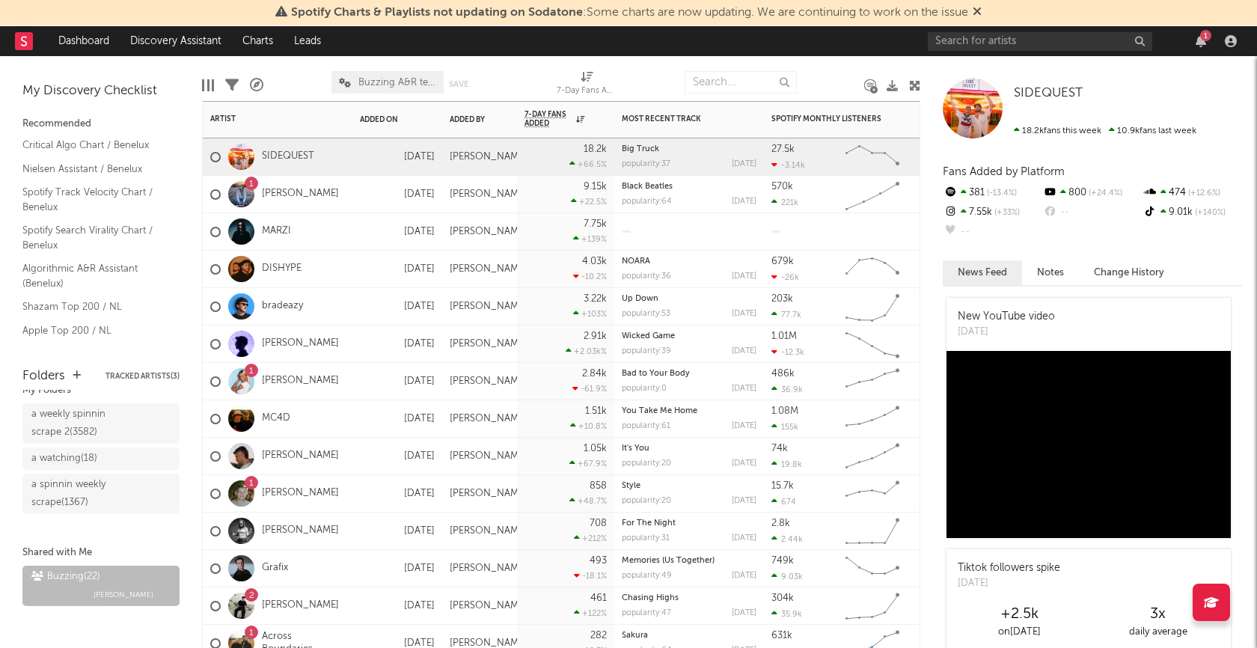
click at [337, 162] on div "SIDEQUEST" at bounding box center [278, 156] width 150 height 37
click at [213, 156] on div at bounding box center [215, 157] width 10 height 10
click at [210, 156] on input "checkbox" at bounding box center [210, 156] width 0 height 13
click at [213, 156] on div at bounding box center [215, 157] width 10 height 10
click at [210, 156] on input "checkbox" at bounding box center [210, 156] width 0 height 13
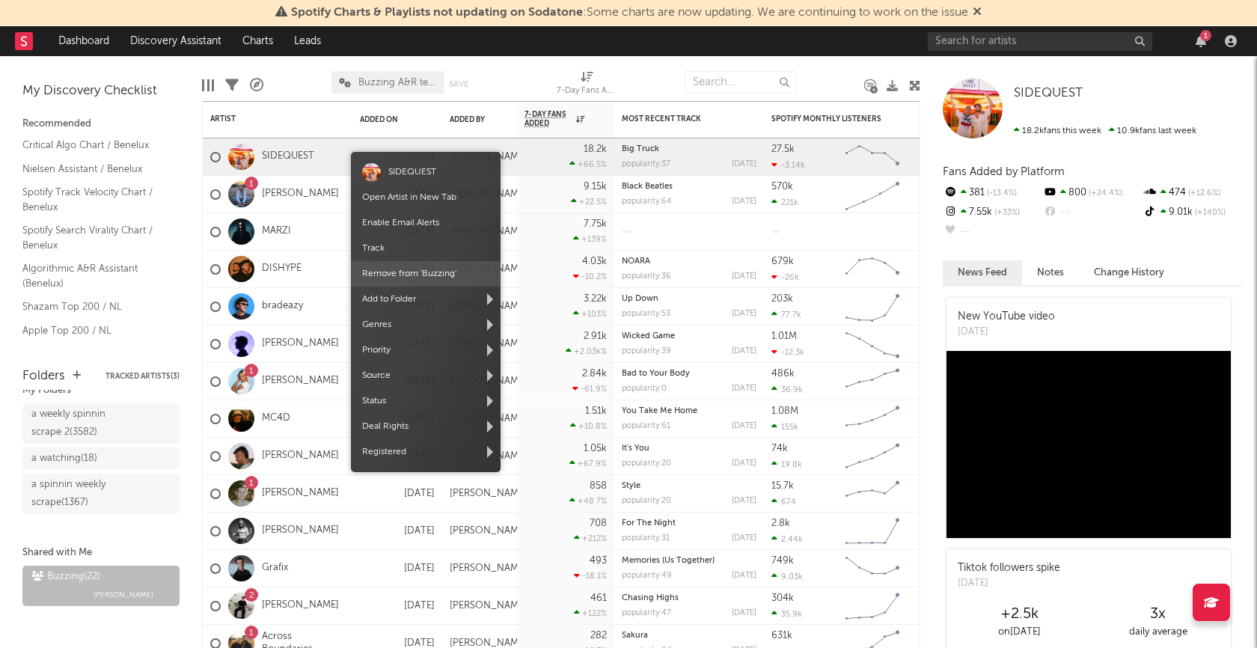
click at [421, 274] on span "Remove from ' Buzzing '" at bounding box center [426, 273] width 150 height 25
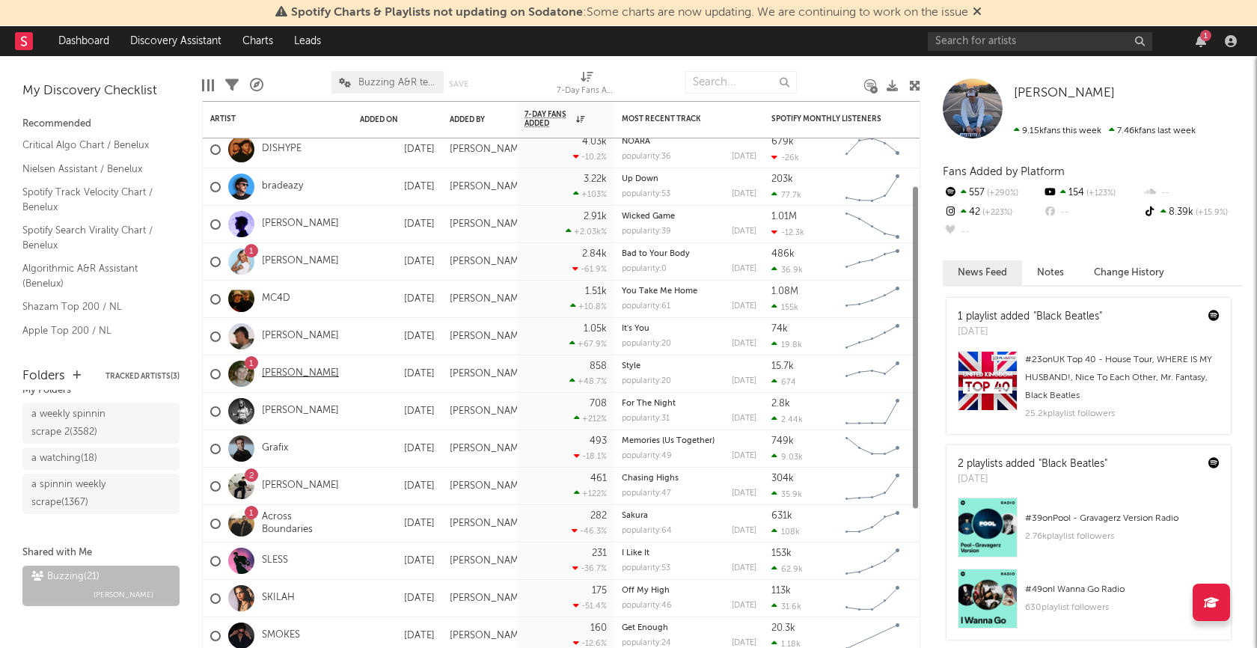
click at [297, 367] on link "[PERSON_NAME]" at bounding box center [300, 373] width 77 height 13
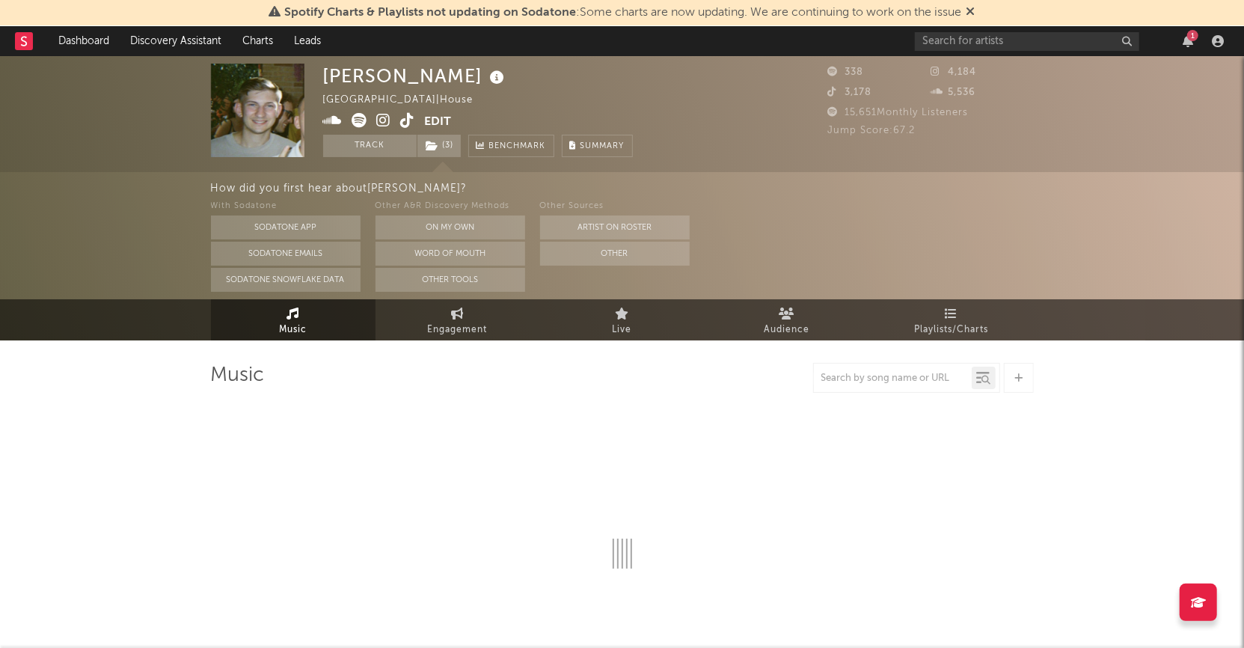
select select "6m"
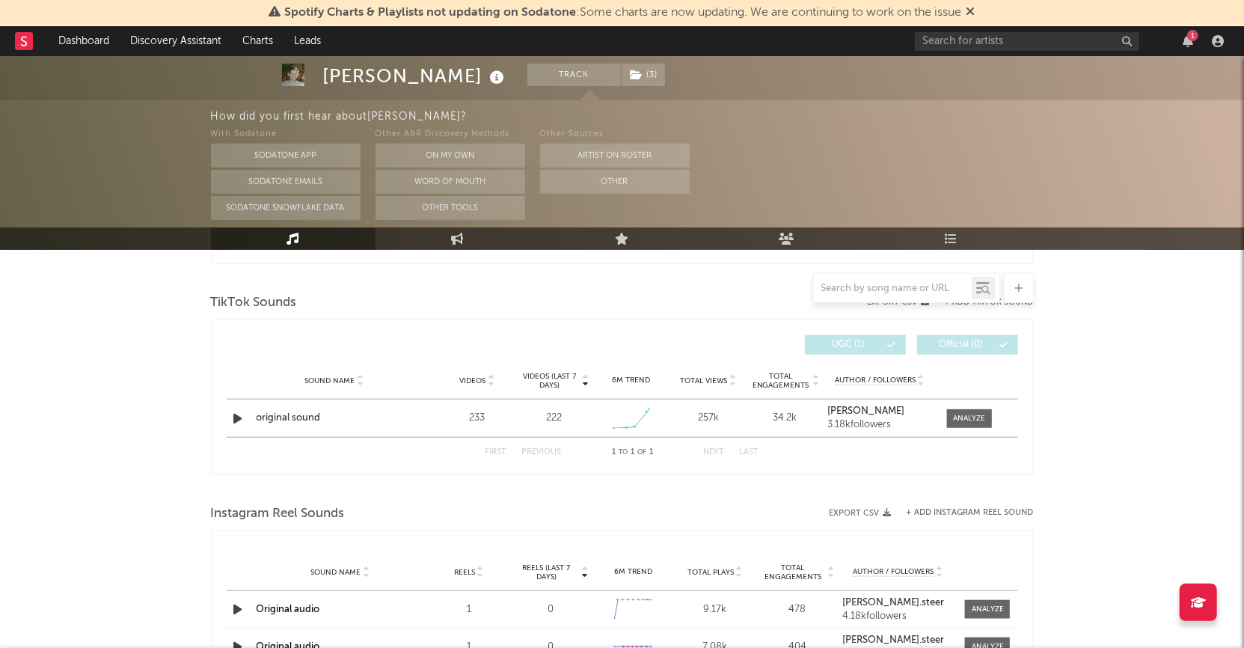
scroll to position [776, 0]
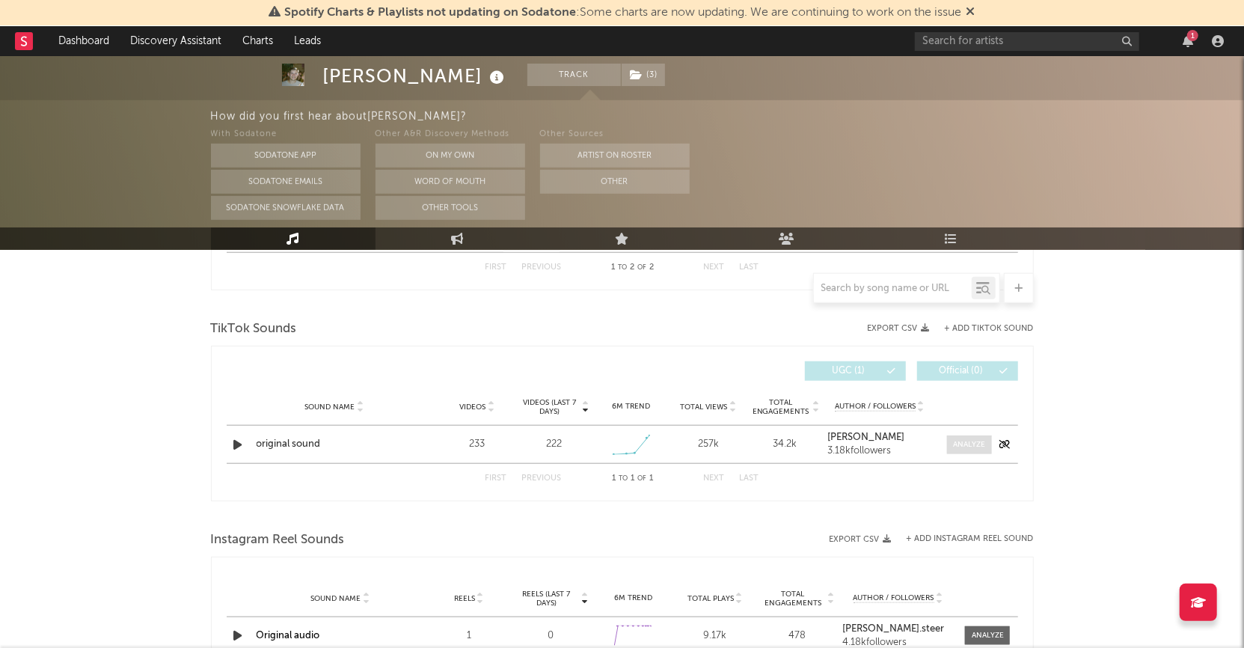
click at [972, 444] on div at bounding box center [969, 444] width 32 height 11
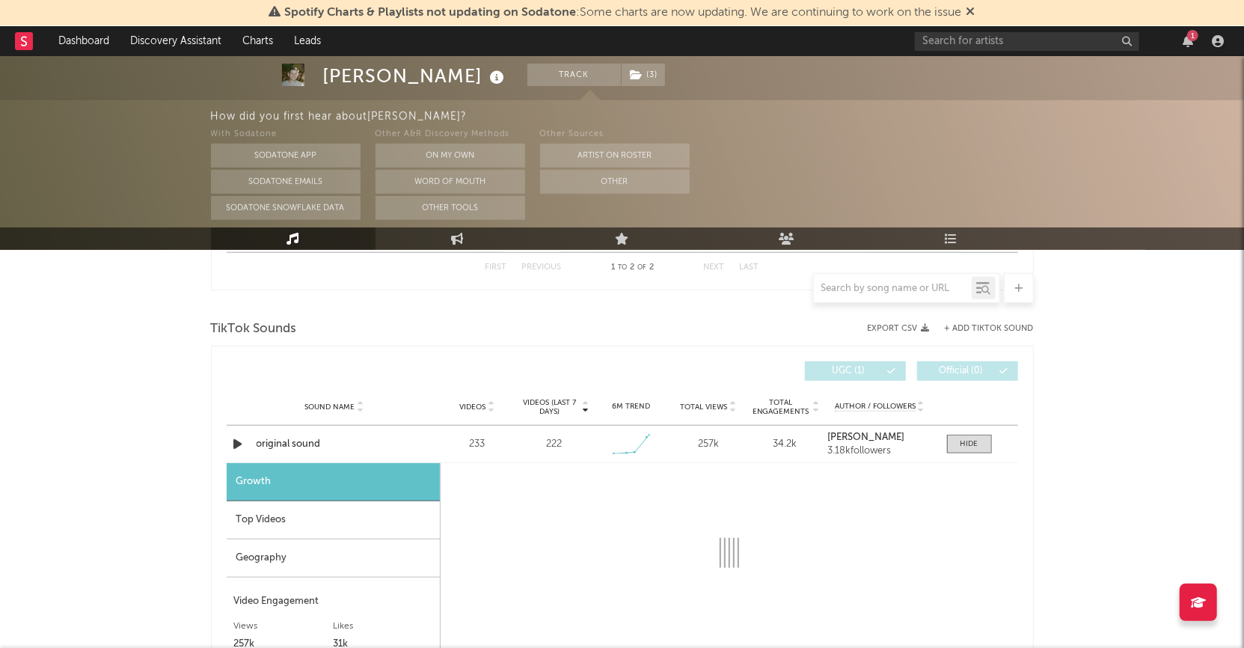
select select "1w"
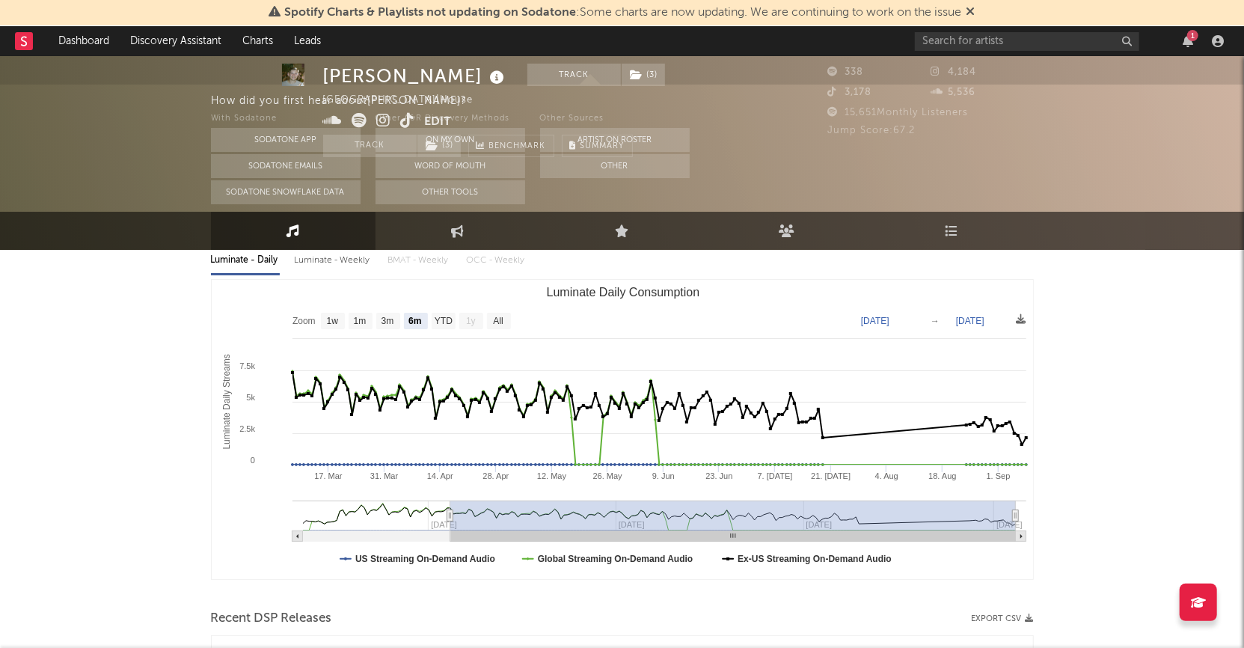
scroll to position [0, 0]
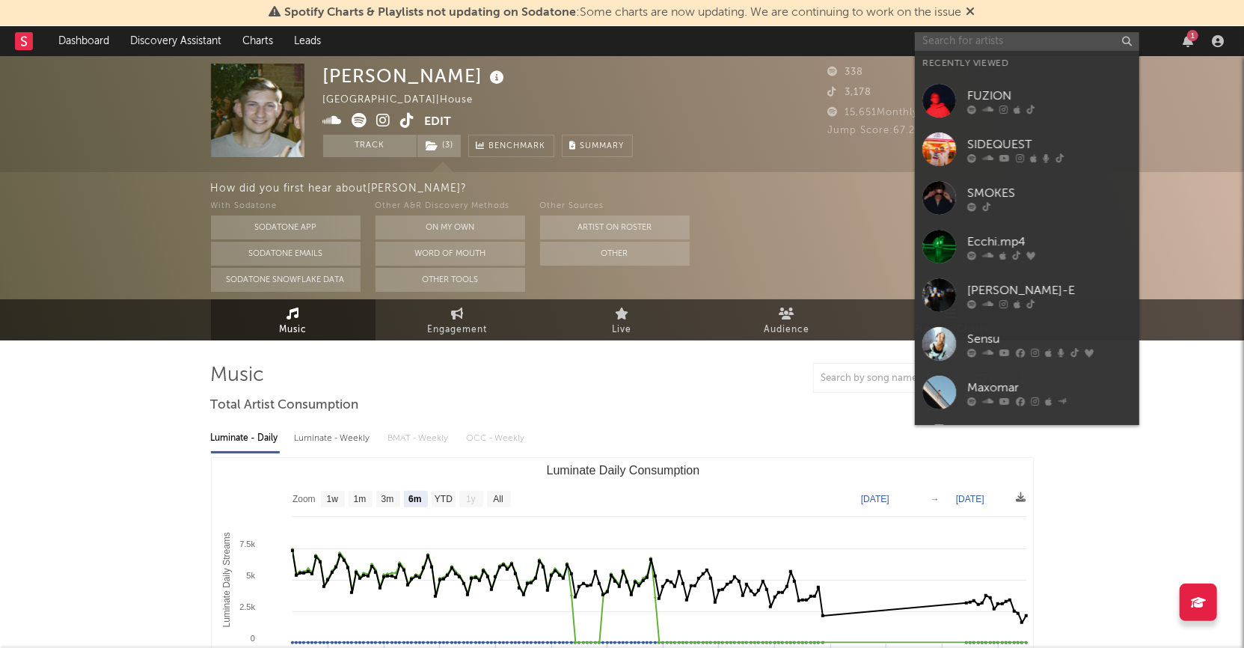
click at [997, 46] on input "text" at bounding box center [1027, 41] width 224 height 19
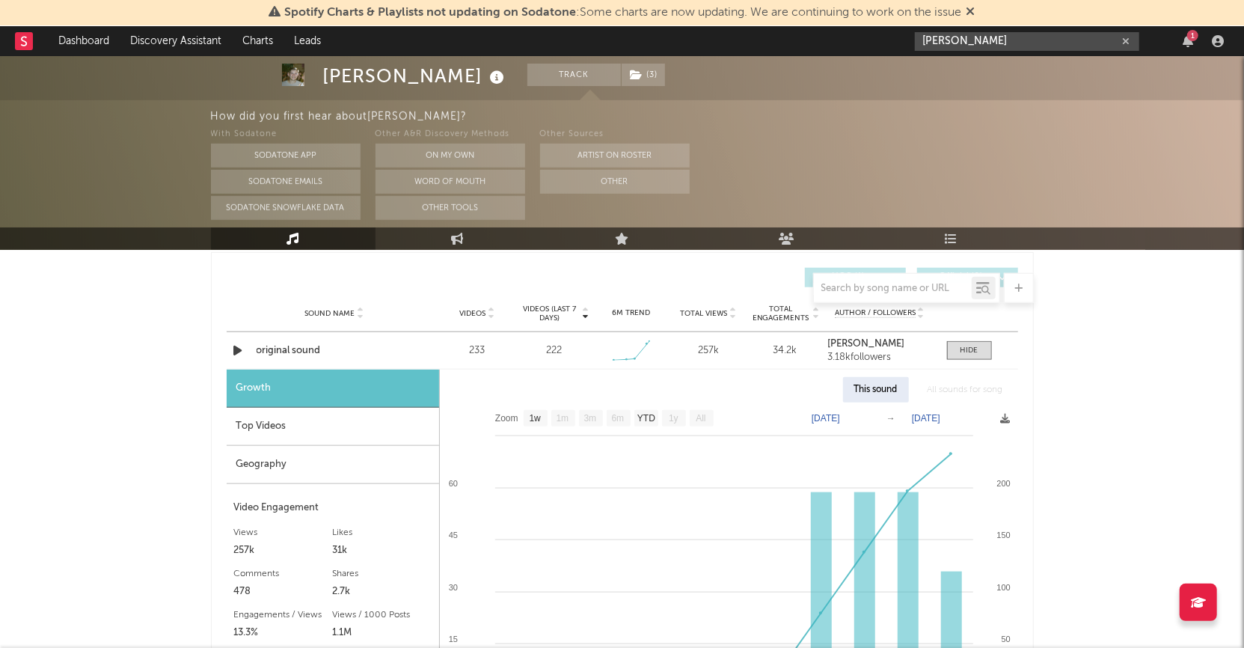
scroll to position [821, 0]
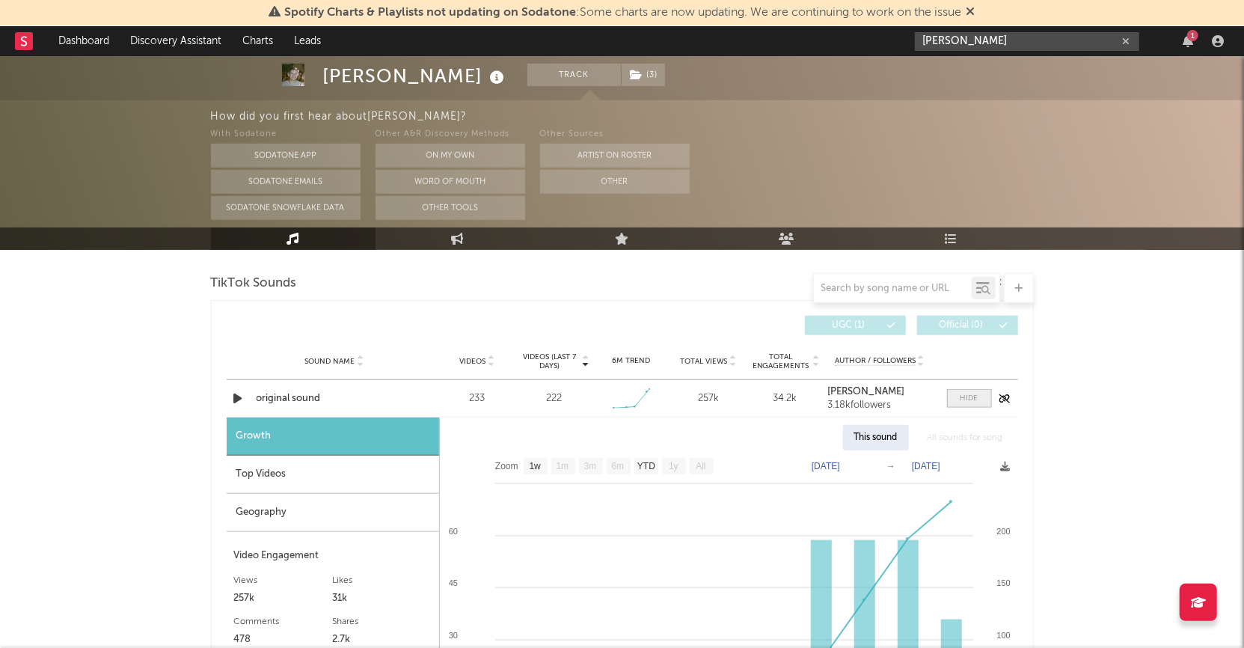
type input "scott steer"
click at [972, 393] on div at bounding box center [969, 398] width 18 height 11
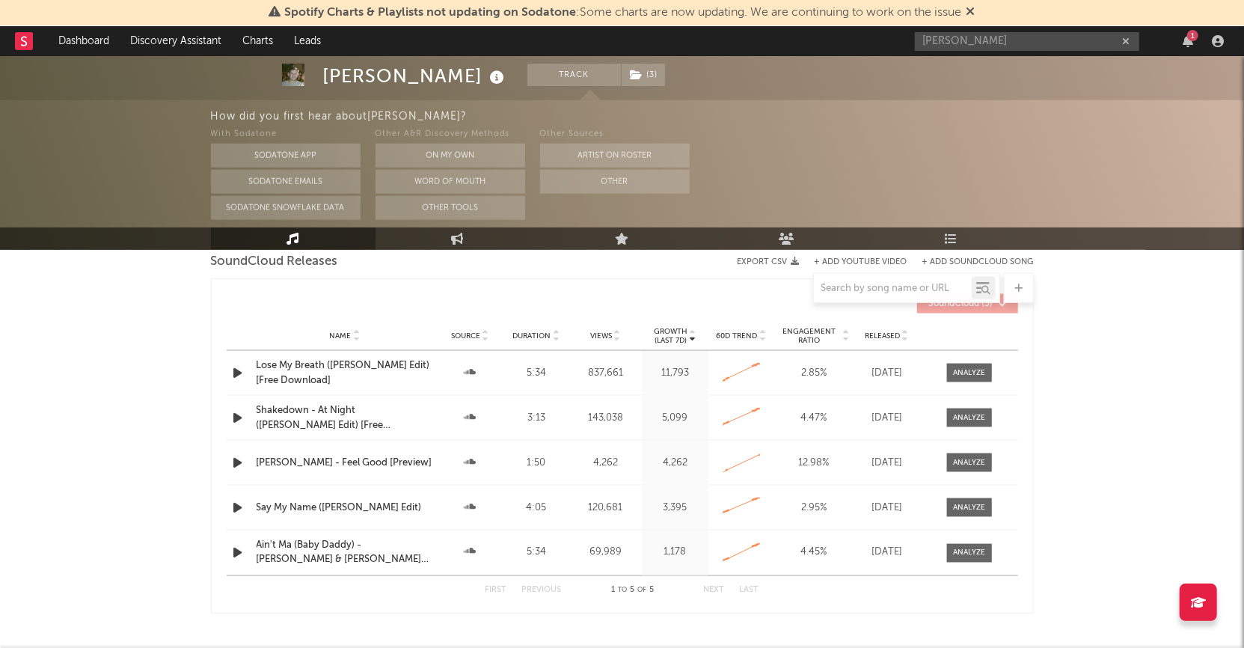
scroll to position [1295, 0]
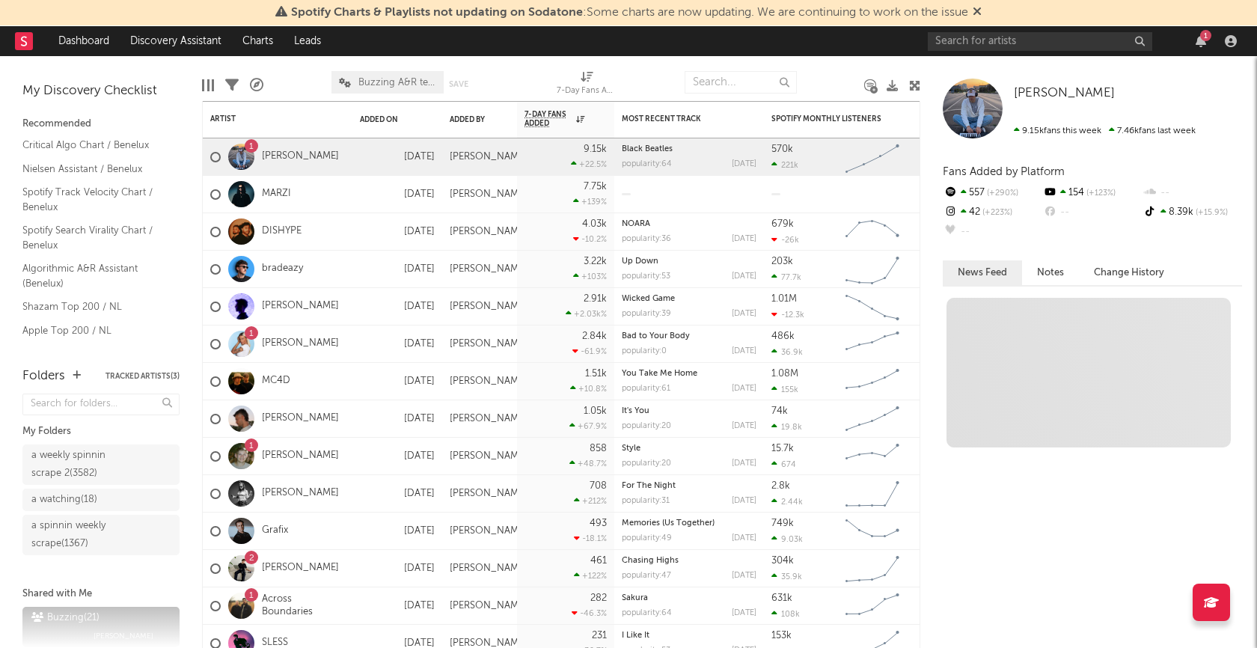
scroll to position [41, 0]
